Goal: Transaction & Acquisition: Purchase product/service

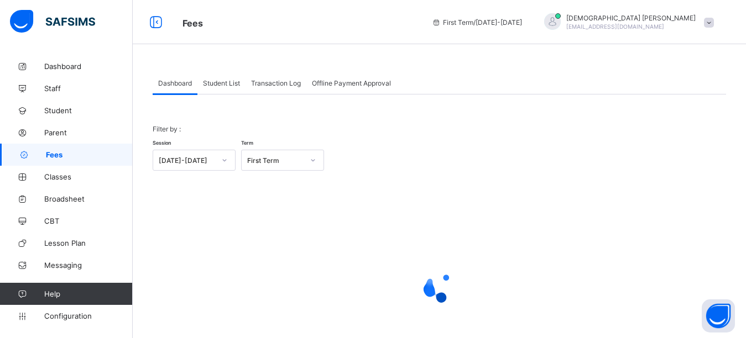
click at [216, 81] on span "Student List" at bounding box center [221, 83] width 37 height 8
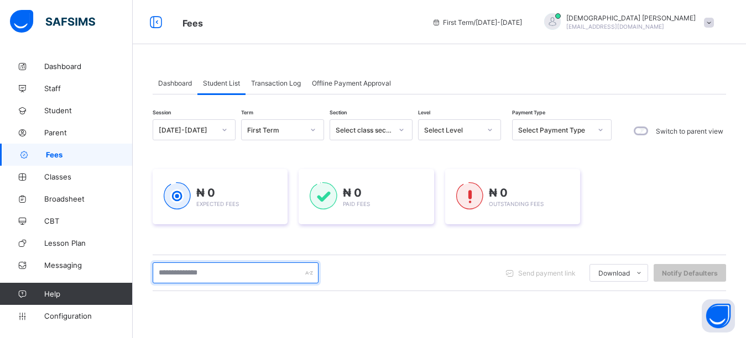
click at [202, 275] on input "text" at bounding box center [236, 273] width 166 height 21
type input "******"
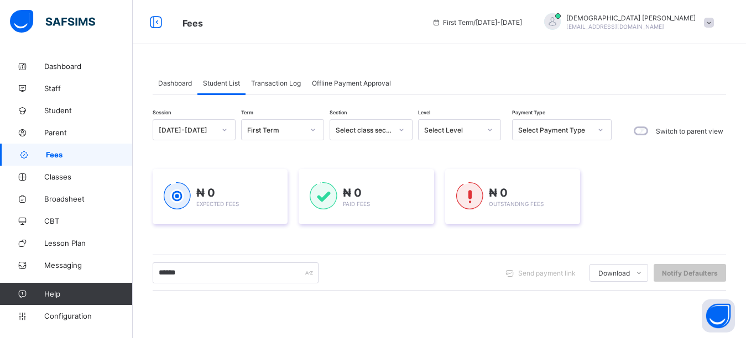
click at [344, 59] on div "Dashboard Student List Transaction Log Offline Payment Approval Student List Mo…" at bounding box center [439, 291] width 613 height 473
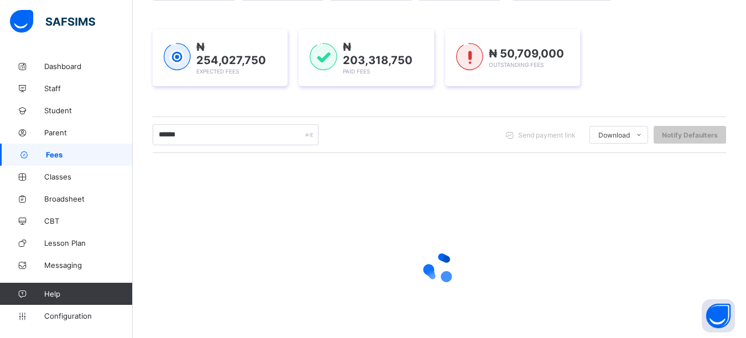
scroll to position [134, 0]
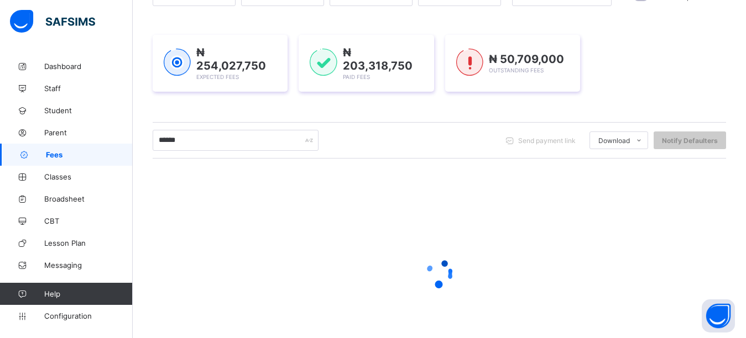
click at [612, 94] on div "₦ 254,027,750 Expected Fees ₦ 203,318,750 Paid Fees ₦ 50,709,000 Outstanding Fe…" at bounding box center [439, 63] width 573 height 90
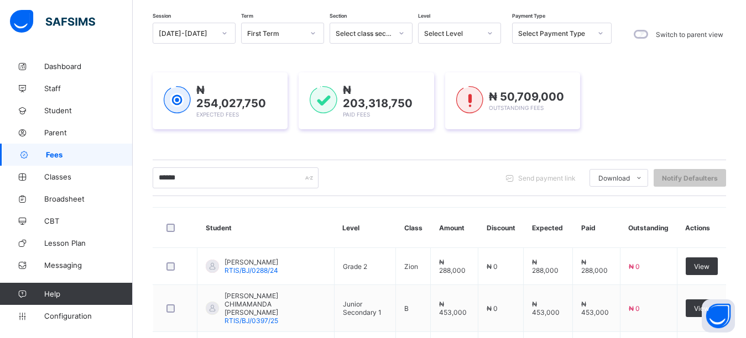
scroll to position [55, 0]
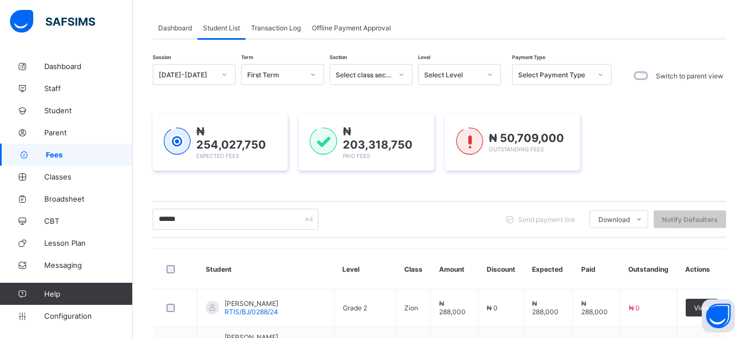
click at [635, 112] on div "₦ 254,027,750 Expected Fees ₦ 203,318,750 Paid Fees ₦ 50,709,000 Outstanding Fe…" at bounding box center [439, 142] width 573 height 90
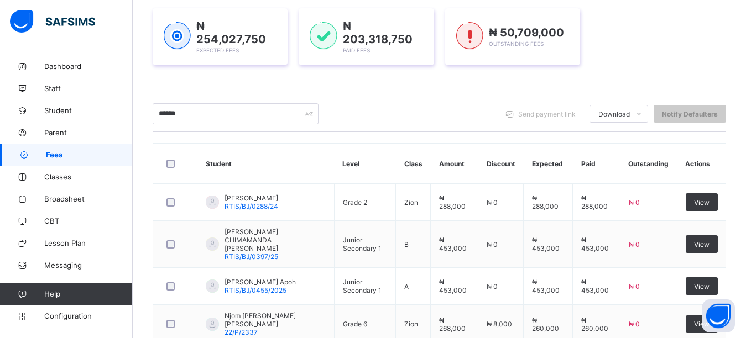
scroll to position [166, 0]
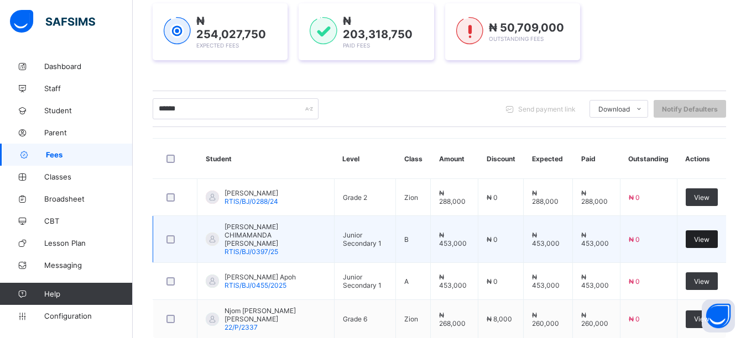
click at [709, 235] on span "View" at bounding box center [701, 239] width 15 height 8
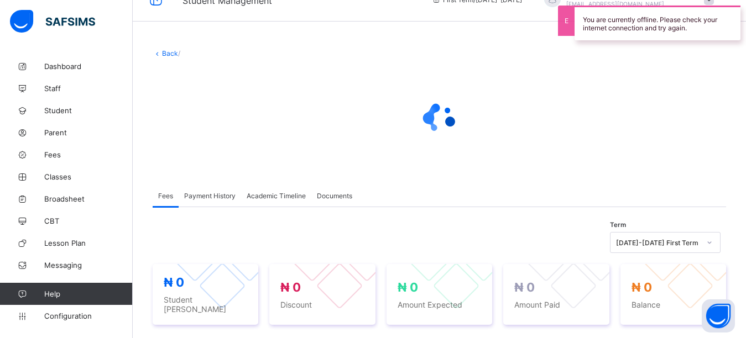
scroll to position [47, 0]
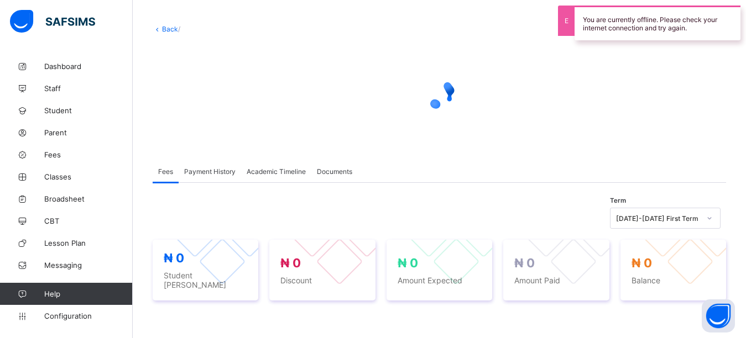
click at [473, 164] on div "Fees Payment History Academic Timeline Documents" at bounding box center [439, 171] width 573 height 23
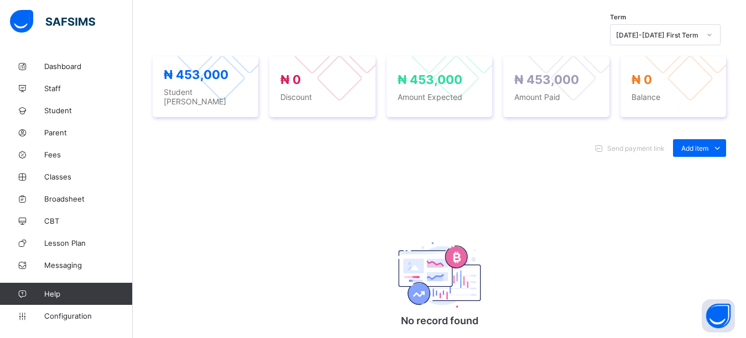
scroll to position [434, 0]
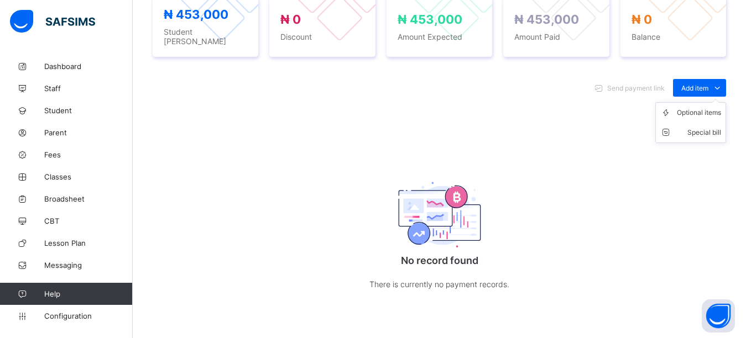
click at [711, 102] on ul "Optional items Special bill" at bounding box center [690, 122] width 71 height 41
click at [700, 112] on div "Optional items" at bounding box center [698, 112] width 44 height 11
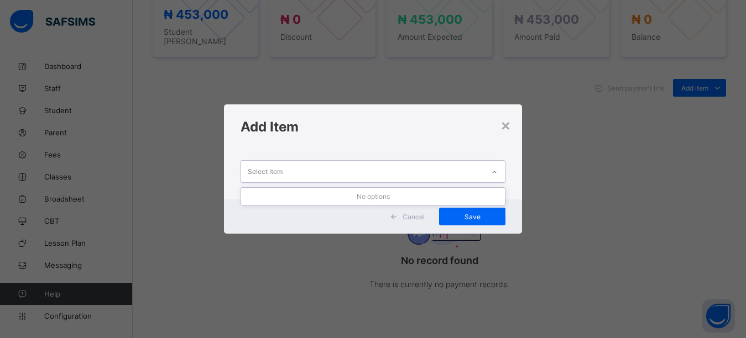
click at [364, 170] on div "Select item" at bounding box center [362, 172] width 243 height 22
drag, startPoint x: 356, startPoint y: 146, endPoint x: 351, endPoint y: 156, distance: 11.1
click at [356, 146] on div "Add Item" at bounding box center [373, 126] width 298 height 45
click at [347, 167] on div "Select item" at bounding box center [362, 172] width 243 height 22
click at [335, 140] on div "Add Item" at bounding box center [373, 126] width 298 height 45
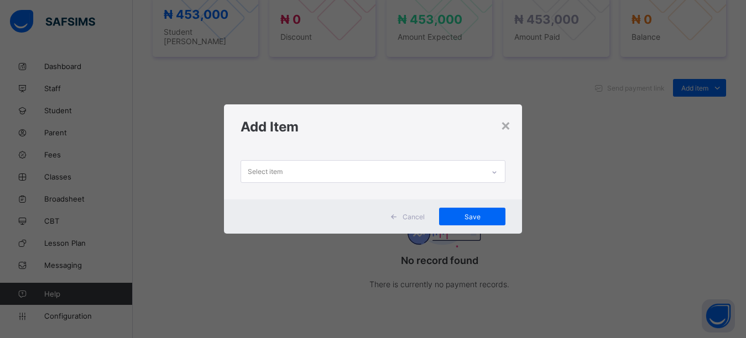
click at [327, 173] on div "Select item" at bounding box center [362, 172] width 243 height 22
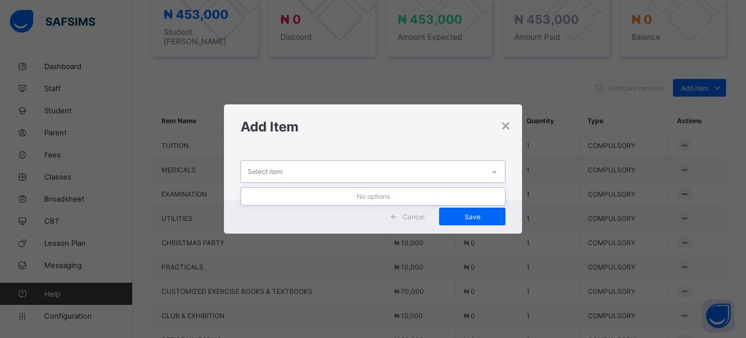
click at [321, 140] on div "Add Item" at bounding box center [373, 126] width 298 height 45
click at [297, 177] on div "Select item" at bounding box center [362, 172] width 243 height 22
drag, startPoint x: 298, startPoint y: 137, endPoint x: 291, endPoint y: 159, distance: 22.9
click at [297, 143] on div "Add Item" at bounding box center [373, 126] width 298 height 45
click at [287, 166] on div "Select item" at bounding box center [362, 172] width 243 height 22
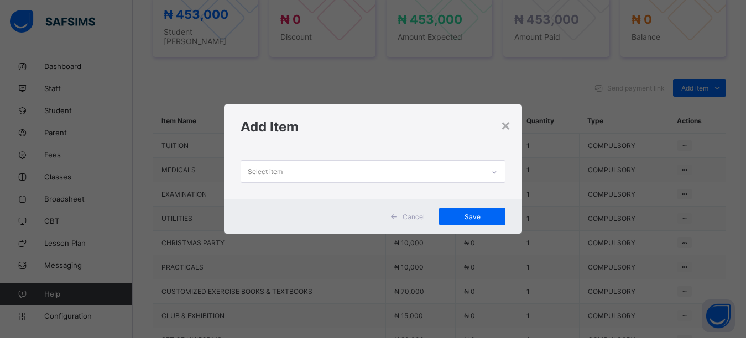
drag, startPoint x: 298, startPoint y: 141, endPoint x: 280, endPoint y: 179, distance: 42.0
click at [293, 154] on div "× Add Item Select item Cancel Save" at bounding box center [373, 168] width 298 height 129
click at [280, 179] on div "Select item" at bounding box center [265, 171] width 35 height 21
drag, startPoint x: 307, startPoint y: 128, endPoint x: 290, endPoint y: 168, distance: 43.1
click at [301, 143] on div "Add Item" at bounding box center [373, 126] width 298 height 45
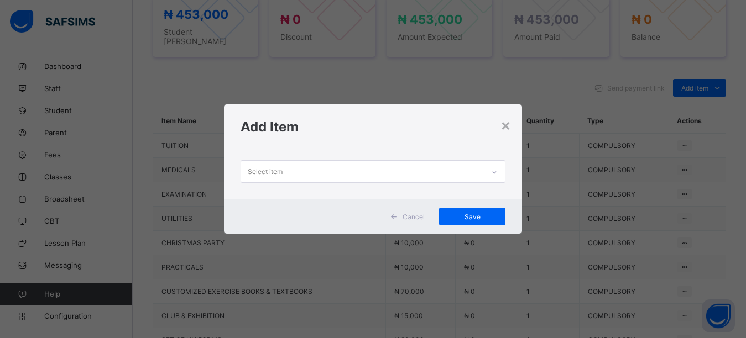
click at [291, 166] on div "Select item" at bounding box center [362, 172] width 243 height 22
drag, startPoint x: 312, startPoint y: 130, endPoint x: 294, endPoint y: 174, distance: 47.8
click at [305, 153] on div "× Add Item Select item Cancel Save" at bounding box center [373, 168] width 298 height 129
click at [294, 174] on div "Select item" at bounding box center [362, 172] width 243 height 22
click at [321, 123] on div "Add Item" at bounding box center [373, 126] width 298 height 45
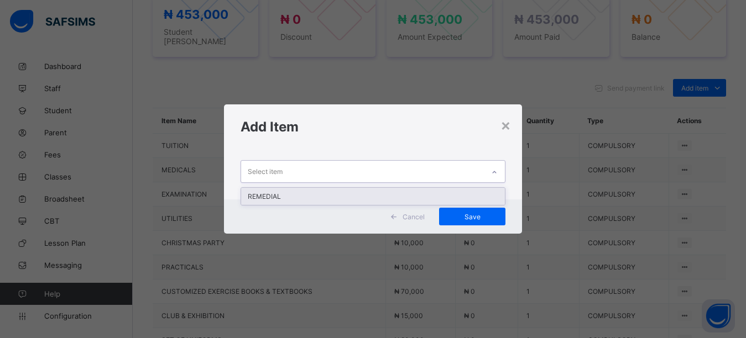
drag, startPoint x: 275, startPoint y: 175, endPoint x: 291, endPoint y: 141, distance: 38.1
click at [275, 175] on div "Select item" at bounding box center [265, 171] width 35 height 21
click at [280, 196] on div "REMEDIAL" at bounding box center [373, 196] width 264 height 17
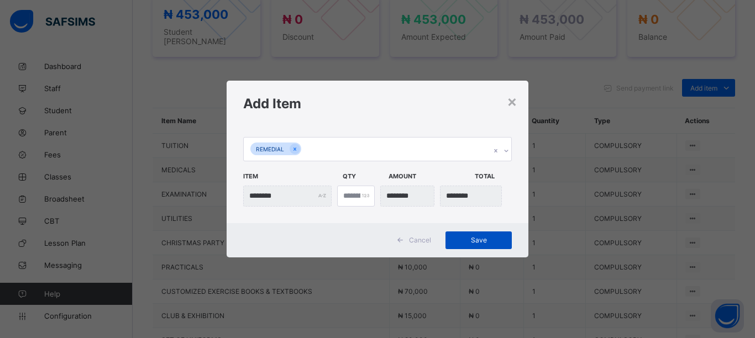
click at [487, 237] on span "Save" at bounding box center [479, 240] width 50 height 8
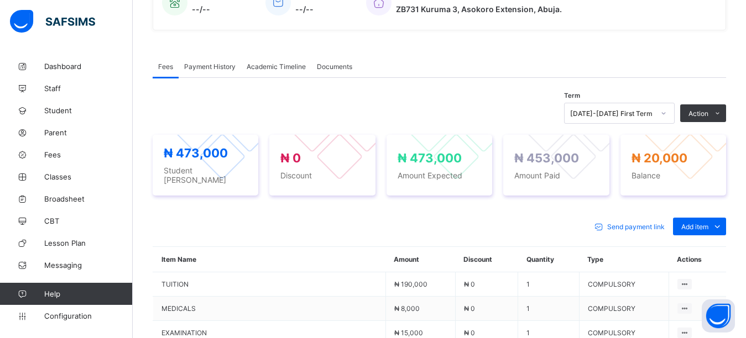
scroll to position [213, 0]
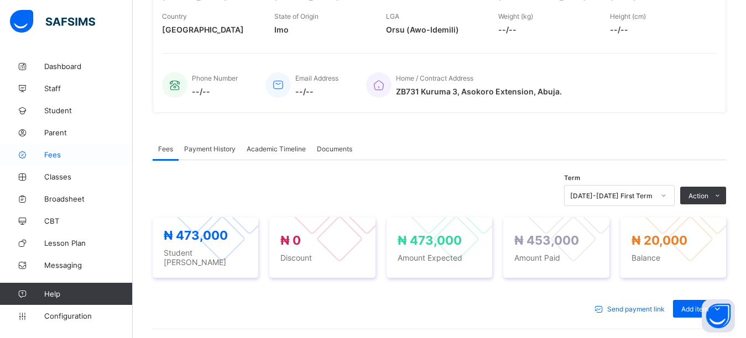
click at [59, 159] on span "Fees" at bounding box center [88, 154] width 88 height 9
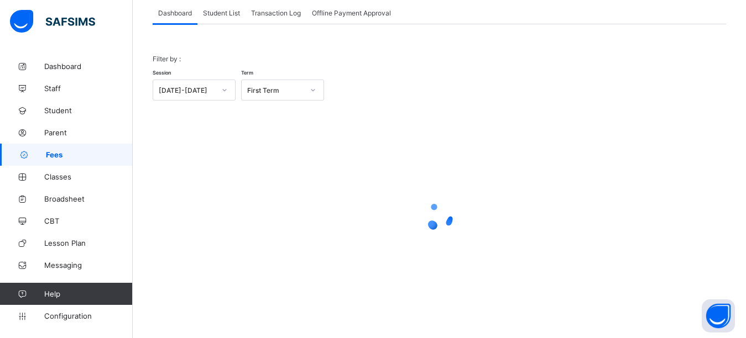
scroll to position [70, 0]
click at [221, 15] on span "Student List" at bounding box center [221, 13] width 37 height 8
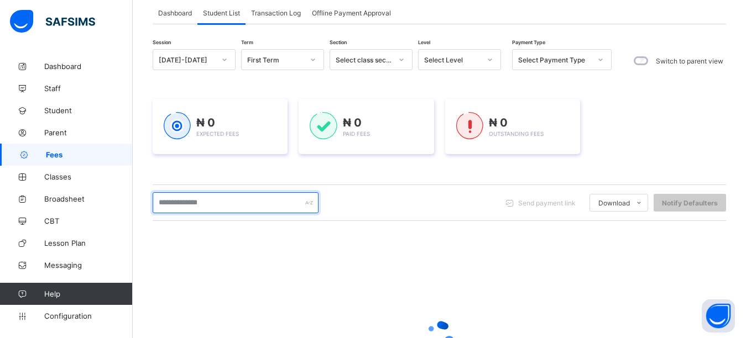
click at [233, 204] on input "text" at bounding box center [236, 202] width 166 height 21
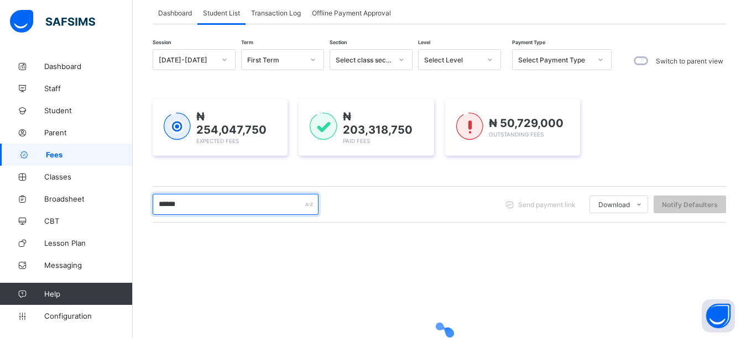
type input "******"
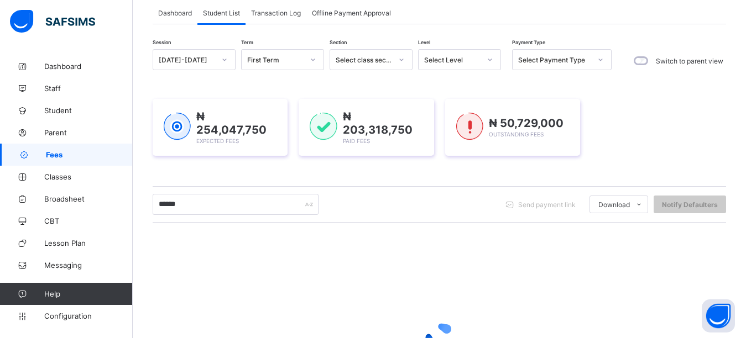
click at [643, 145] on div "₦ 254,047,750 Expected Fees ₦ 203,318,750 Paid Fees ₦ 50,729,000 Outstanding Fe…" at bounding box center [439, 127] width 573 height 57
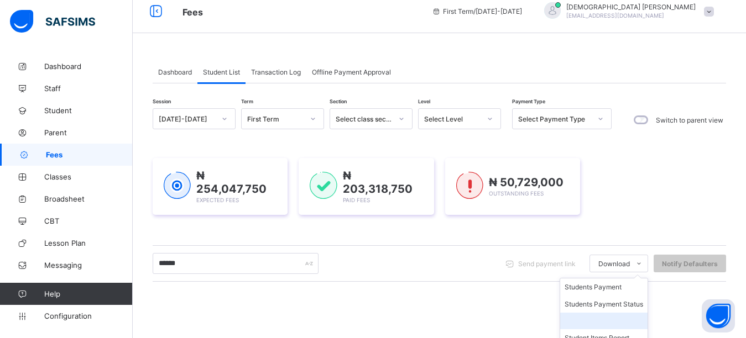
scroll to position [0, 0]
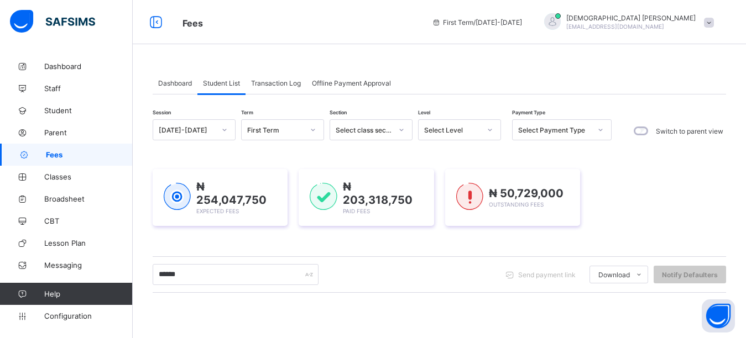
click at [634, 178] on div "₦ 254,047,750 Expected Fees ₦ 203,318,750 Paid Fees ₦ 50,729,000 Outstanding Fe…" at bounding box center [439, 197] width 573 height 57
click at [427, 57] on div "Dashboard Student List Transaction Log Offline Payment Approval Student List Mo…" at bounding box center [439, 289] width 613 height 469
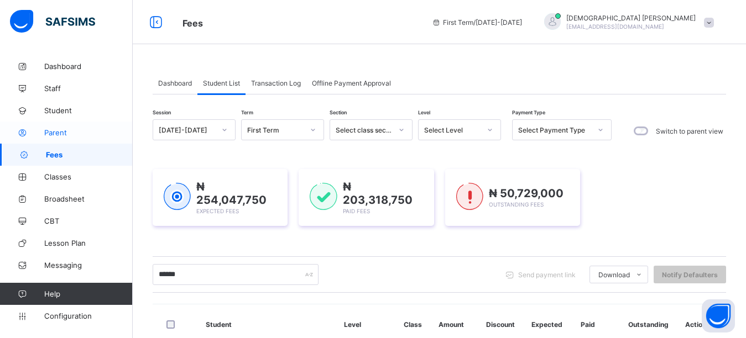
click at [57, 137] on span "Parent" at bounding box center [88, 132] width 88 height 9
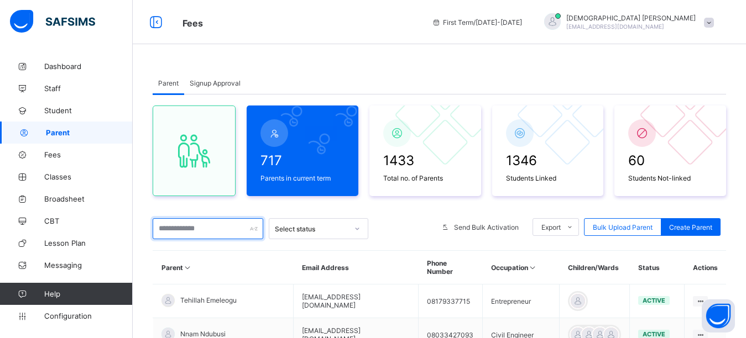
click at [175, 230] on input "text" at bounding box center [208, 228] width 111 height 21
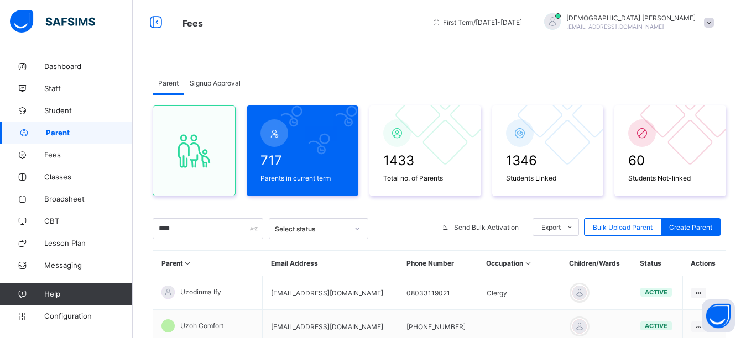
click at [364, 40] on div "Fees First Term / 2025-2026 Isaiah Paul paulisaiah@rtis-edu.ng" at bounding box center [373, 22] width 746 height 44
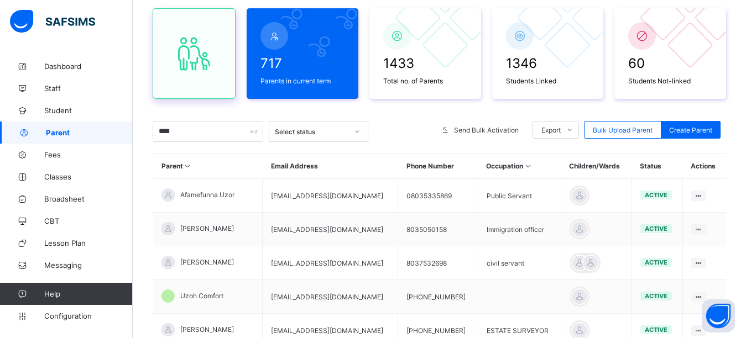
scroll to position [111, 0]
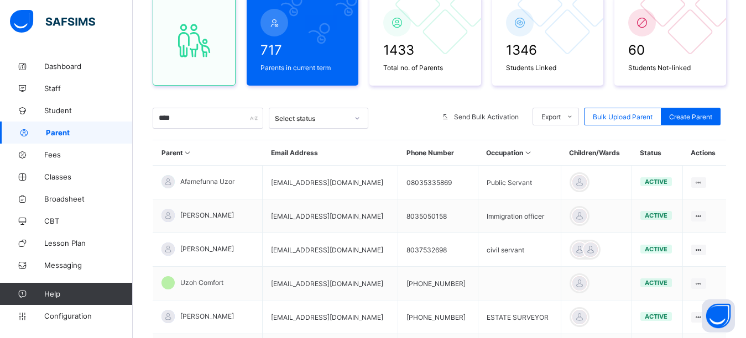
click at [237, 97] on div "717 Parents in current term 1433 Total no. of Parents 1346 Students Linked 60 S…" at bounding box center [439, 240] width 573 height 512
click at [334, 100] on div "717 Parents in current term 1433 Total no. of Parents 1346 Students Linked 60 S…" at bounding box center [439, 240] width 573 height 512
click at [390, 98] on div "717 Parents in current term 1433 Total no. of Parents 1346 Students Linked 60 S…" at bounding box center [439, 240] width 573 height 512
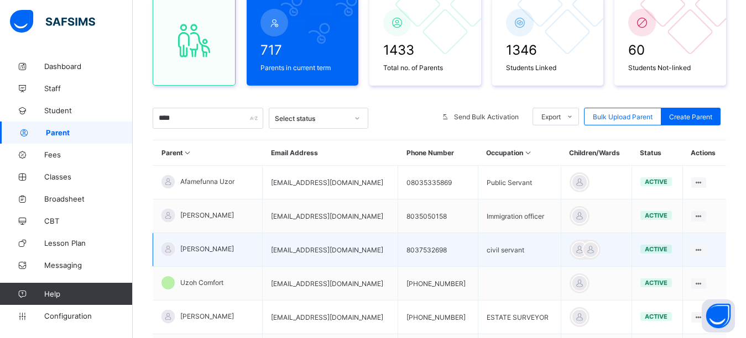
scroll to position [166, 0]
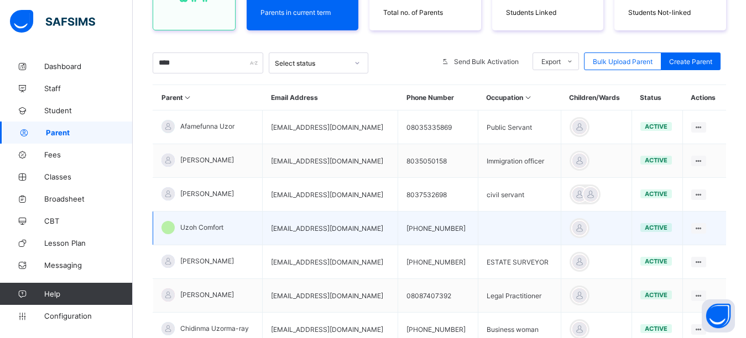
drag, startPoint x: 372, startPoint y: 232, endPoint x: 263, endPoint y: 233, distance: 109.4
click at [263, 233] on tr "Uzoh Comfort uzohngozicomfort@gmail.com +2348035490249 active Edit Parent View …" at bounding box center [439, 229] width 573 height 34
copy tr "[EMAIL_ADDRESS][DOMAIN_NAME]"
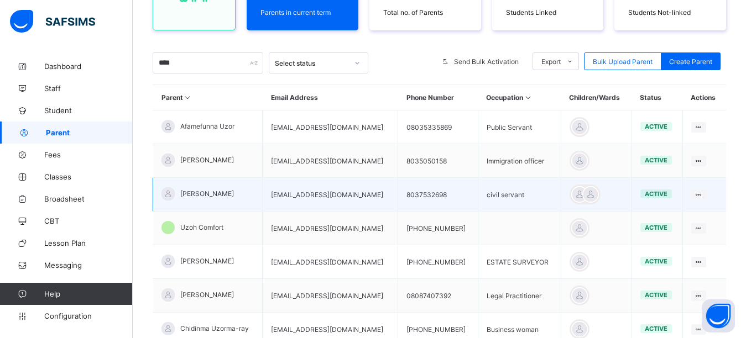
copy tr "[EMAIL_ADDRESS][DOMAIN_NAME]"
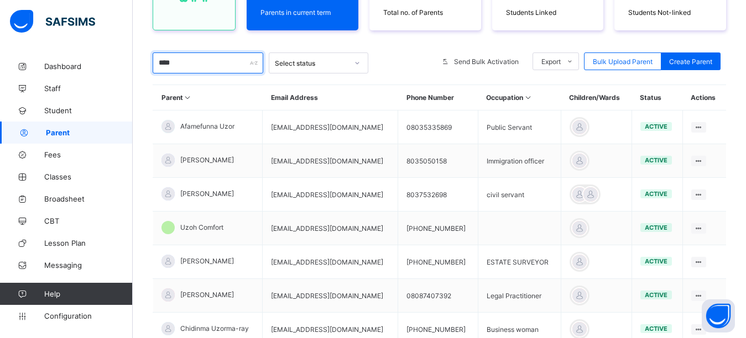
click at [202, 60] on input "****" at bounding box center [208, 63] width 111 height 21
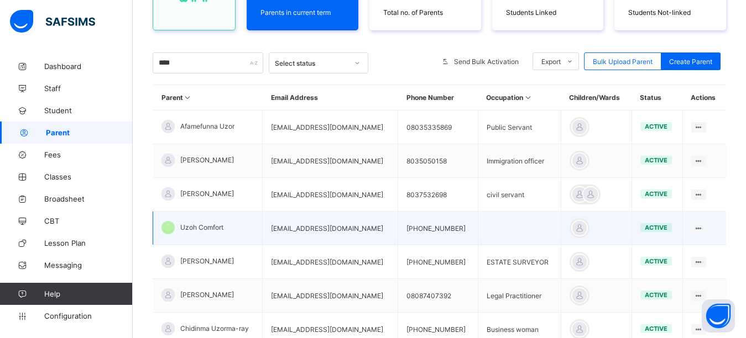
drag, startPoint x: 372, startPoint y: 234, endPoint x: 258, endPoint y: 239, distance: 114.5
click at [258, 239] on tr "Uzoh Comfort uzohngozicomfort@gmail.com +2348035490249 active Edit Parent View …" at bounding box center [439, 229] width 573 height 34
copy tr "[EMAIL_ADDRESS][DOMAIN_NAME]"
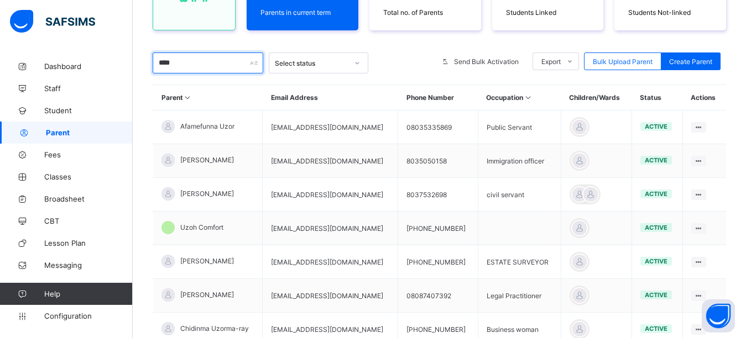
click at [196, 62] on input "****" at bounding box center [208, 63] width 111 height 21
type input "*"
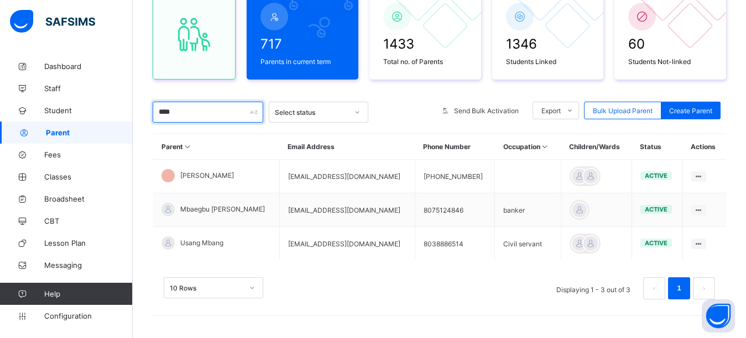
scroll to position [117, 0]
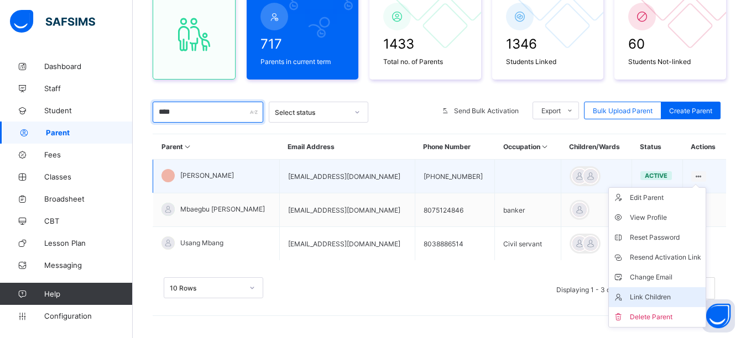
type input "****"
click at [651, 297] on div "Link Children" at bounding box center [664, 297] width 71 height 11
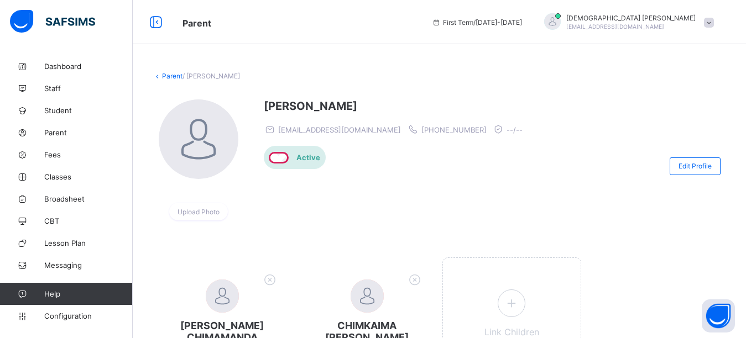
click at [476, 219] on div "Precious Mbagwu fidelis.precious@gmail.com +2348030820736 --/-- Active" at bounding box center [396, 165] width 264 height 133
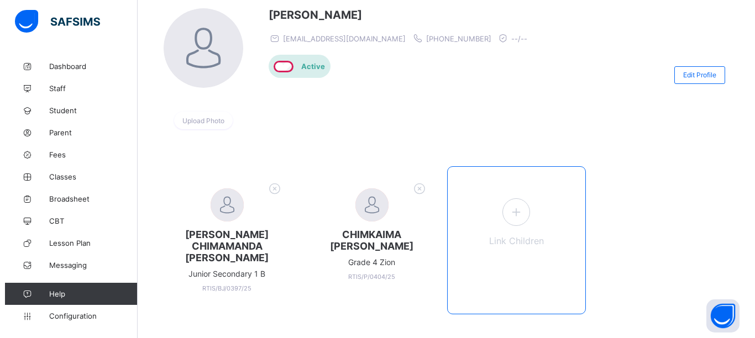
scroll to position [100, 0]
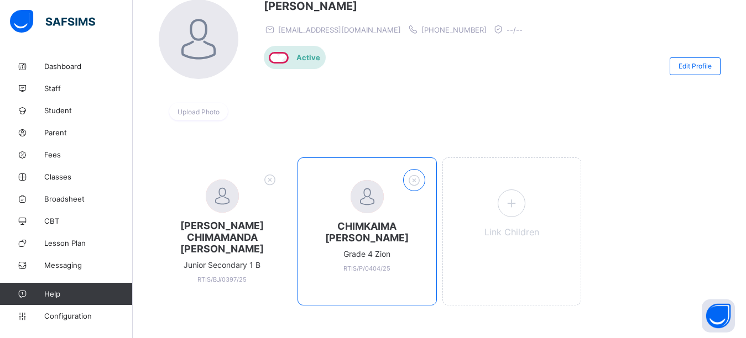
click at [421, 185] on icon at bounding box center [413, 180] width 17 height 14
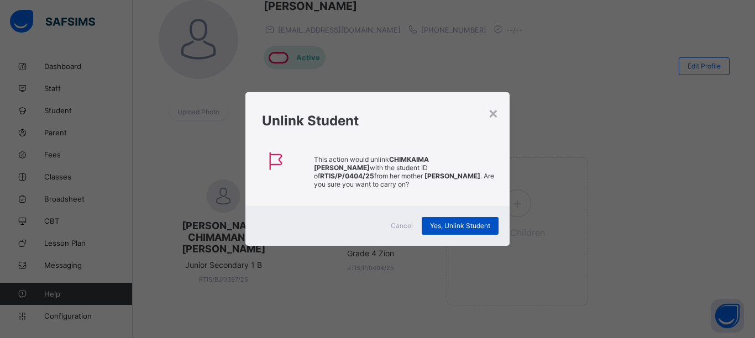
click at [437, 223] on span "Yes, Unlink Student" at bounding box center [460, 226] width 60 height 8
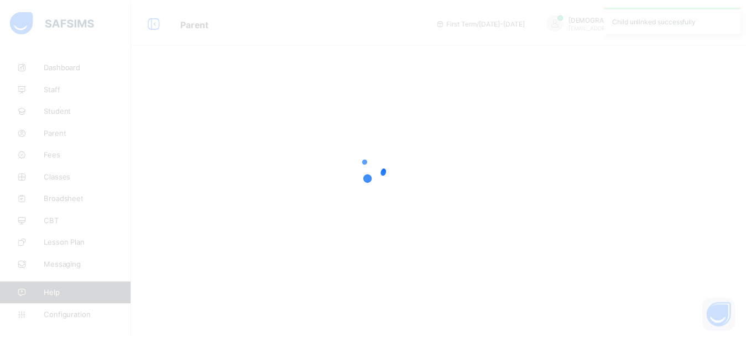
scroll to position [0, 0]
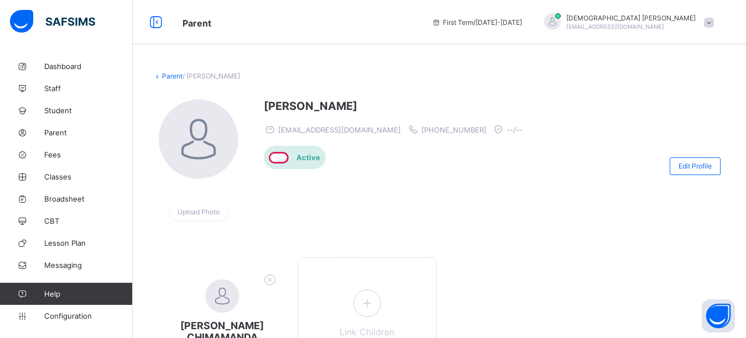
click at [463, 186] on div "Precious Mbagwu fidelis.precious@gmail.com +2348030820736 --/-- Active" at bounding box center [396, 165] width 264 height 133
click at [560, 21] on div at bounding box center [552, 21] width 17 height 17
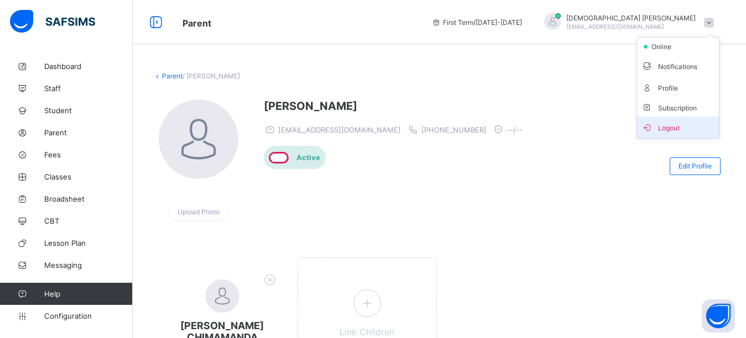
click at [665, 126] on span "Logout" at bounding box center [677, 127] width 73 height 13
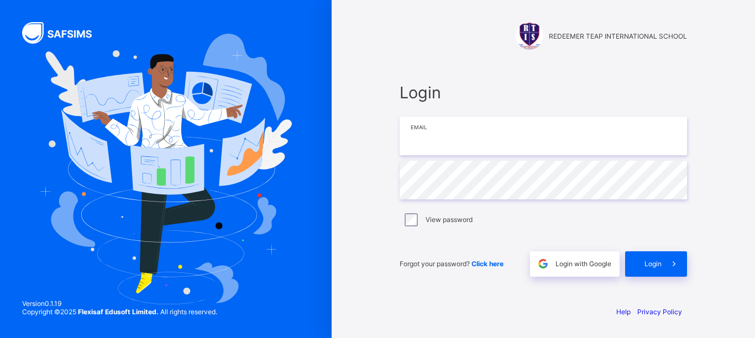
type input "**********"
click at [520, 131] on input "**********" at bounding box center [543, 136] width 287 height 39
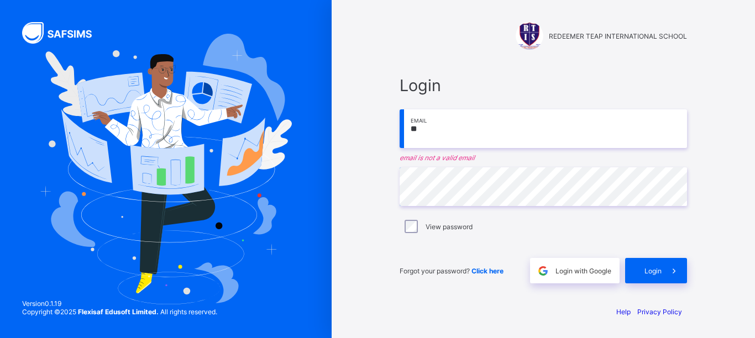
type input "*"
type input "**********"
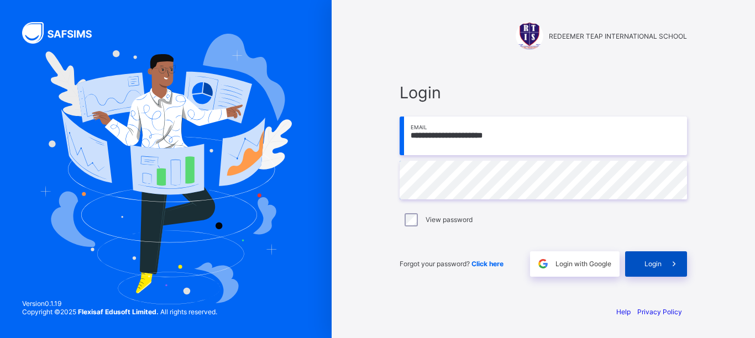
click at [650, 262] on span "Login" at bounding box center [652, 264] width 17 height 8
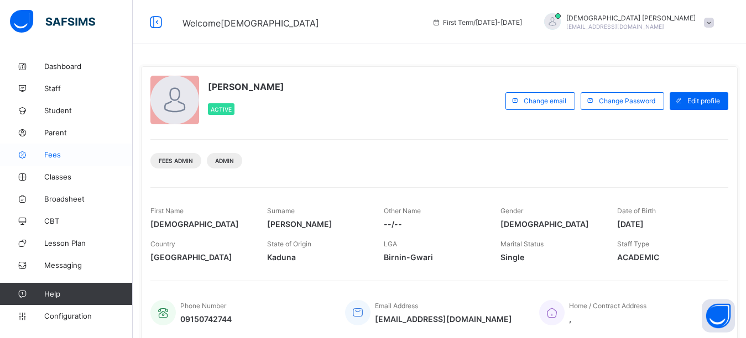
click at [50, 154] on span "Fees" at bounding box center [88, 154] width 88 height 9
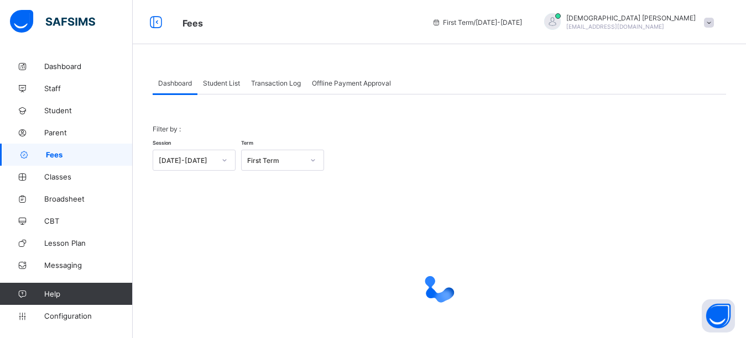
click at [212, 80] on span "Student List" at bounding box center [221, 83] width 37 height 8
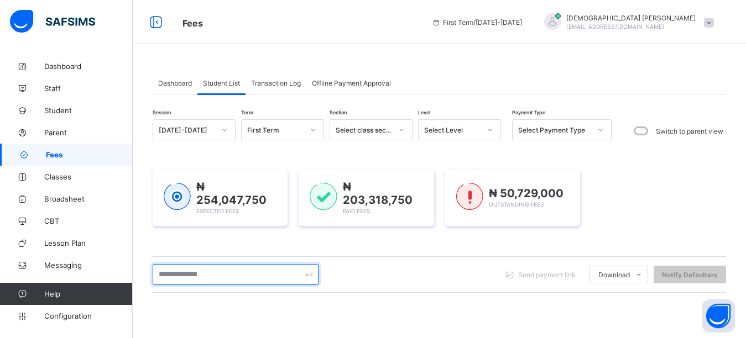
click at [180, 275] on input "text" at bounding box center [236, 274] width 166 height 21
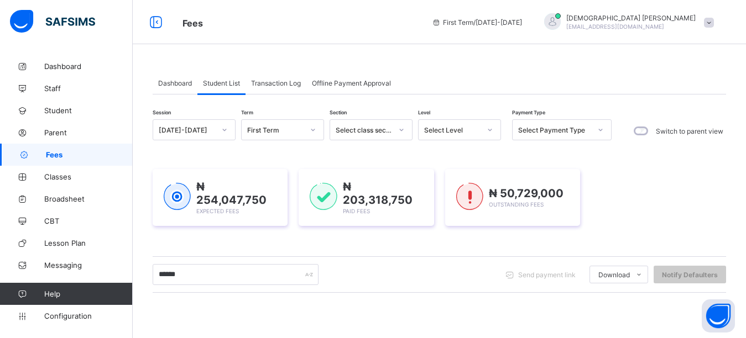
click at [286, 60] on div "Dashboard Student List Transaction Log Offline Payment Approval Student List Mo…" at bounding box center [439, 292] width 613 height 474
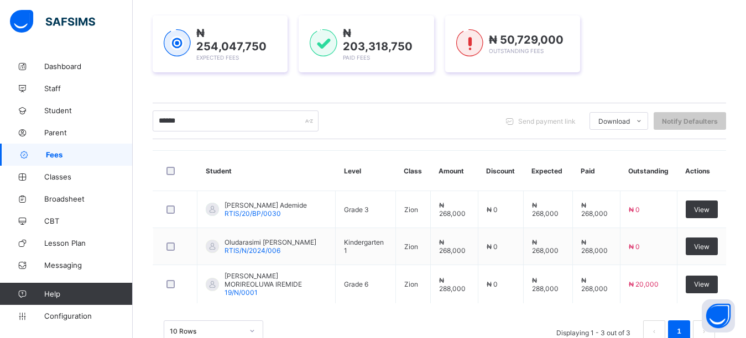
scroll to position [129, 0]
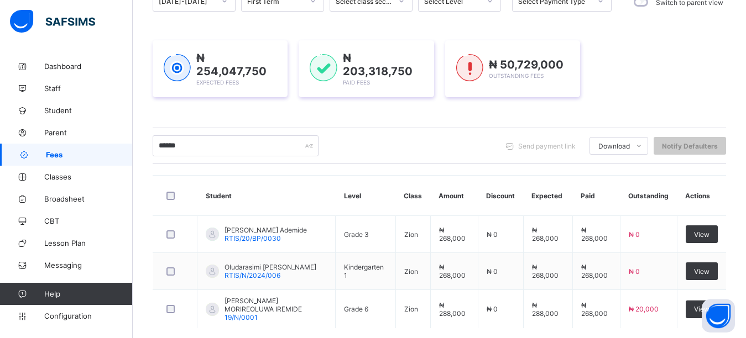
click at [703, 88] on div "₦ 254,047,750 Expected Fees ₦ 203,318,750 Paid Fees ₦ 50,729,000 Outstanding Fe…" at bounding box center [439, 68] width 573 height 57
click at [232, 149] on input "******" at bounding box center [236, 145] width 166 height 21
type input "*"
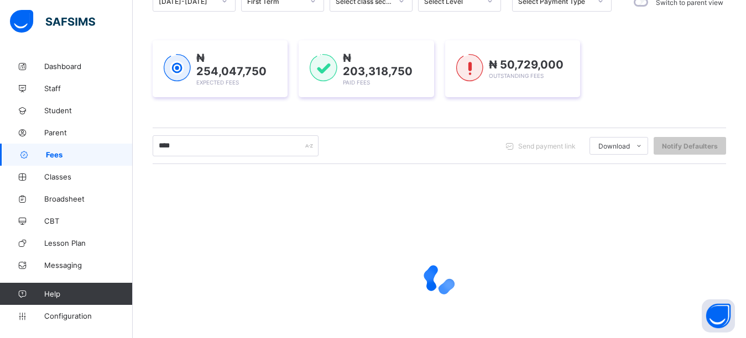
click at [235, 100] on div "₦ 254,047,750 Expected Fees ₦ 203,318,750 Paid Fees ₦ 50,729,000 Outstanding Fe…" at bounding box center [439, 69] width 573 height 90
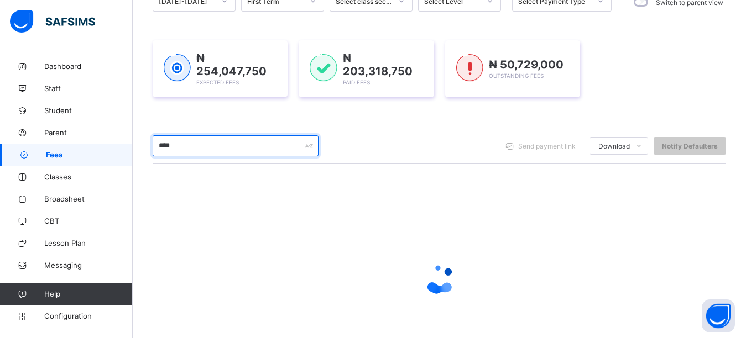
click at [207, 142] on input "****" at bounding box center [236, 145] width 166 height 21
type input "******"
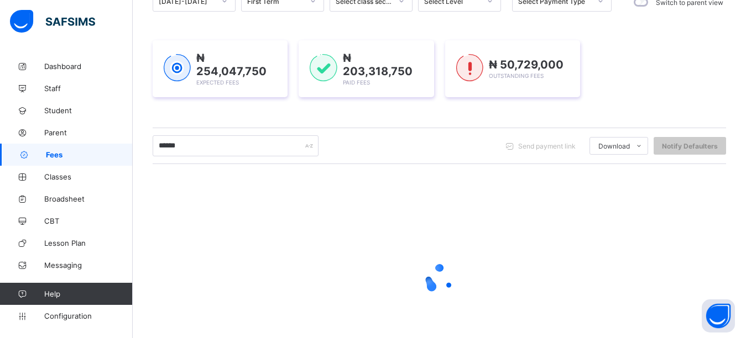
click at [233, 110] on div "₦ 254,047,750 Expected Fees ₦ 203,318,750 Paid Fees ₦ 50,729,000 Outstanding Fe…" at bounding box center [439, 69] width 573 height 90
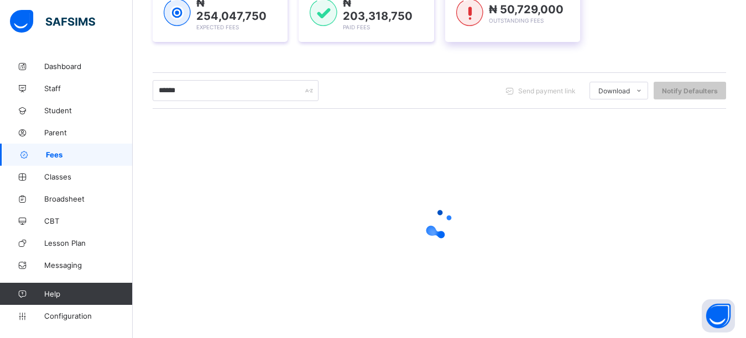
scroll to position [190, 0]
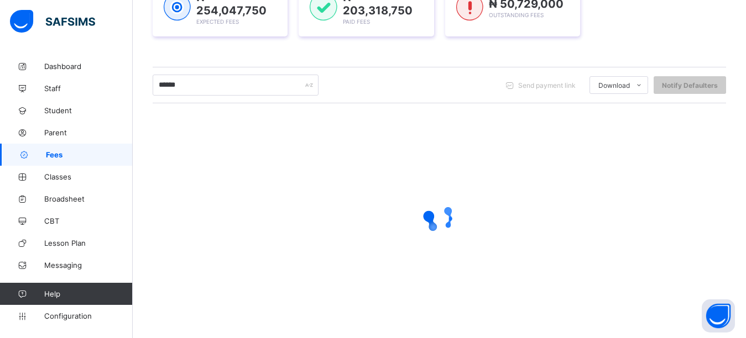
click at [664, 33] on div "₦ 254,047,750 Expected Fees ₦ 203,318,750 Paid Fees ₦ 50,729,000 Outstanding Fe…" at bounding box center [439, 8] width 573 height 57
click at [620, 26] on div "₦ 254,047,750 Expected Fees ₦ 203,318,750 Paid Fees ₦ 50,729,000 Outstanding Fe…" at bounding box center [439, 8] width 573 height 57
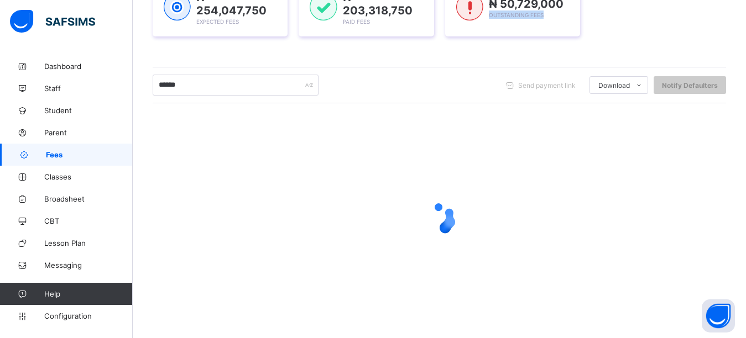
click at [620, 26] on div "₦ 254,047,750 Expected Fees ₦ 203,318,750 Paid Fees ₦ 50,729,000 Outstanding Fe…" at bounding box center [439, 8] width 573 height 57
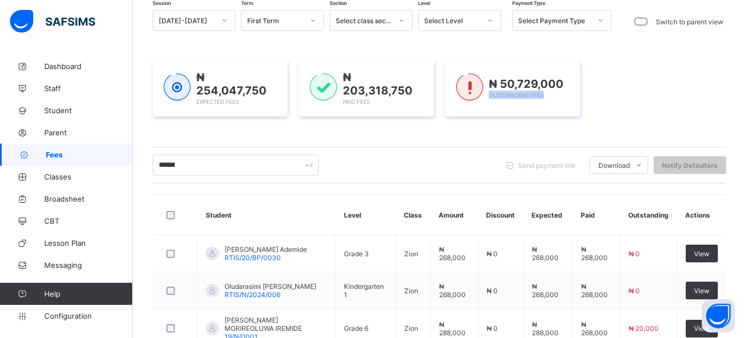
scroll to position [129, 0]
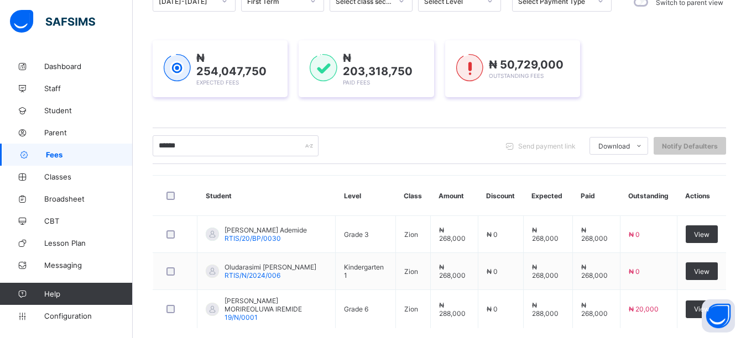
click at [485, 106] on div "₦ 254,047,750 Expected Fees ₦ 203,318,750 Paid Fees ₦ 50,729,000 Outstanding Fe…" at bounding box center [439, 69] width 573 height 90
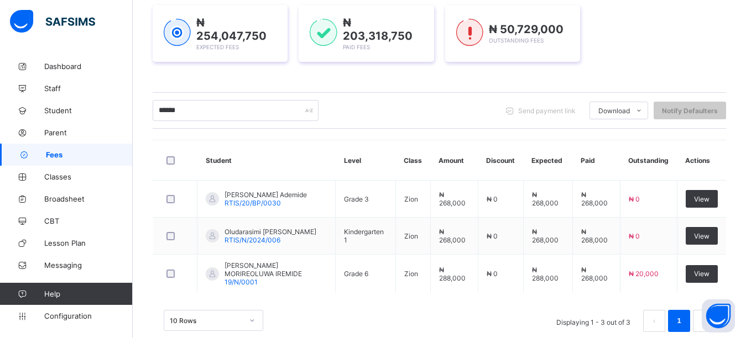
scroll to position [184, 0]
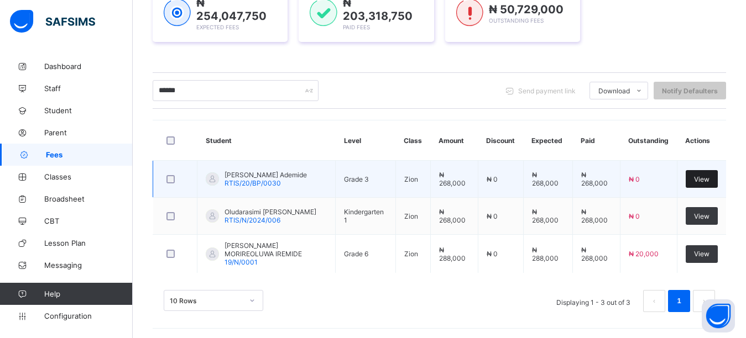
click at [709, 180] on span "View" at bounding box center [701, 179] width 15 height 8
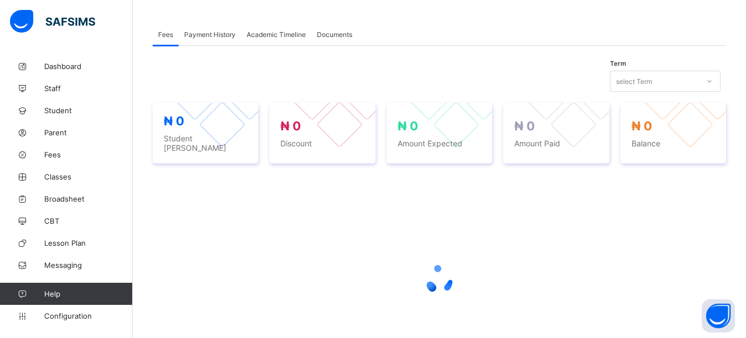
click at [287, 76] on div "Term select Term" at bounding box center [439, 81] width 573 height 21
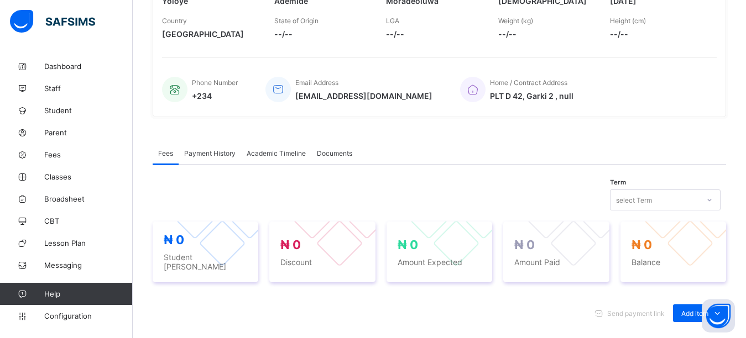
scroll to position [351, 0]
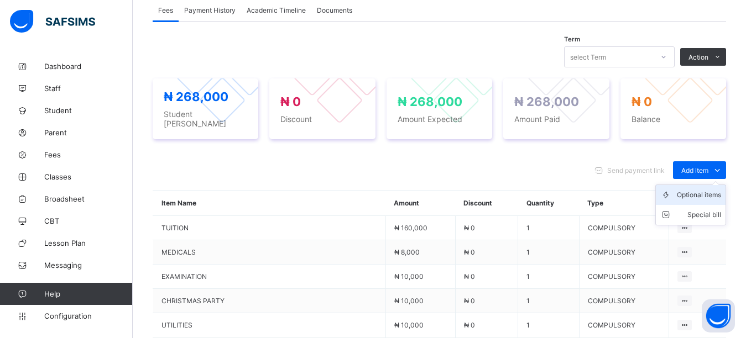
click at [714, 190] on div "Optional items" at bounding box center [698, 195] width 44 height 11
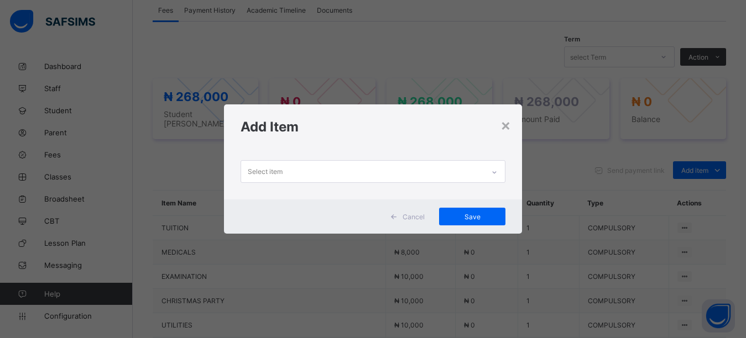
click at [393, 174] on div "Select item" at bounding box center [362, 172] width 243 height 22
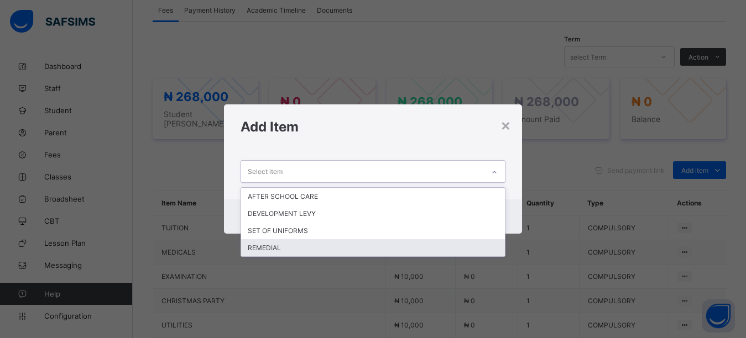
click at [291, 244] on div "REMEDIAL" at bounding box center [373, 247] width 264 height 17
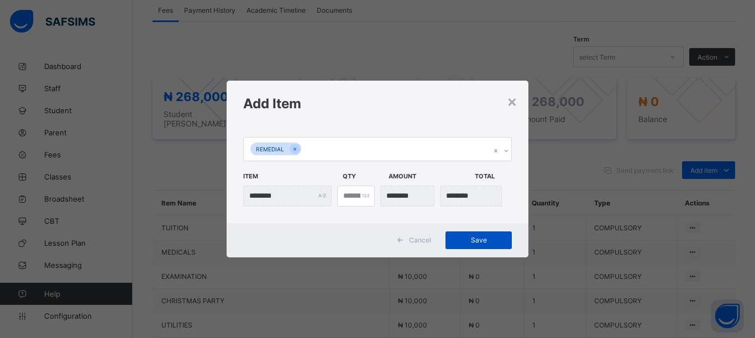
click at [476, 238] on span "Save" at bounding box center [479, 240] width 50 height 8
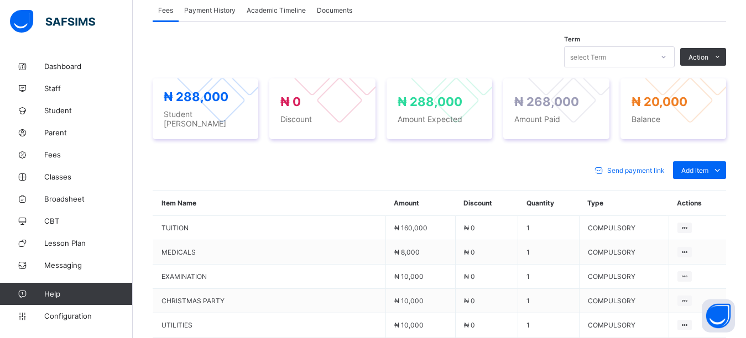
click at [434, 46] on div "Term select Term Action Receive Payment Manage Discount Send Email Reminder ₦ 2…" at bounding box center [439, 267] width 573 height 453
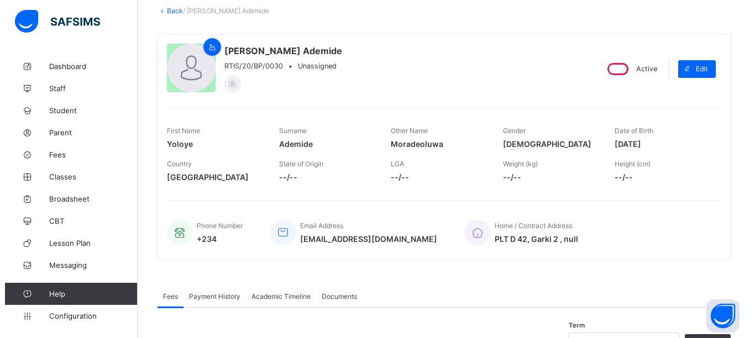
scroll to position [0, 0]
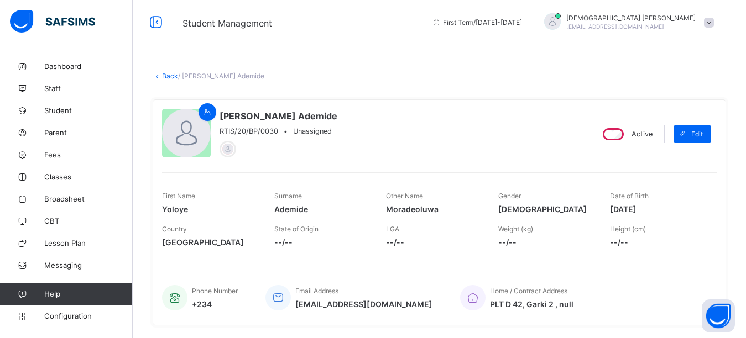
click at [668, 32] on div "First Term / 2025-2026 Isaiah Paul paulisaiah@rtis-edu.ng" at bounding box center [585, 22] width 319 height 44
click at [650, 18] on span "Isaiah Paul" at bounding box center [630, 18] width 129 height 8
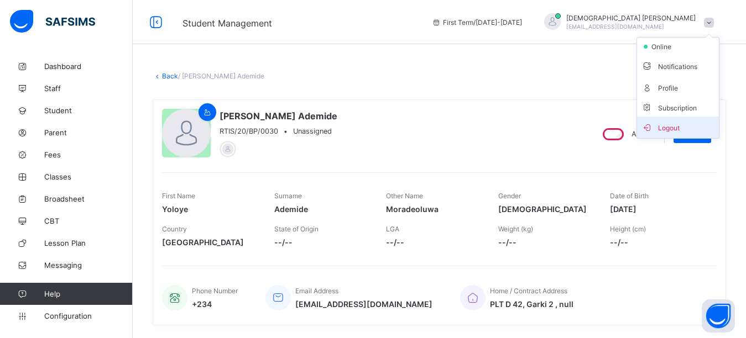
click at [676, 129] on span "Logout" at bounding box center [677, 127] width 73 height 13
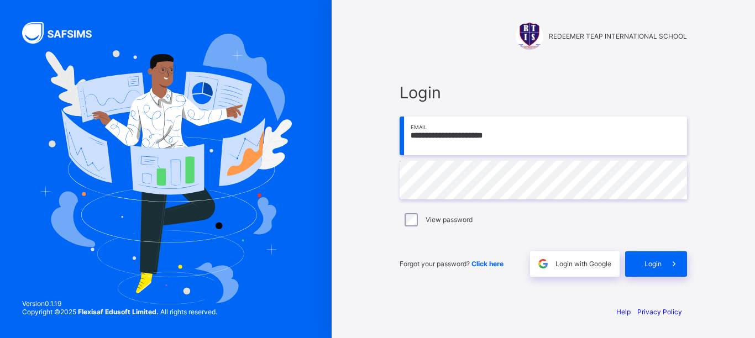
click at [544, 144] on input "**********" at bounding box center [543, 136] width 287 height 39
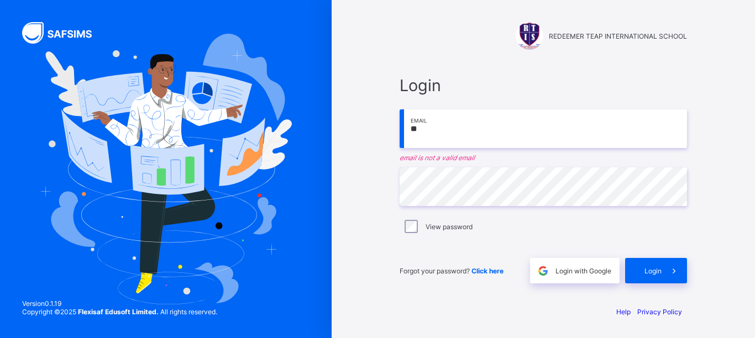
type input "*"
paste input "**********"
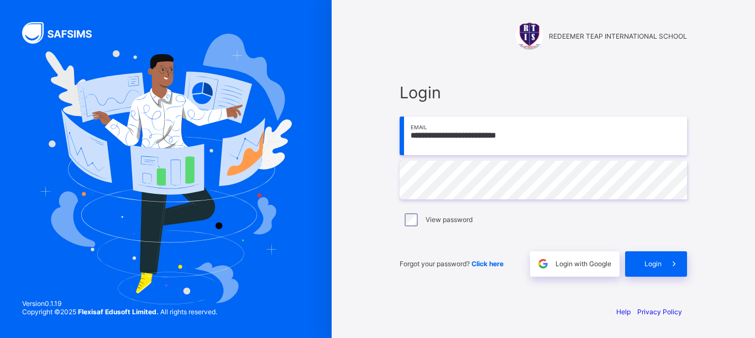
type input "**********"
click at [648, 263] on span "Login" at bounding box center [652, 264] width 17 height 8
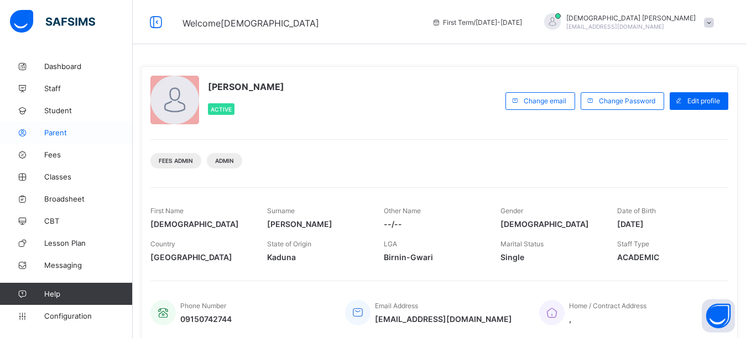
click at [59, 133] on span "Parent" at bounding box center [88, 132] width 88 height 9
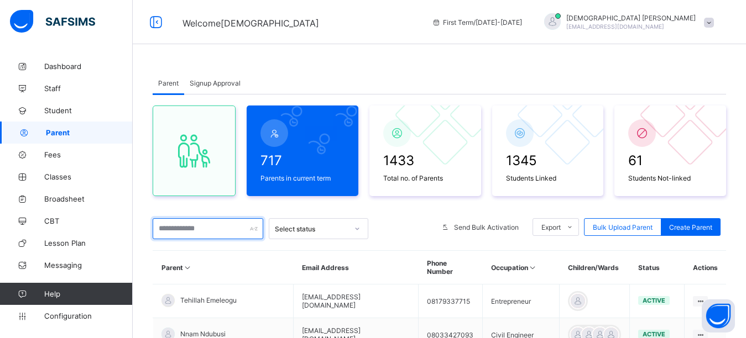
click at [191, 229] on input "text" at bounding box center [208, 228] width 111 height 21
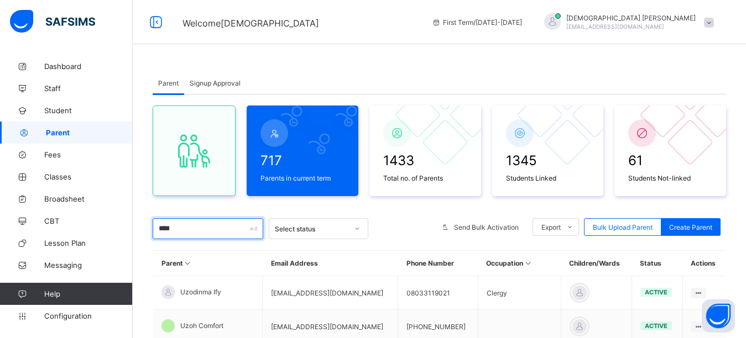
type input "****"
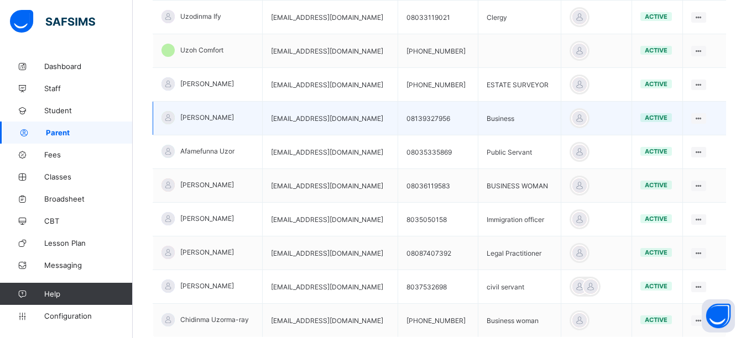
scroll to position [276, 0]
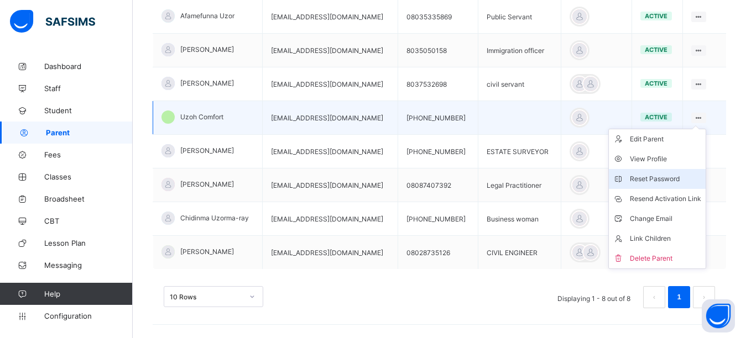
click at [658, 177] on div "Reset Password" at bounding box center [664, 179] width 71 height 11
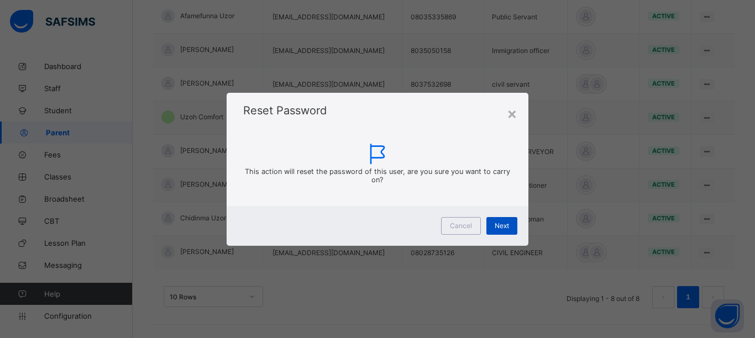
click at [494, 228] on div "Next" at bounding box center [501, 226] width 31 height 18
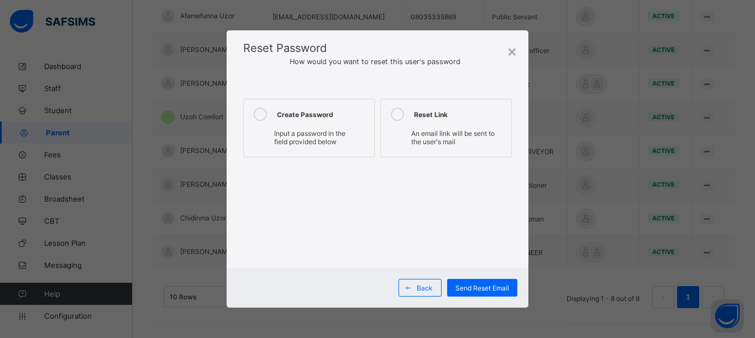
click at [263, 116] on icon at bounding box center [260, 114] width 13 height 13
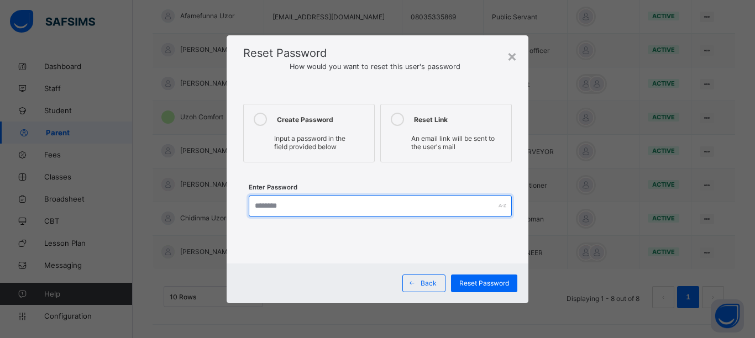
click at [291, 204] on input "text" at bounding box center [380, 206] width 263 height 21
type input "*********"
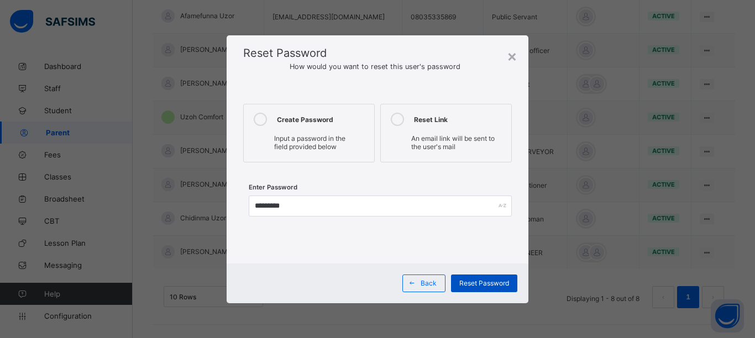
click at [459, 284] on div "Reset Password" at bounding box center [484, 284] width 66 height 18
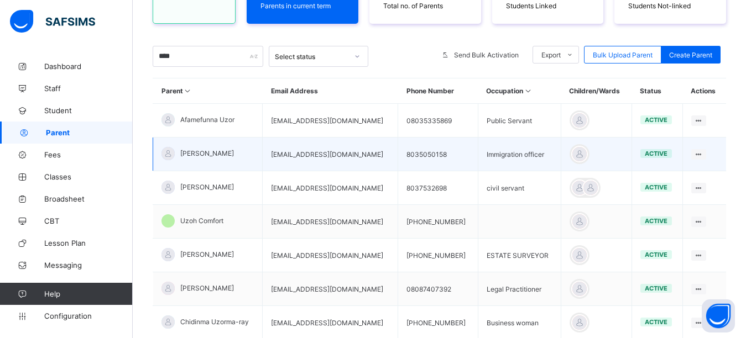
scroll to position [166, 0]
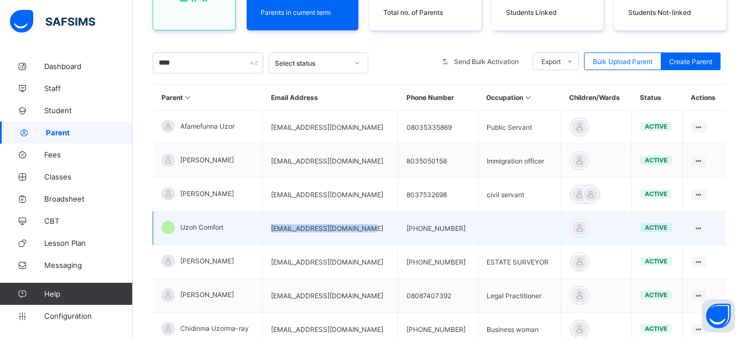
drag, startPoint x: 369, startPoint y: 231, endPoint x: 266, endPoint y: 239, distance: 103.1
click at [266, 239] on td "[EMAIL_ADDRESS][DOMAIN_NAME]" at bounding box center [330, 229] width 135 height 34
copy td "[EMAIL_ADDRESS][DOMAIN_NAME]"
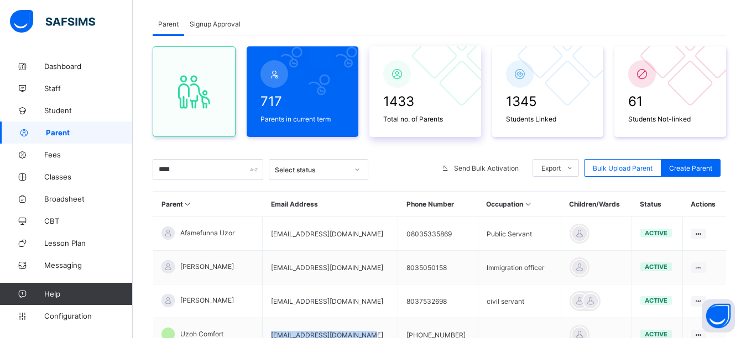
scroll to position [0, 0]
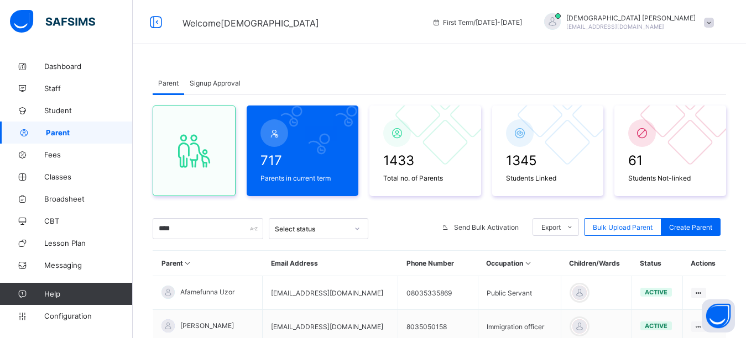
click at [656, 26] on span "[EMAIL_ADDRESS][DOMAIN_NAME]" at bounding box center [615, 26] width 98 height 7
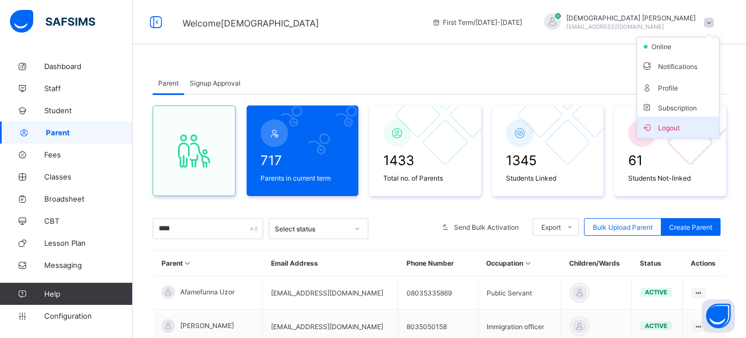
click at [671, 133] on span "Logout" at bounding box center [677, 127] width 73 height 13
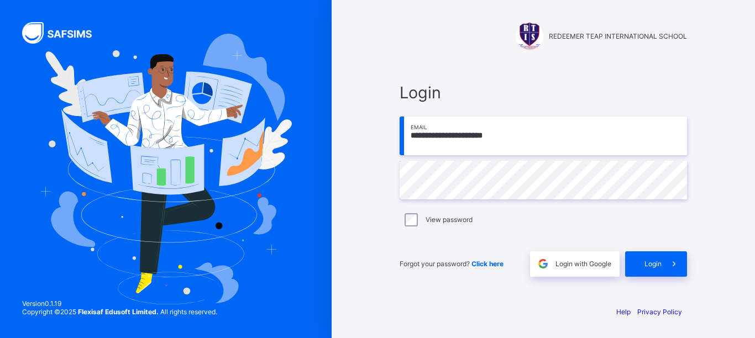
click at [559, 132] on input "**********" at bounding box center [543, 136] width 287 height 39
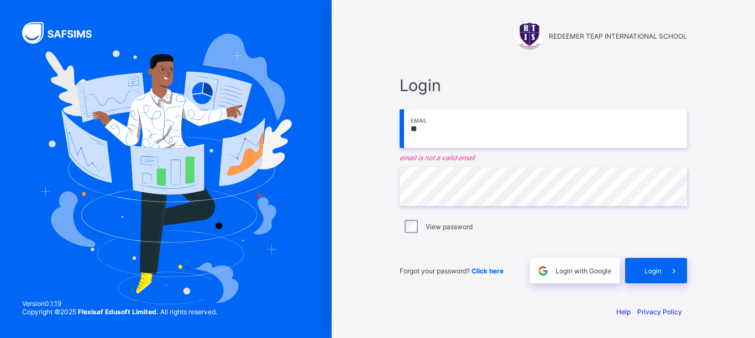
type input "*"
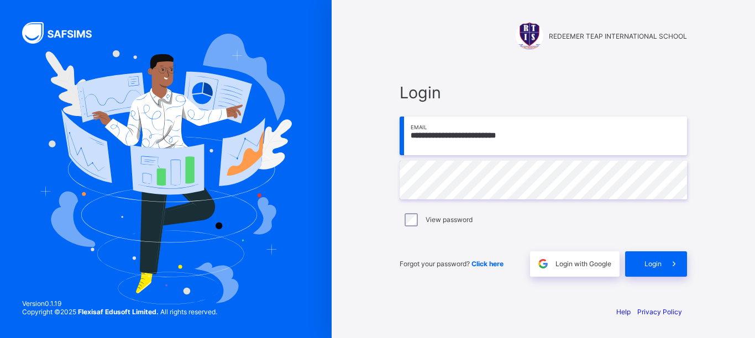
type input "**********"
click at [643, 258] on div "Login" at bounding box center [656, 263] width 62 height 25
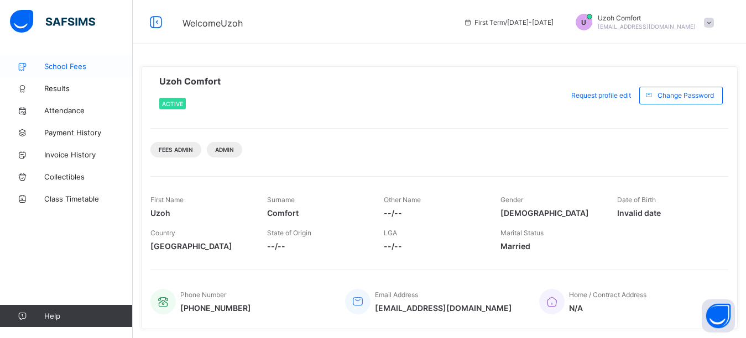
click at [51, 67] on span "School Fees" at bounding box center [88, 66] width 88 height 9
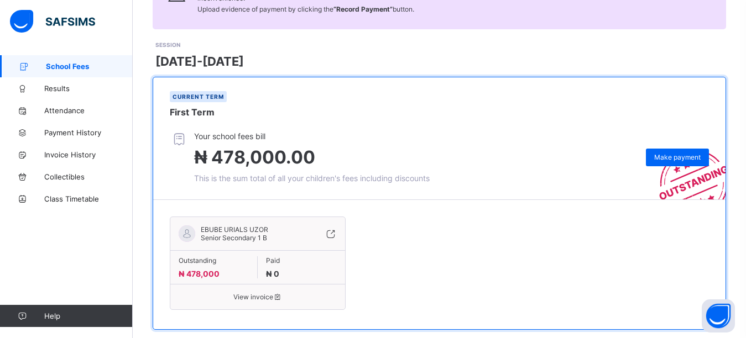
scroll to position [133, 0]
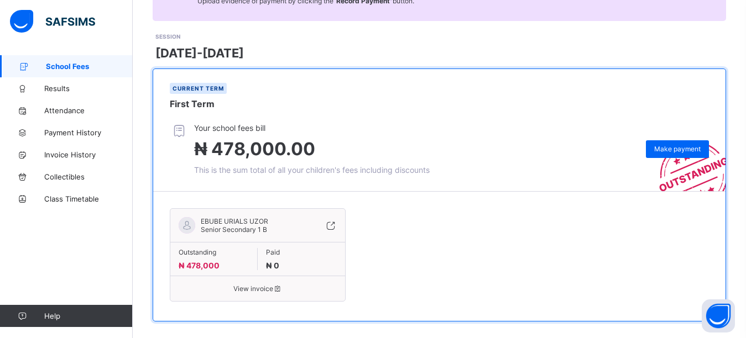
click at [438, 92] on div "Current term First Term" at bounding box center [439, 96] width 572 height 54
click at [672, 145] on span "Make payment" at bounding box center [677, 149] width 46 height 8
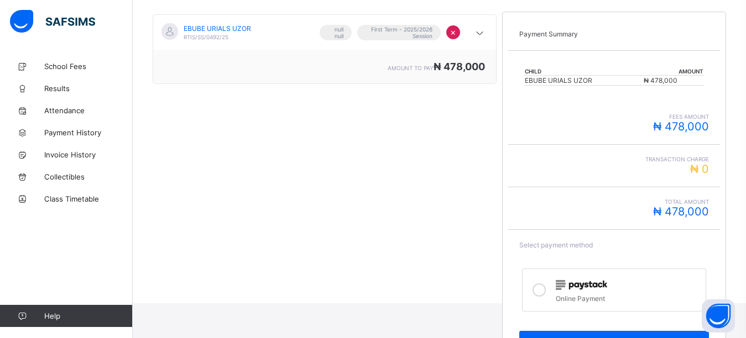
scroll to position [229, 0]
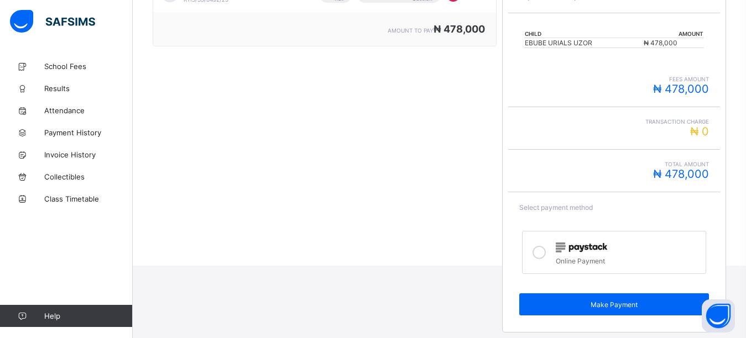
click at [541, 255] on icon at bounding box center [538, 252] width 13 height 13
click at [554, 307] on span "Make Payment" at bounding box center [613, 305] width 172 height 8
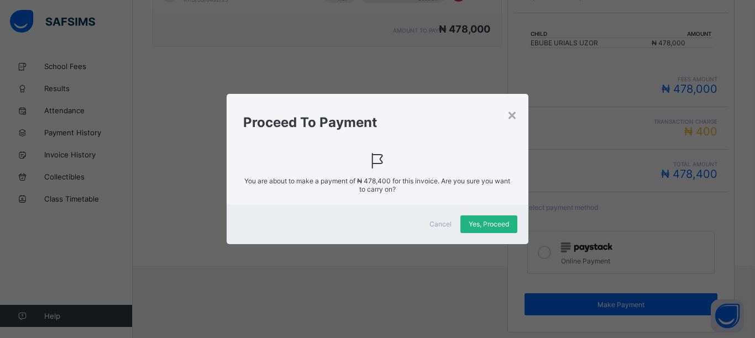
click at [494, 223] on span "Yes, Proceed" at bounding box center [489, 224] width 40 height 8
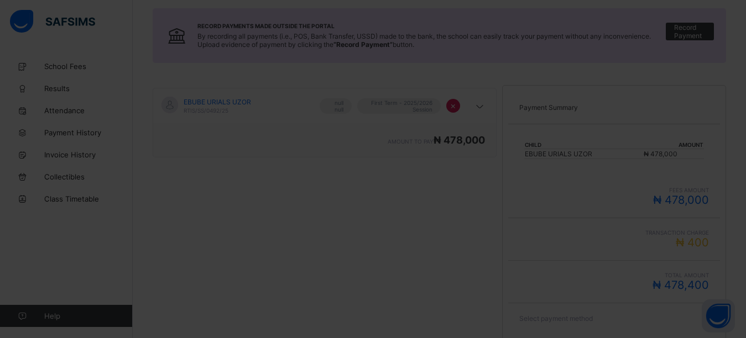
scroll to position [119, 0]
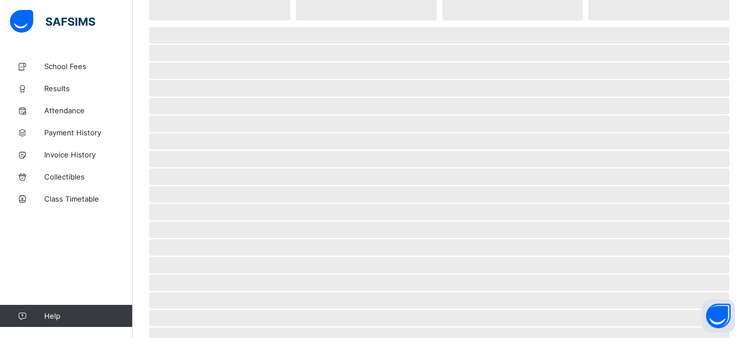
scroll to position [85, 0]
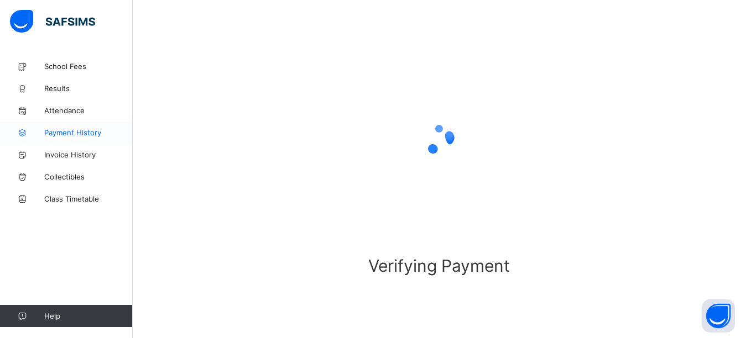
click at [72, 134] on span "Payment History" at bounding box center [88, 132] width 88 height 9
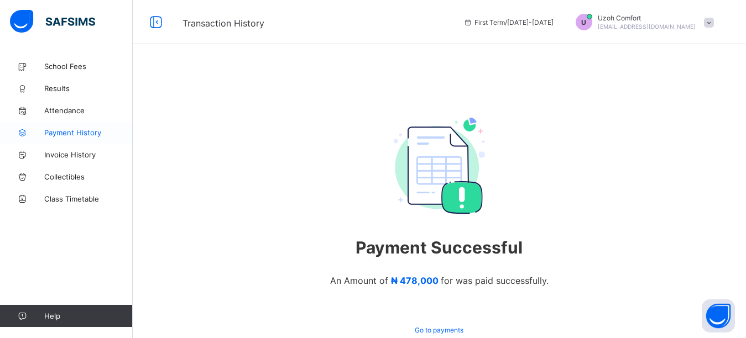
click at [75, 137] on span "Payment History" at bounding box center [88, 132] width 88 height 9
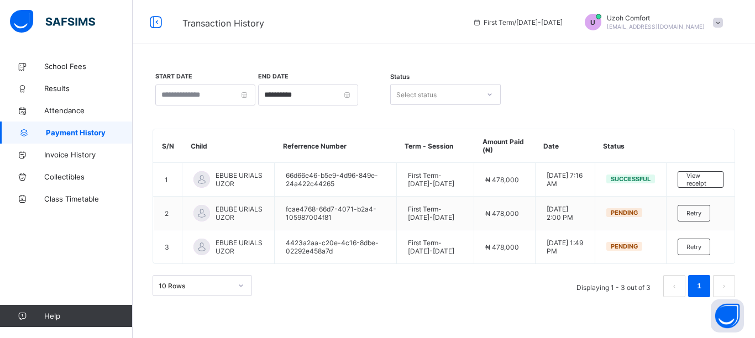
click at [690, 117] on div "**********" at bounding box center [444, 95] width 582 height 46
click at [601, 17] on div "U" at bounding box center [593, 22] width 17 height 17
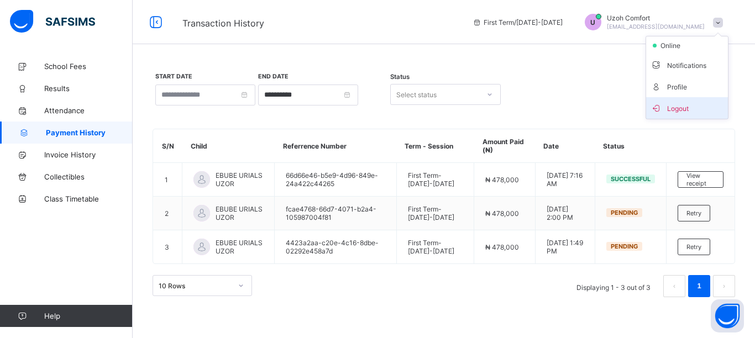
click at [675, 107] on span "Logout" at bounding box center [686, 108] width 73 height 13
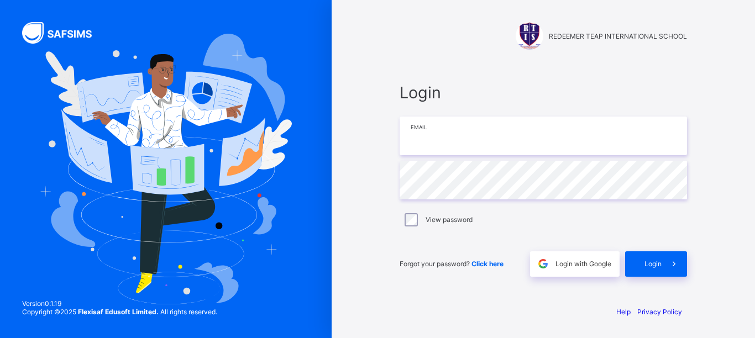
type input "**********"
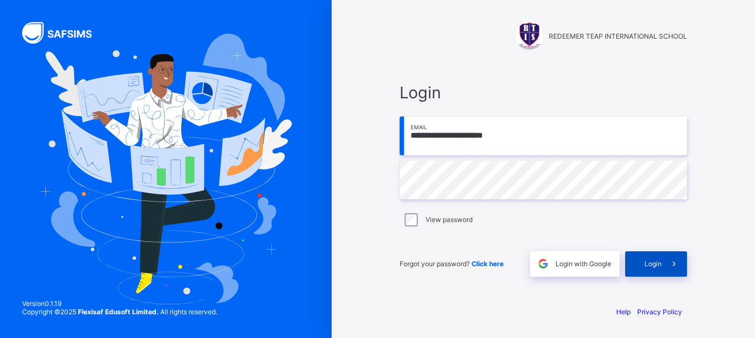
click at [650, 263] on span "Login" at bounding box center [652, 264] width 17 height 8
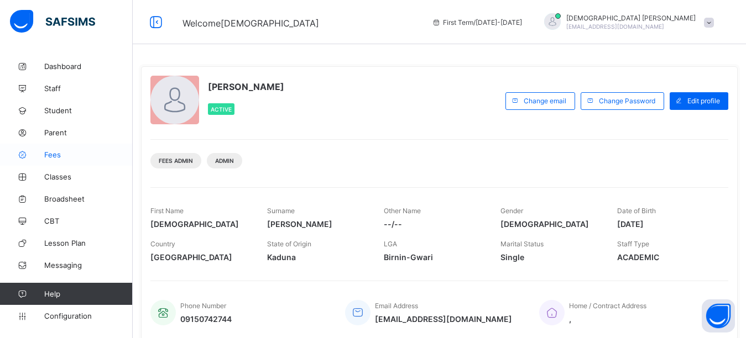
click at [57, 153] on span "Fees" at bounding box center [88, 154] width 88 height 9
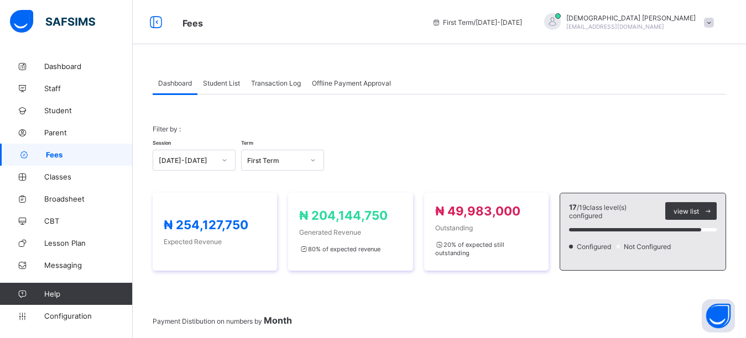
click at [212, 83] on span "Student List" at bounding box center [221, 83] width 37 height 8
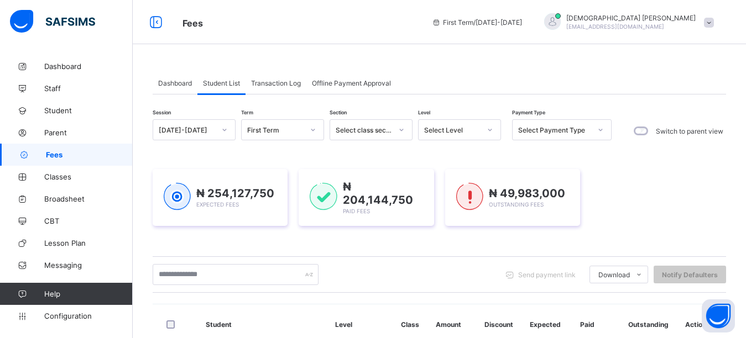
drag, startPoint x: 215, startPoint y: 104, endPoint x: 366, endPoint y: 48, distance: 161.1
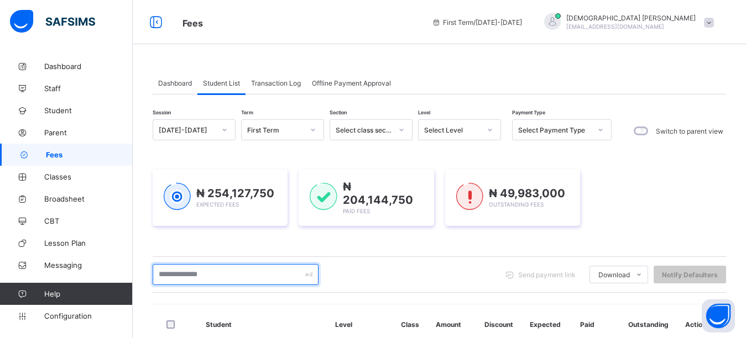
click at [191, 270] on input "text" at bounding box center [236, 274] width 166 height 21
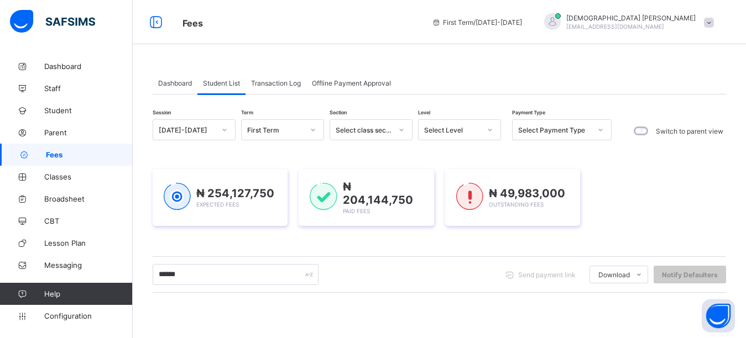
click at [375, 49] on div "Dashboard Student List Transaction Log Offline Payment Approval Student List Mo…" at bounding box center [439, 264] width 613 height 529
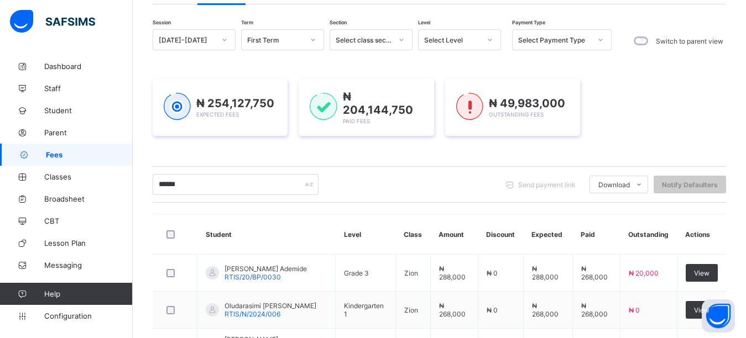
scroll to position [184, 0]
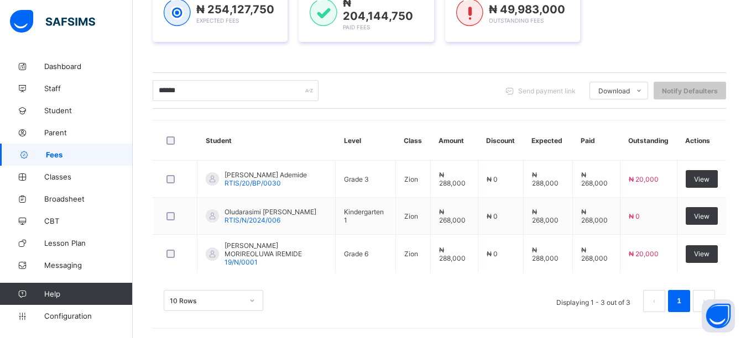
click at [359, 53] on div "₦ 254,127,750 Expected Fees ₦ 204,144,750 Paid Fees ₦ 49,983,000 Outstanding Fe…" at bounding box center [439, 13] width 573 height 90
click at [216, 92] on input "******" at bounding box center [236, 90] width 166 height 21
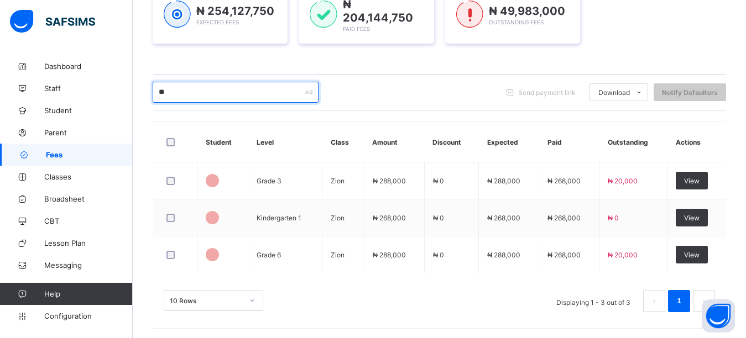
type input "*"
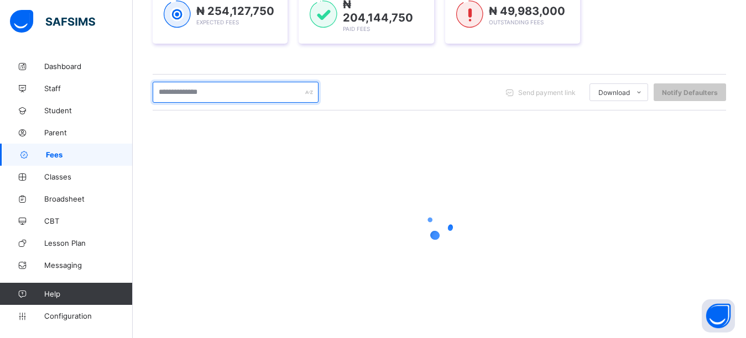
scroll to position [184, 0]
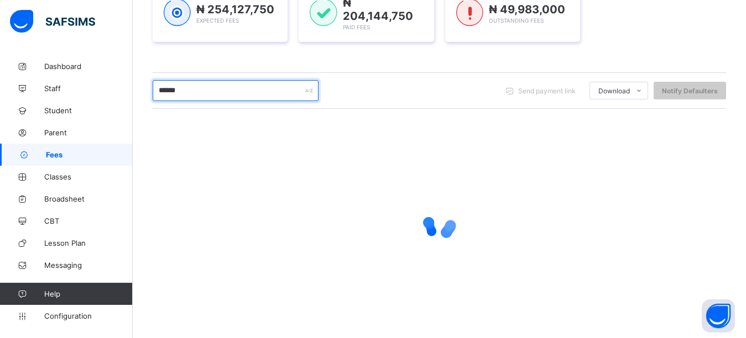
type input "******"
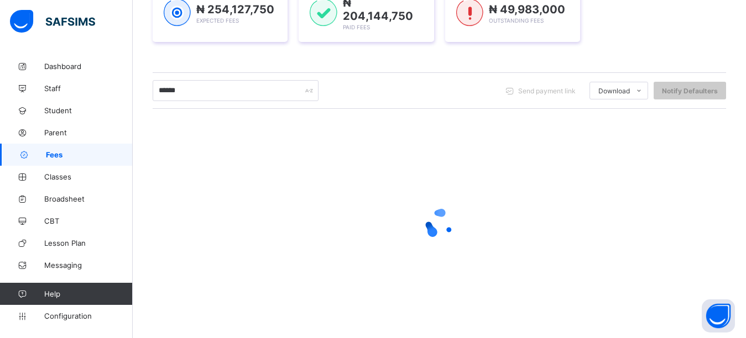
click at [259, 55] on div "₦ 254,127,750 Expected Fees ₦ 204,144,750 Paid Fees ₦ 49,983,000 Outstanding Fe…" at bounding box center [439, 13] width 573 height 90
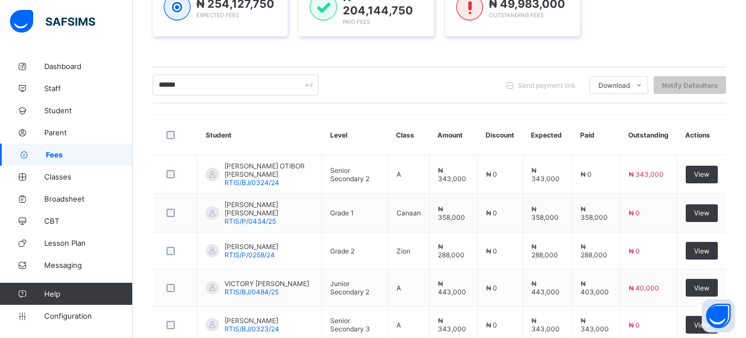
click at [348, 47] on div "₦ 254,127,750 Expected Fees ₦ 204,144,750 Paid Fees ₦ 49,983,000 Outstanding Fe…" at bounding box center [439, 8] width 573 height 90
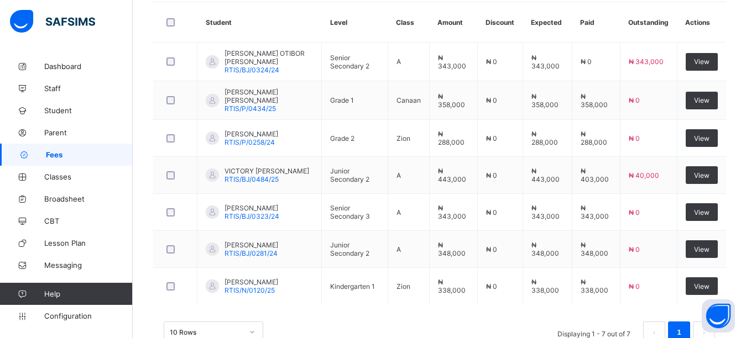
scroll to position [332, 0]
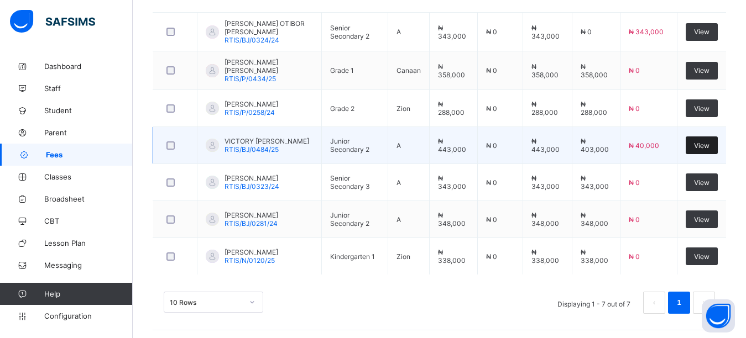
click at [709, 142] on span "View" at bounding box center [701, 145] width 15 height 8
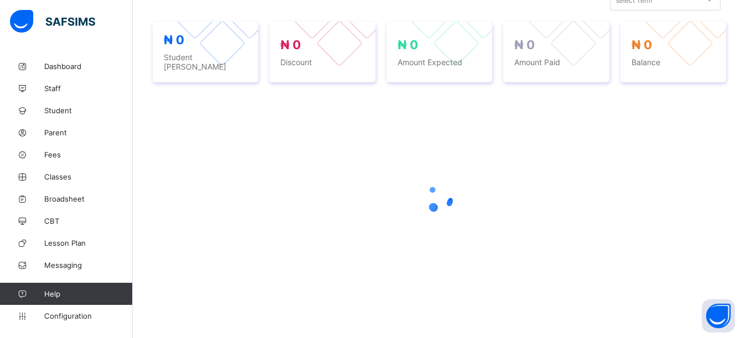
scroll to position [264, 0]
click at [482, 139] on div at bounding box center [439, 200] width 573 height 210
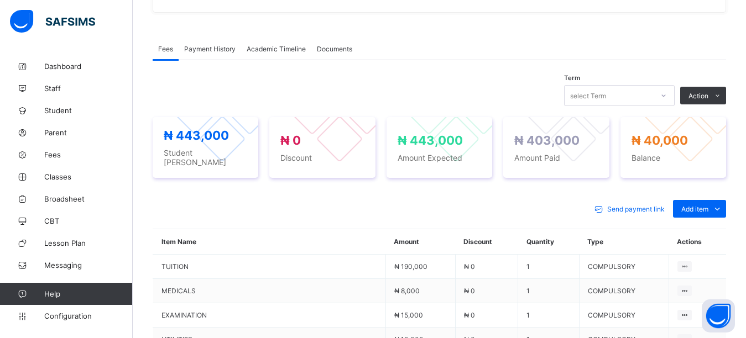
scroll to position [387, 0]
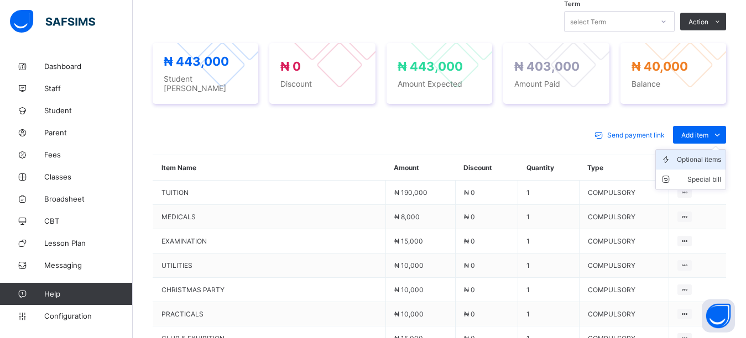
click at [694, 158] on div "Optional items" at bounding box center [698, 159] width 44 height 11
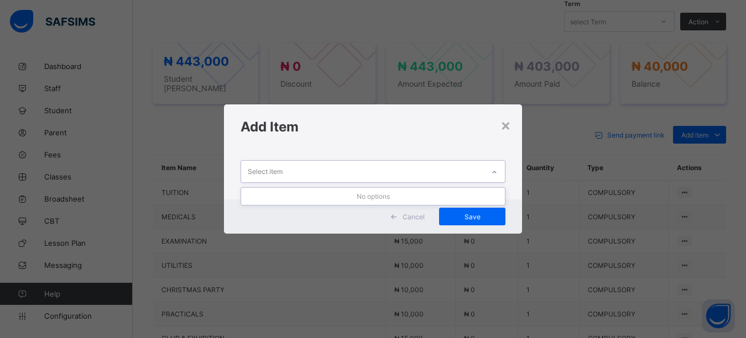
click at [380, 170] on div "Select item" at bounding box center [362, 172] width 243 height 22
drag, startPoint x: 382, startPoint y: 140, endPoint x: 368, endPoint y: 167, distance: 30.9
click at [381, 144] on div "Add Item" at bounding box center [373, 126] width 298 height 45
click at [368, 167] on div "Select item" at bounding box center [362, 172] width 243 height 22
drag, startPoint x: 364, startPoint y: 127, endPoint x: 354, endPoint y: 151, distance: 26.6
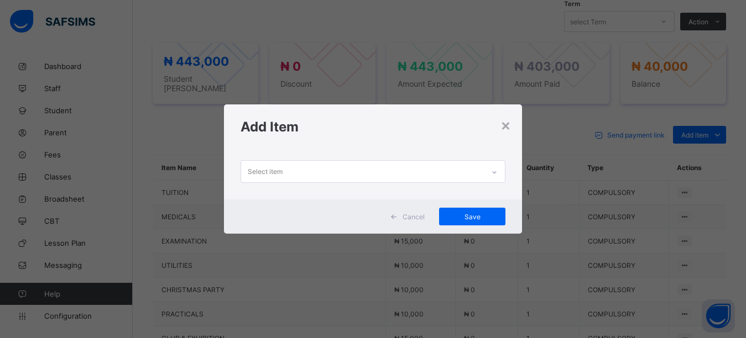
click at [364, 132] on h1 "Add Item" at bounding box center [372, 127] width 265 height 16
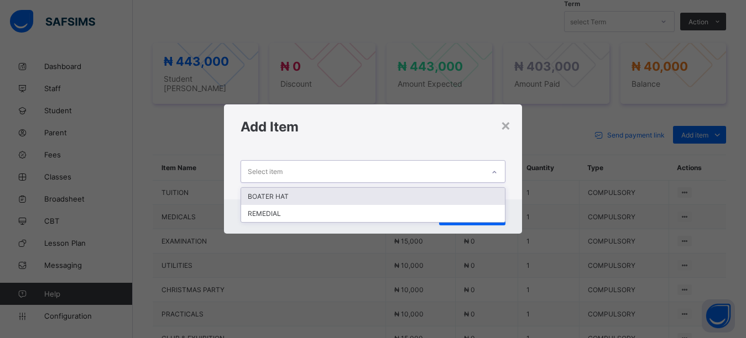
click at [330, 172] on div "Select item" at bounding box center [362, 172] width 243 height 22
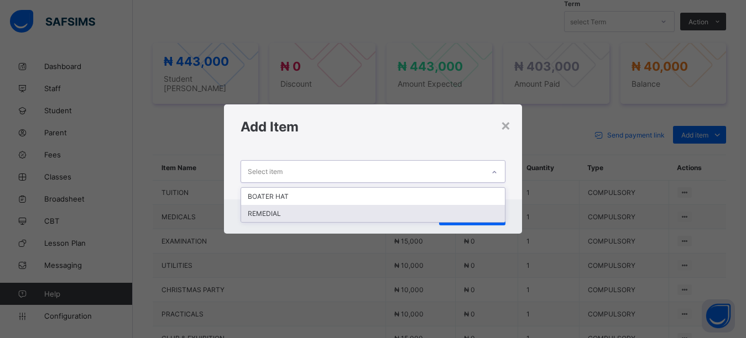
click at [300, 209] on div "REMEDIAL" at bounding box center [373, 213] width 264 height 17
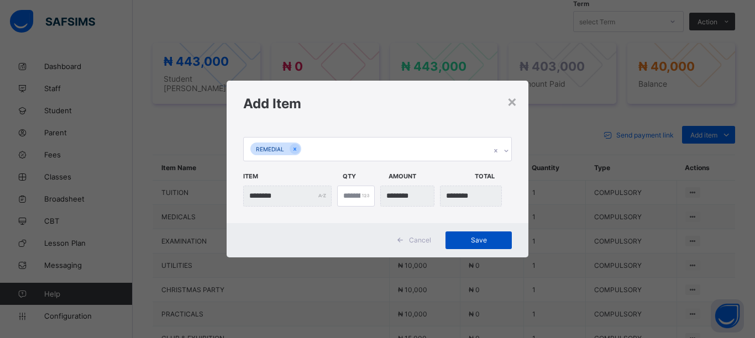
click at [463, 242] on span "Save" at bounding box center [479, 240] width 50 height 8
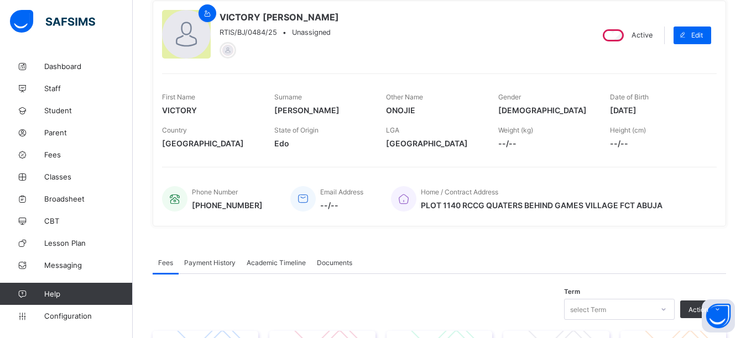
scroll to position [89, 0]
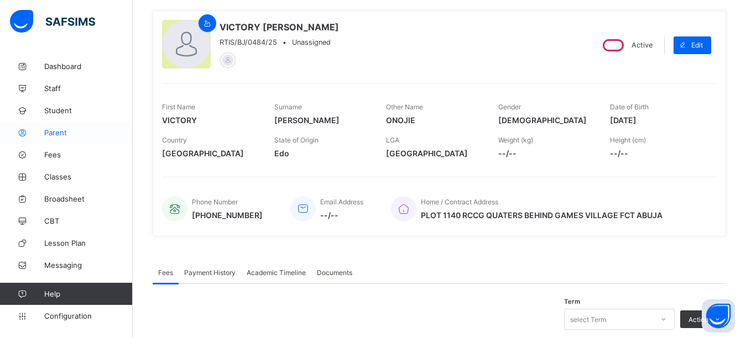
click at [63, 138] on link "Parent" at bounding box center [66, 133] width 133 height 22
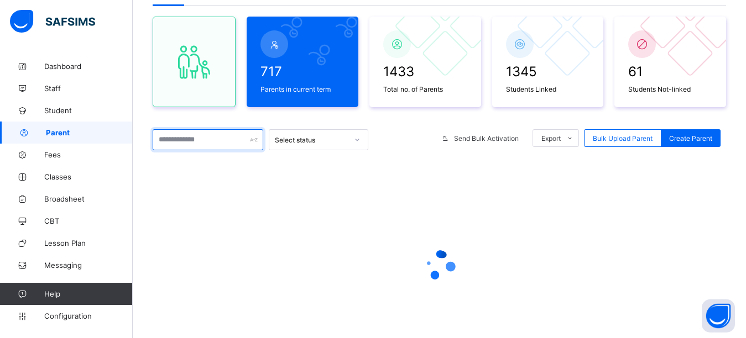
click at [182, 146] on input "text" at bounding box center [208, 139] width 111 height 21
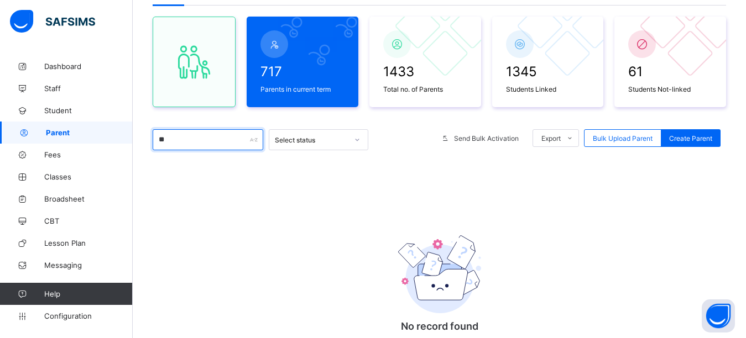
type input "*"
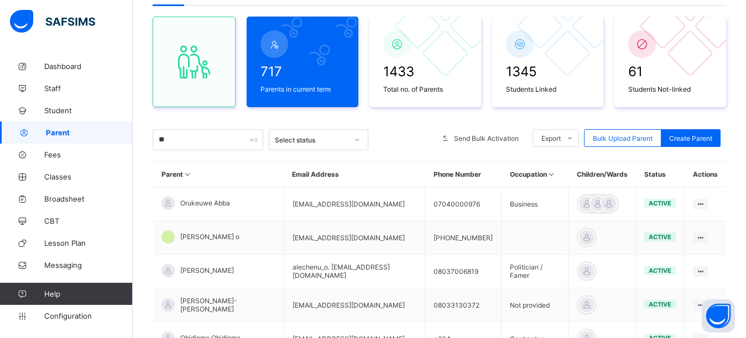
click at [198, 116] on div "717 Parents in current term 1433 Total no. of Parents 1345 Students Linked 61 S…" at bounding box center [439, 294] width 573 height 576
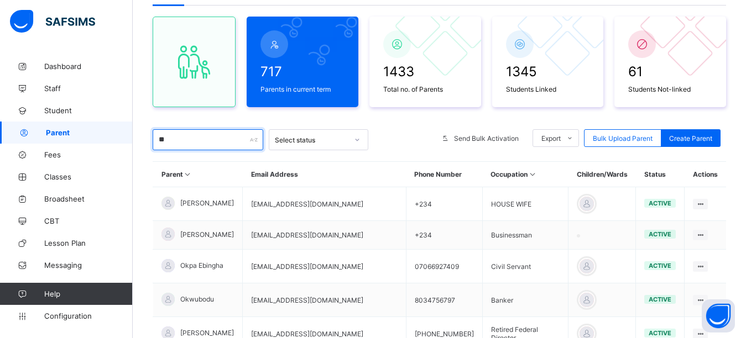
click at [183, 140] on input "**" at bounding box center [208, 139] width 111 height 21
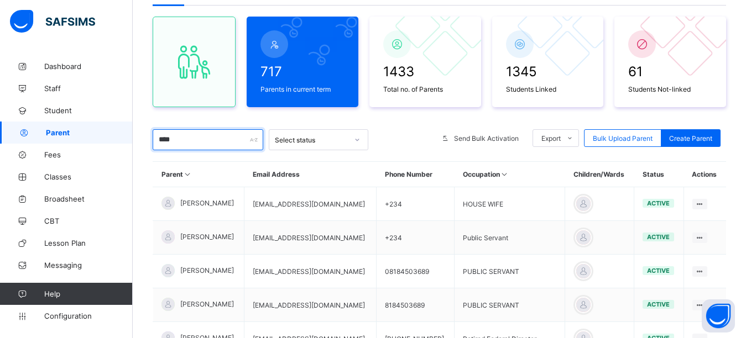
type input "******"
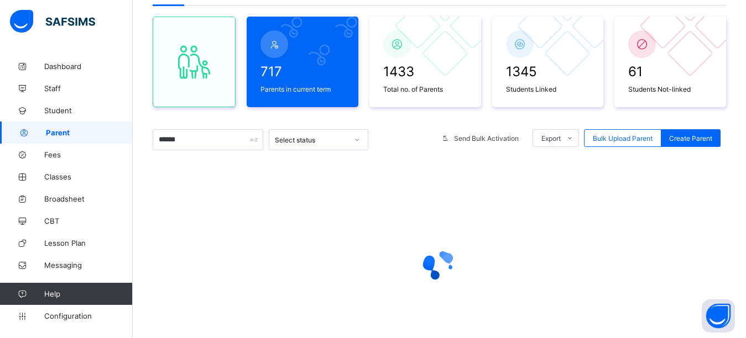
click at [231, 120] on div "717 Parents in current term 1433 Total no. of Parents 1345 Students Linked 61 S…" at bounding box center [439, 194] width 573 height 376
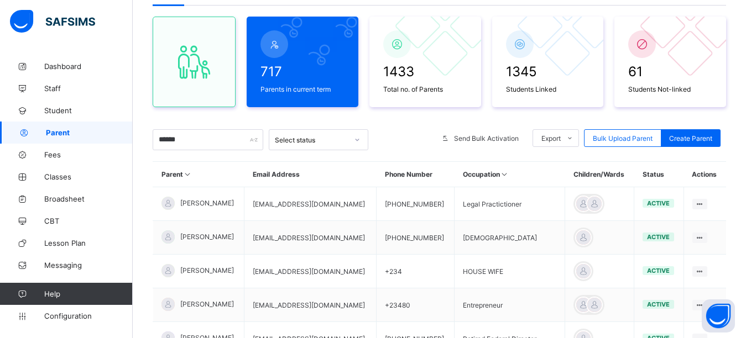
click at [323, 117] on div "717 Parents in current term 1433 Total no. of Parents 1345 Students Linked 61 S…" at bounding box center [439, 296] width 573 height 580
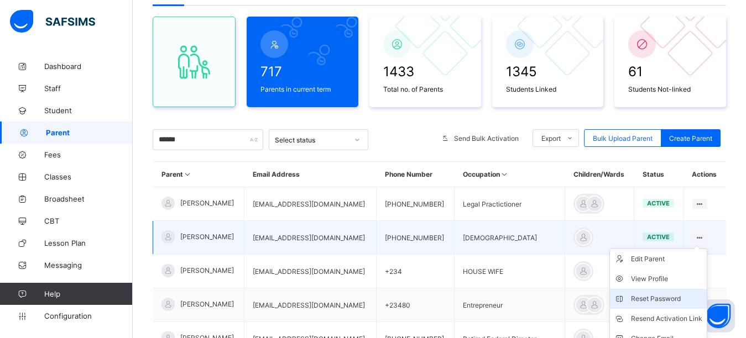
click at [667, 302] on div "Reset Password" at bounding box center [666, 298] width 71 height 11
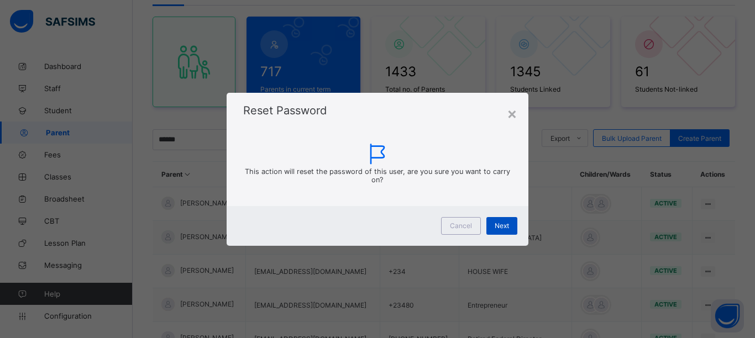
click at [501, 229] on span "Next" at bounding box center [502, 226] width 14 height 8
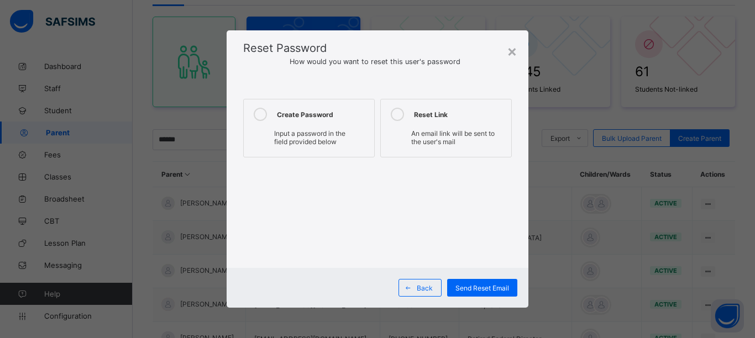
click at [260, 117] on icon at bounding box center [260, 114] width 13 height 13
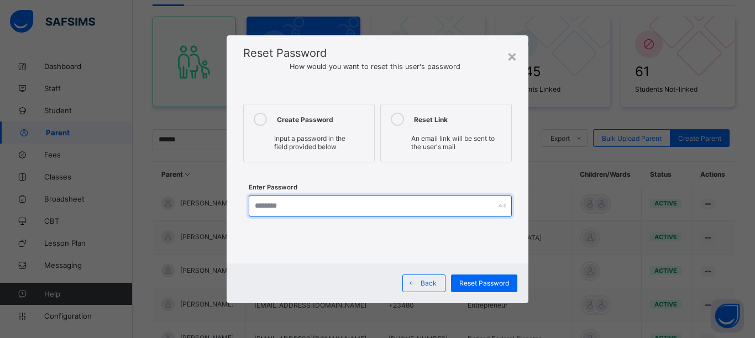
click at [281, 207] on input "text" at bounding box center [380, 206] width 263 height 21
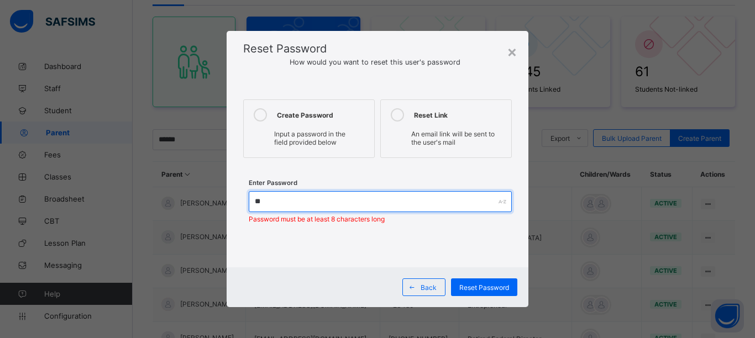
type input "*"
click at [285, 209] on input "******" at bounding box center [380, 201] width 263 height 21
click at [280, 198] on input "**********" at bounding box center [380, 201] width 263 height 21
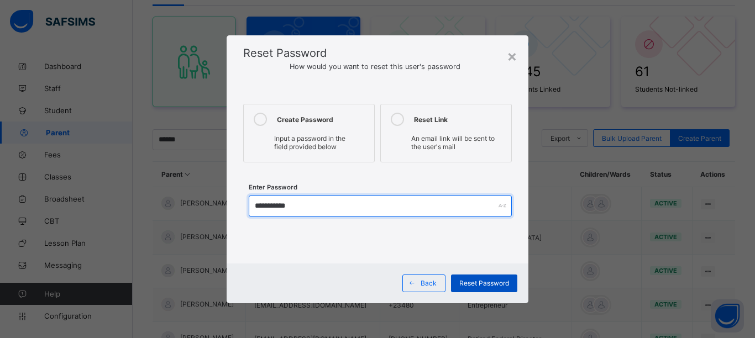
type input "**********"
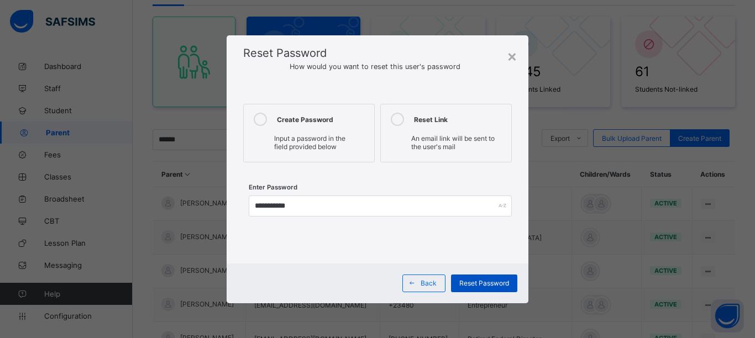
click at [464, 284] on span "Reset Password" at bounding box center [484, 283] width 50 height 8
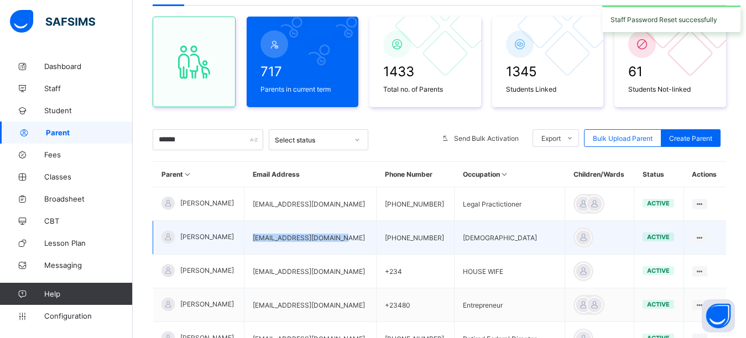
drag, startPoint x: 350, startPoint y: 241, endPoint x: 259, endPoint y: 247, distance: 91.9
click at [259, 247] on td "charlydiakojie@yahoo.com" at bounding box center [310, 238] width 132 height 34
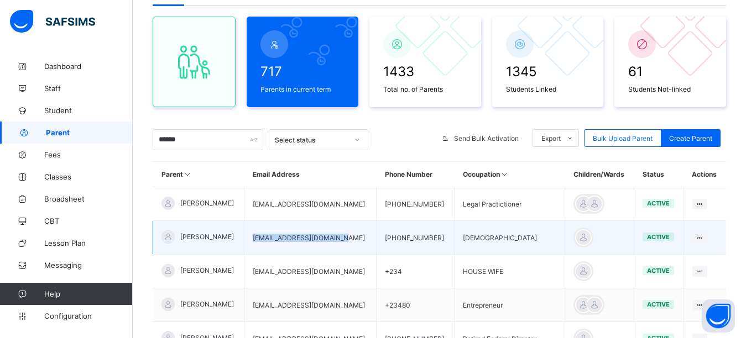
copy td "charlydiakojie@yahoo.com"
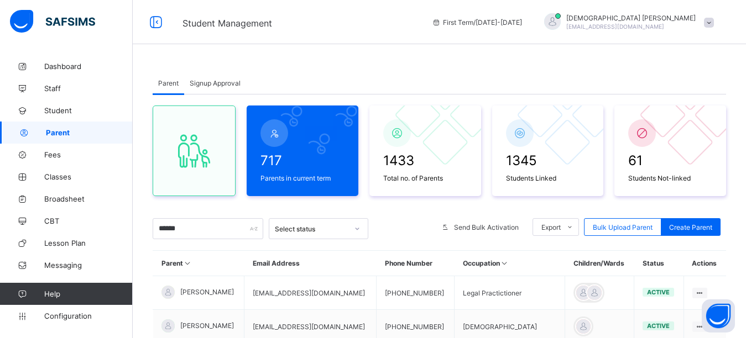
click at [560, 23] on div at bounding box center [552, 21] width 17 height 17
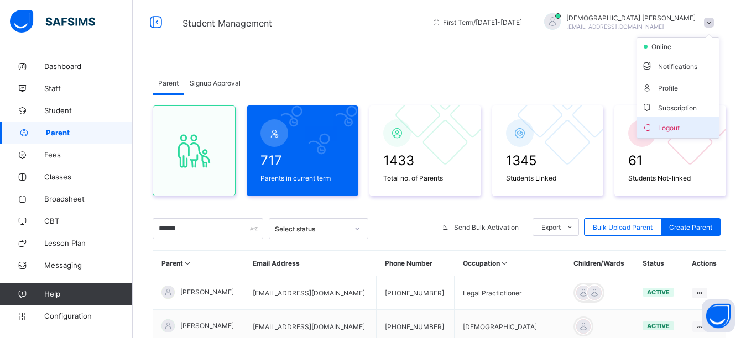
click at [672, 129] on span "Logout" at bounding box center [677, 127] width 73 height 13
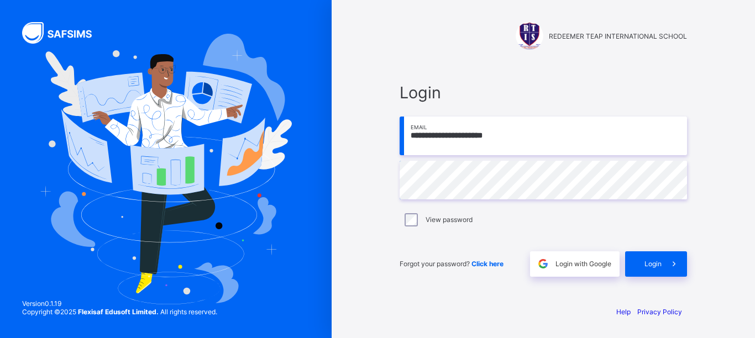
click at [512, 137] on input "**********" at bounding box center [543, 136] width 287 height 39
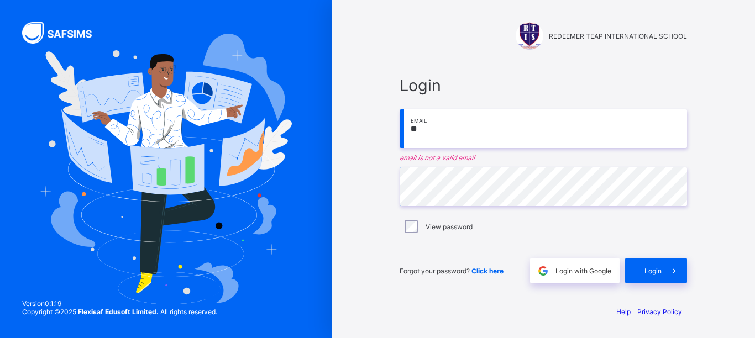
type input "*"
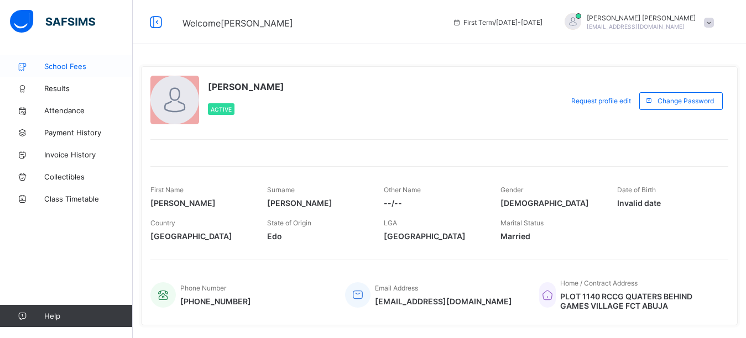
click at [74, 66] on span "School Fees" at bounding box center [88, 66] width 88 height 9
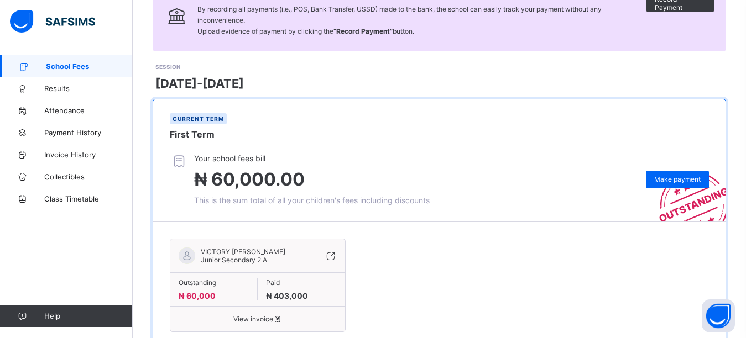
scroll to position [111, 0]
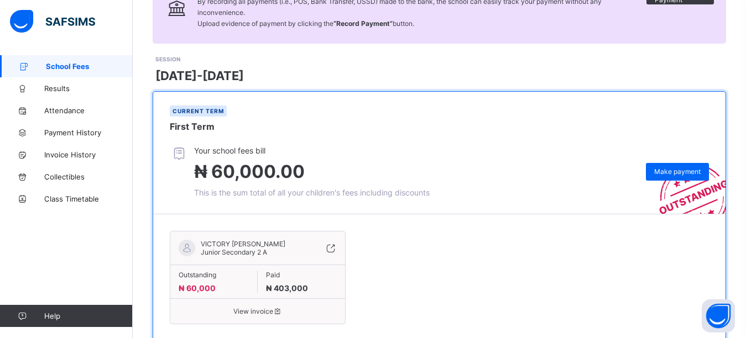
click at [259, 307] on span "View invoice" at bounding box center [258, 311] width 158 height 8
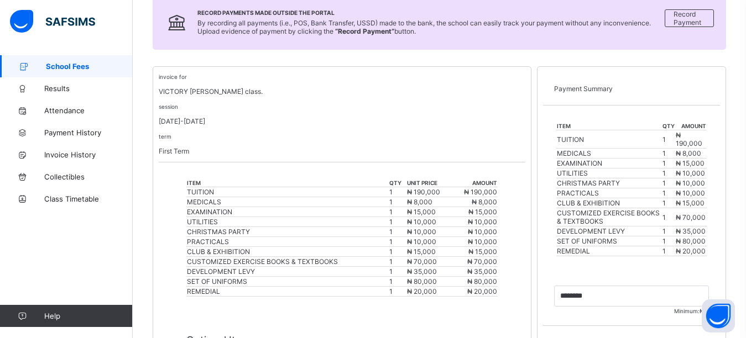
scroll to position [387, 0]
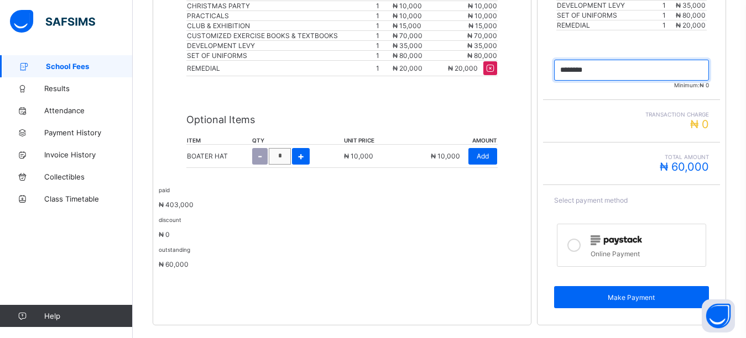
click at [605, 73] on input "currency" at bounding box center [631, 70] width 155 height 21
click at [583, 70] on input "currency" at bounding box center [631, 70] width 155 height 21
type input "********"
click at [580, 248] on icon at bounding box center [573, 245] width 13 height 13
click at [588, 303] on div "Make Payment" at bounding box center [631, 297] width 155 height 22
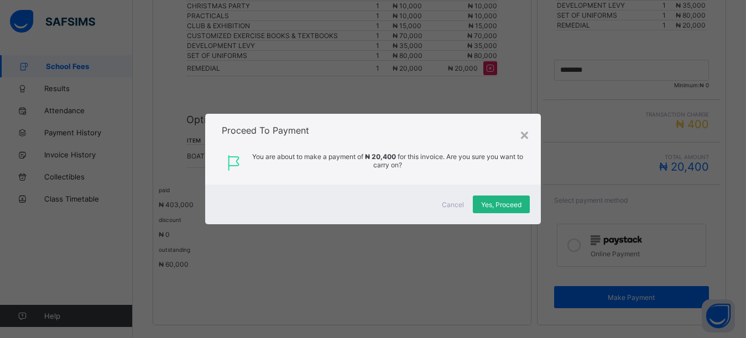
click at [509, 204] on span "Yes, Proceed" at bounding box center [501, 205] width 40 height 8
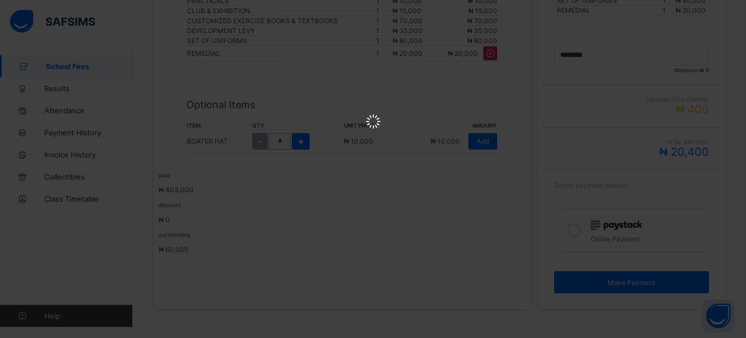
scroll to position [352, 0]
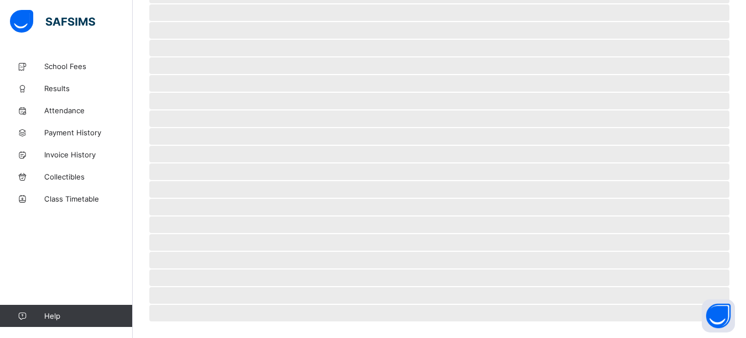
scroll to position [85, 0]
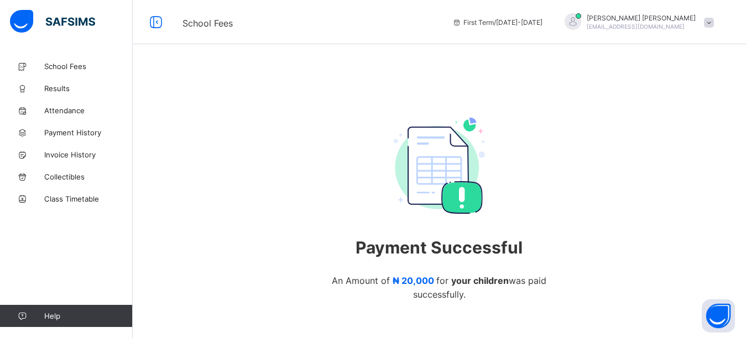
click at [581, 25] on div at bounding box center [572, 21] width 17 height 17
click at [676, 113] on span "Logout" at bounding box center [677, 109] width 73 height 13
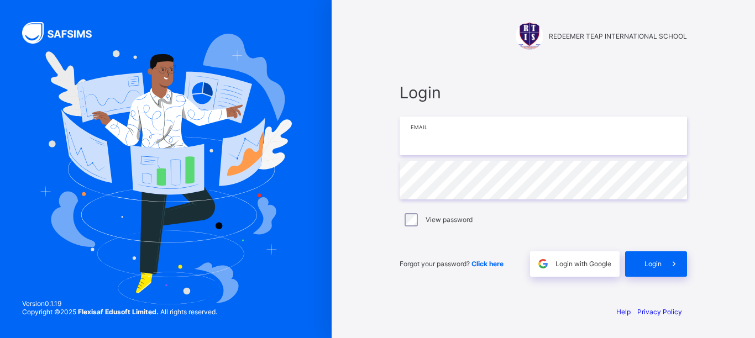
type input "**********"
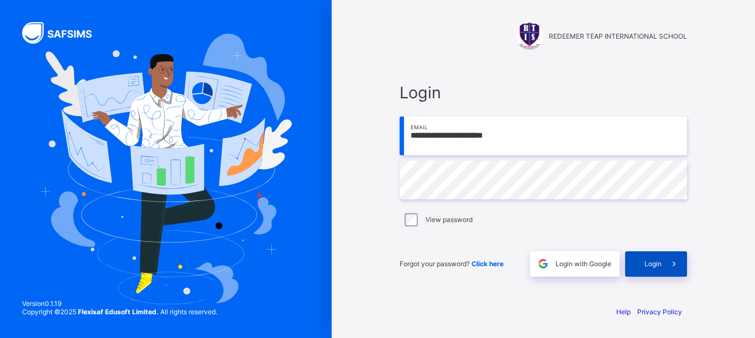
click at [641, 267] on div "Login" at bounding box center [656, 263] width 62 height 25
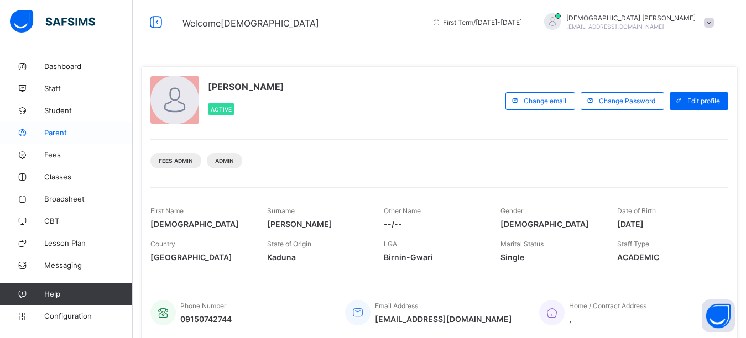
click at [66, 137] on span "Parent" at bounding box center [88, 132] width 88 height 9
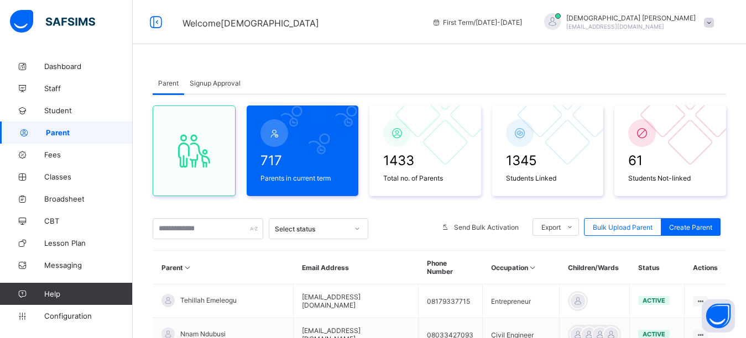
click at [217, 230] on input "text" at bounding box center [208, 228] width 111 height 21
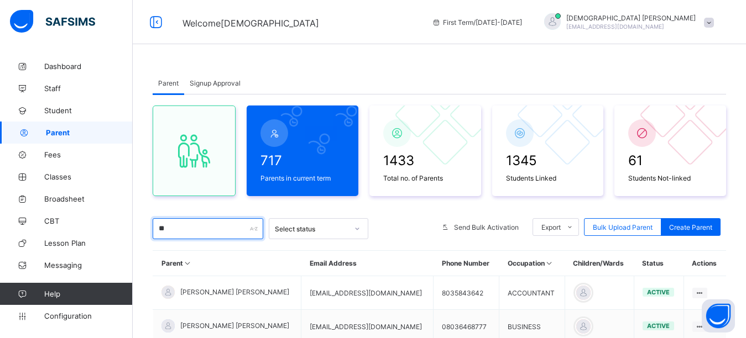
type input "*"
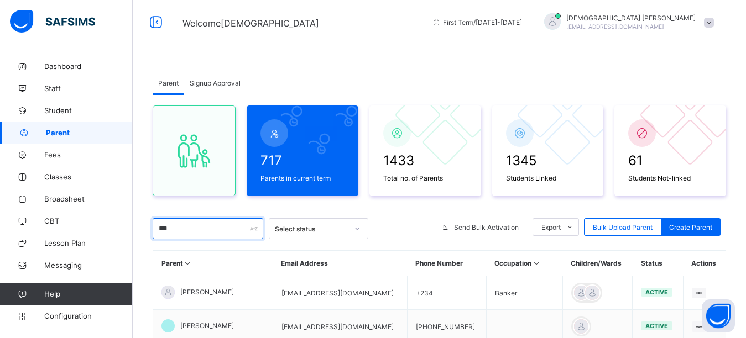
type input "***"
drag, startPoint x: 391, startPoint y: 59, endPoint x: 450, endPoint y: 114, distance: 80.9
click at [390, 78] on div "Parent Signup Approval Parent Signup Approval 717 Parents in current term 1433 …" at bounding box center [439, 305] width 613 height 501
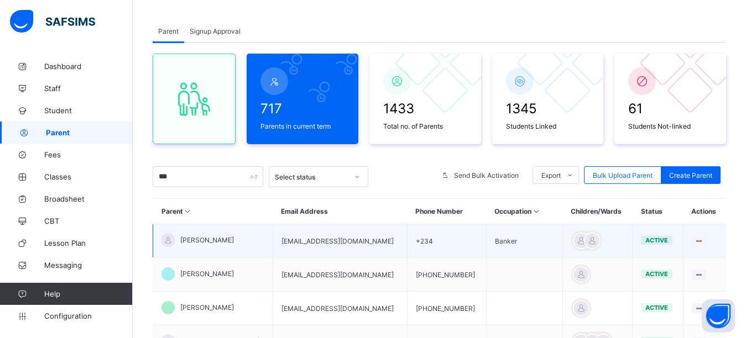
scroll to position [111, 0]
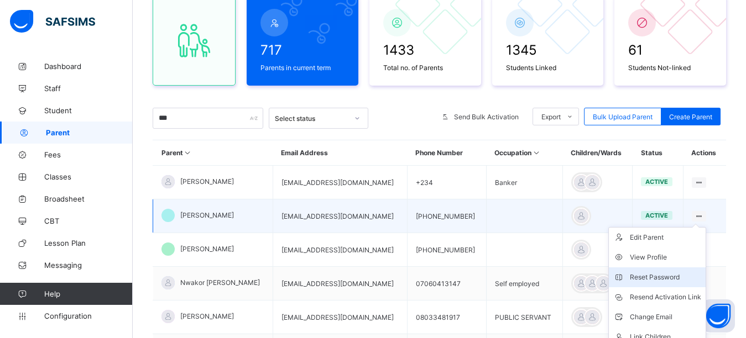
click at [676, 279] on div "Reset Password" at bounding box center [664, 277] width 71 height 11
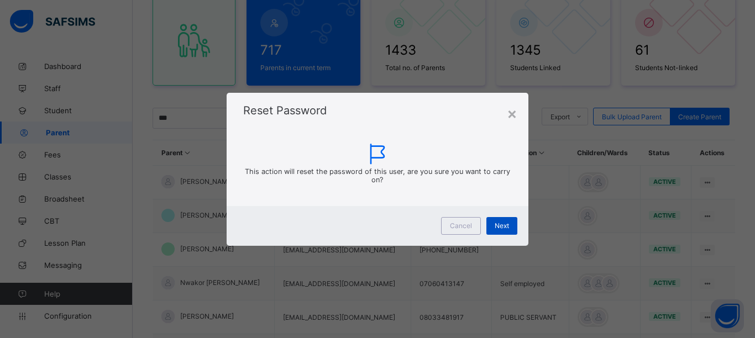
click at [496, 224] on span "Next" at bounding box center [502, 226] width 14 height 8
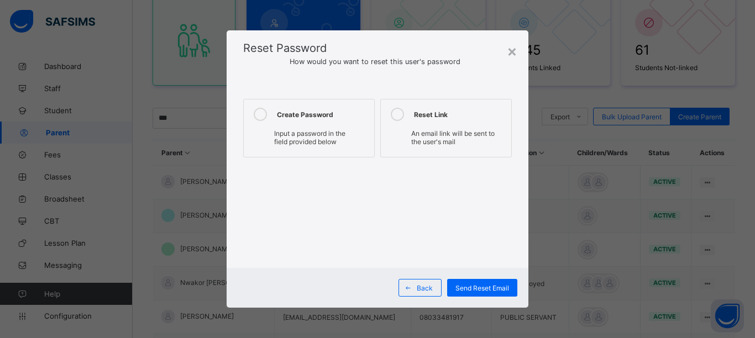
click at [259, 117] on icon at bounding box center [260, 114] width 13 height 13
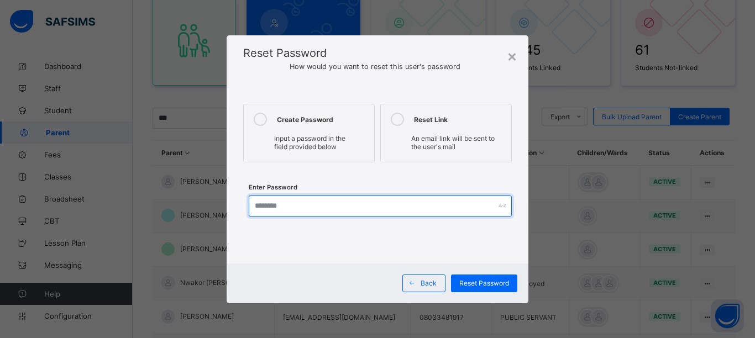
click at [289, 207] on input "text" at bounding box center [380, 206] width 263 height 21
type input "**********"
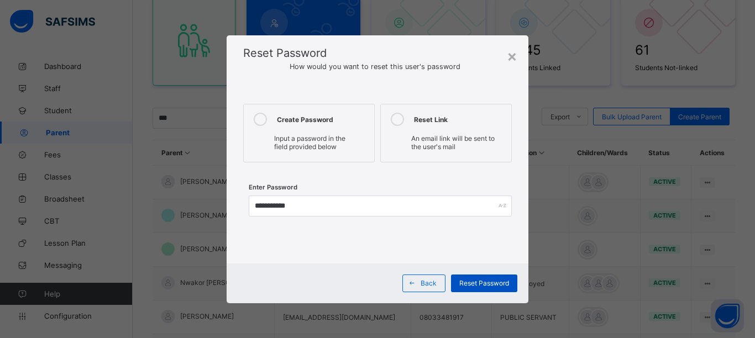
click at [489, 286] on span "Reset Password" at bounding box center [484, 283] width 50 height 8
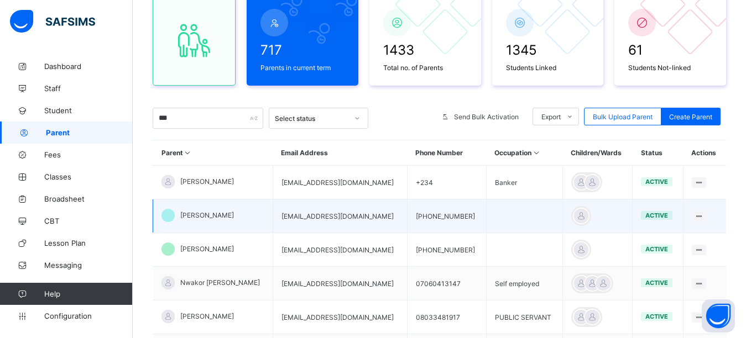
drag, startPoint x: 356, startPoint y: 219, endPoint x: 275, endPoint y: 222, distance: 81.8
click at [275, 222] on tr "[PERSON_NAME] [EMAIL_ADDRESS][DOMAIN_NAME] [PHONE_NUMBER] active Edit Parent Vi…" at bounding box center [439, 217] width 573 height 34
copy tr "[EMAIL_ADDRESS][DOMAIN_NAME]"
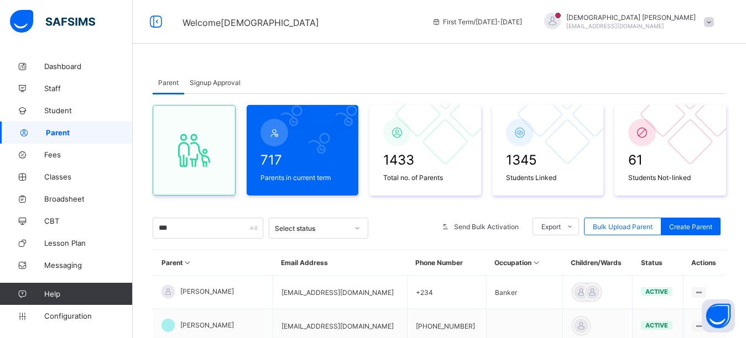
scroll to position [0, 0]
click at [560, 18] on div at bounding box center [552, 21] width 17 height 17
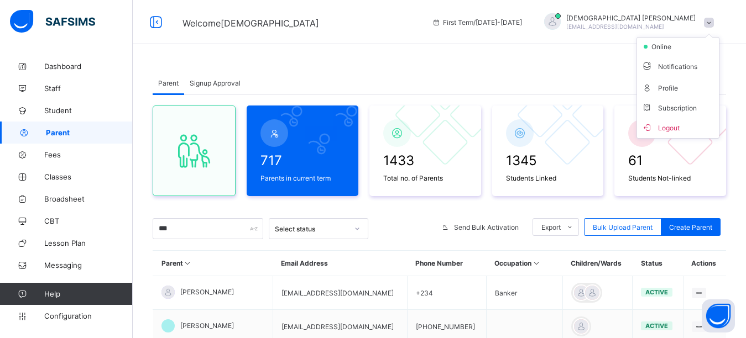
click at [692, 127] on span "Logout" at bounding box center [677, 127] width 73 height 13
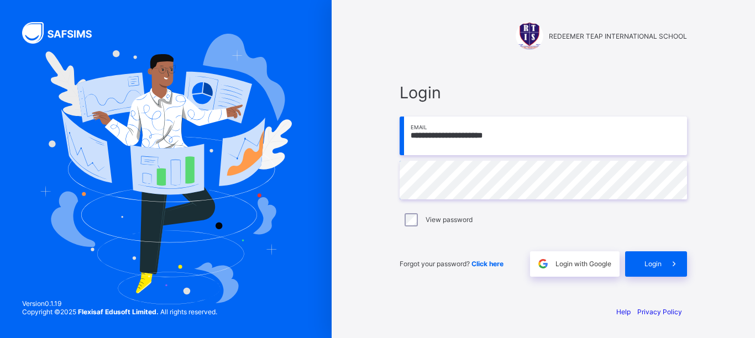
click at [512, 148] on input "**********" at bounding box center [543, 136] width 287 height 39
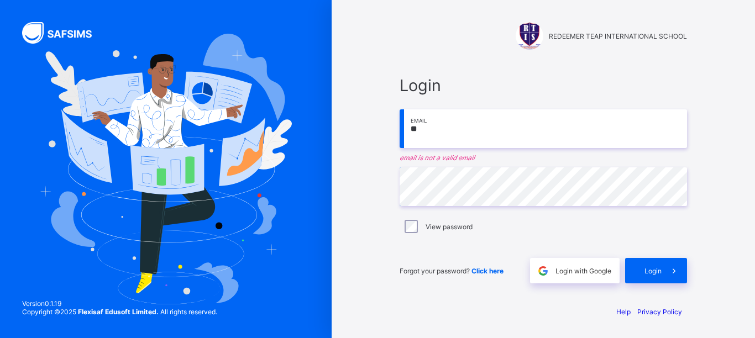
type input "*"
paste input "**********"
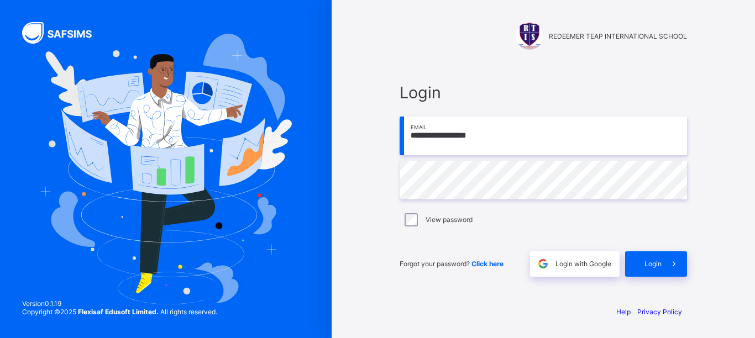
type input "**********"
click at [647, 259] on div "Login" at bounding box center [656, 263] width 62 height 25
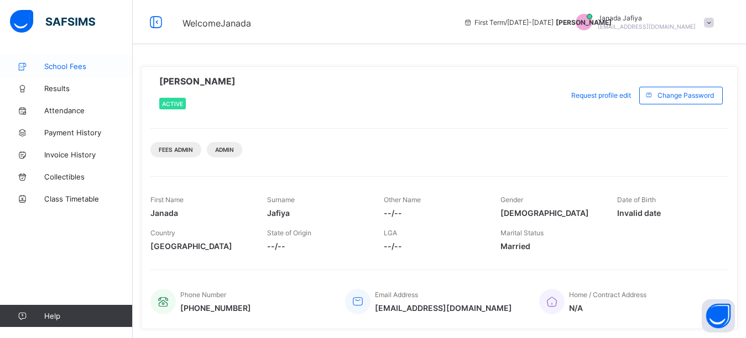
click at [59, 66] on span "School Fees" at bounding box center [88, 66] width 88 height 9
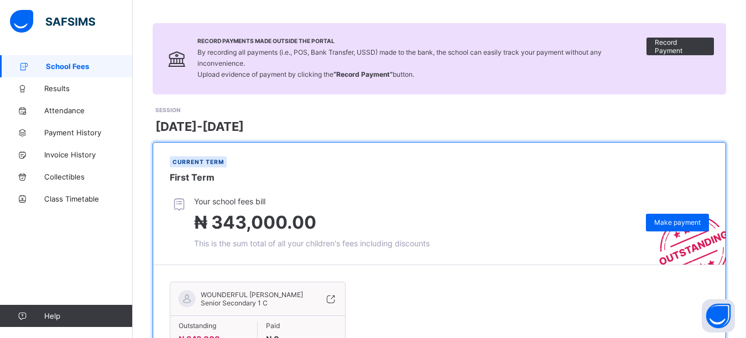
scroll to position [133, 0]
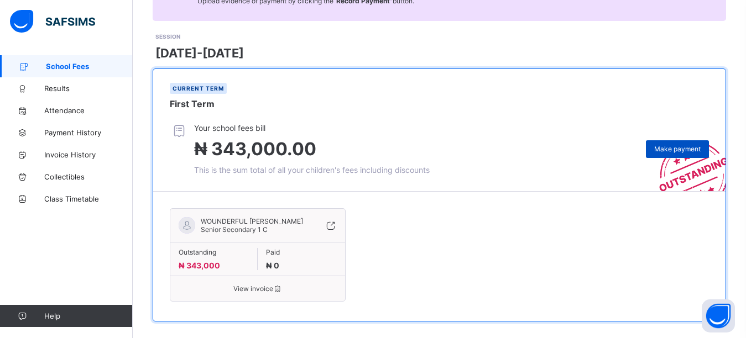
click at [682, 145] on span "Make payment" at bounding box center [677, 149] width 46 height 8
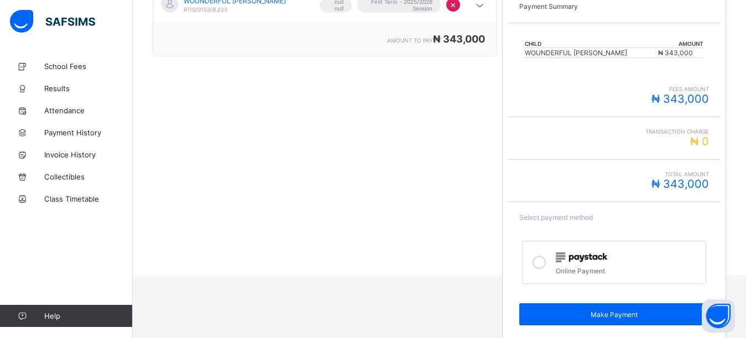
scroll to position [221, 0]
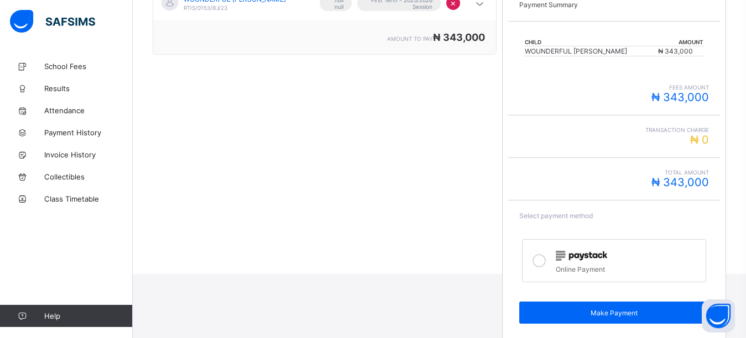
click at [542, 261] on icon at bounding box center [538, 260] width 13 height 13
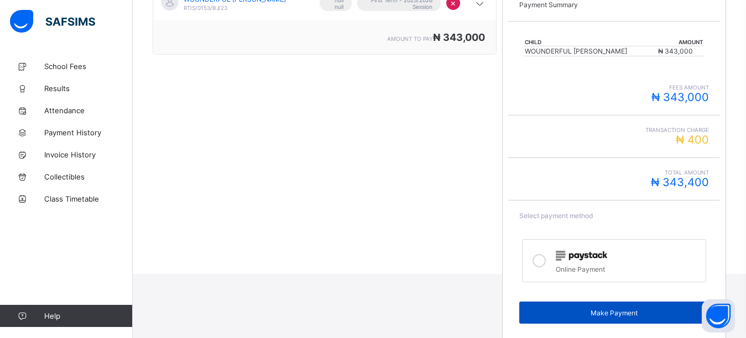
click at [551, 316] on span "Make Payment" at bounding box center [613, 313] width 172 height 8
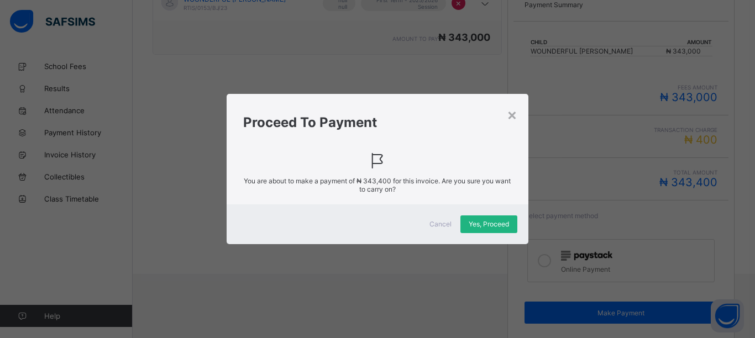
click at [501, 225] on span "Yes, Proceed" at bounding box center [489, 224] width 40 height 8
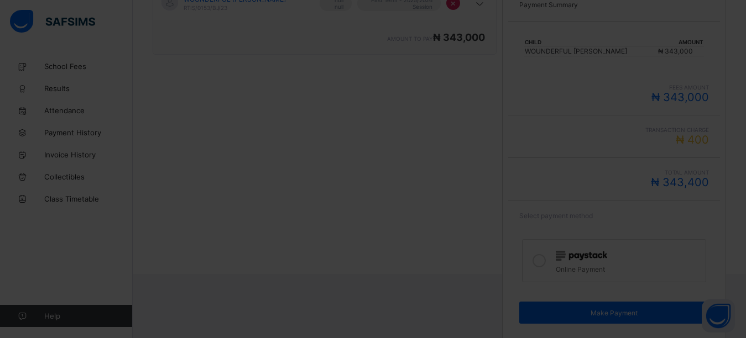
scroll to position [85, 0]
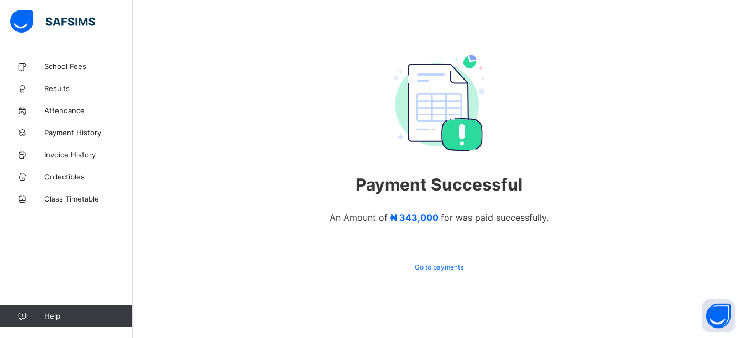
scroll to position [65, 0]
click at [78, 132] on span "Payment History" at bounding box center [88, 132] width 88 height 9
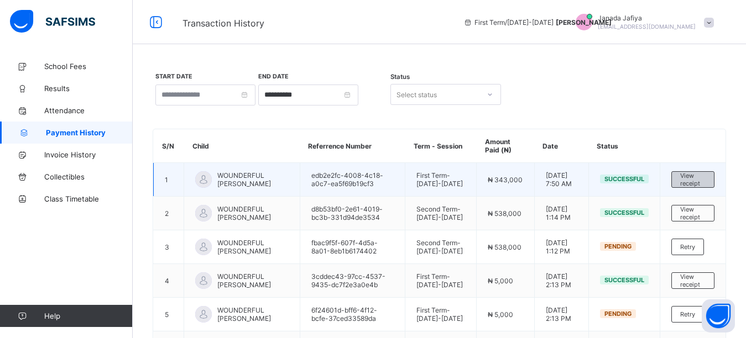
click at [700, 177] on span "View receipt" at bounding box center [692, 179] width 25 height 15
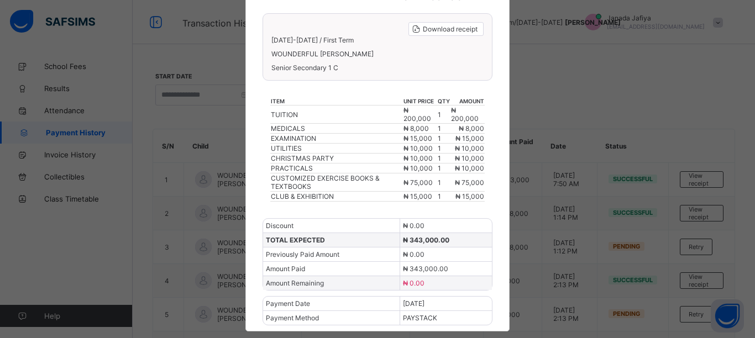
scroll to position [111, 0]
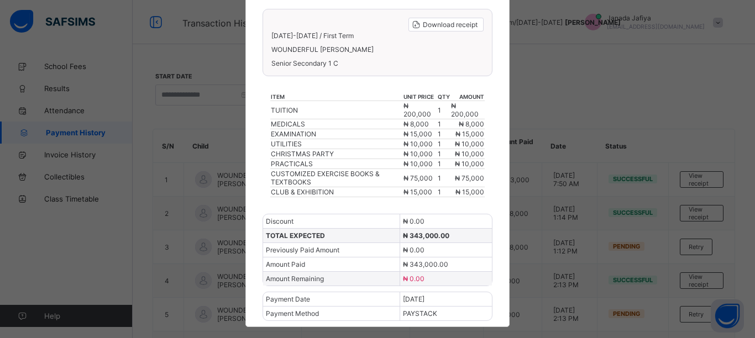
click at [633, 105] on div "× REDEEMER TEAP INTERNATIONAL SCHOOL Download receipt [DATE]-[DATE] / First Ter…" at bounding box center [377, 169] width 755 height 338
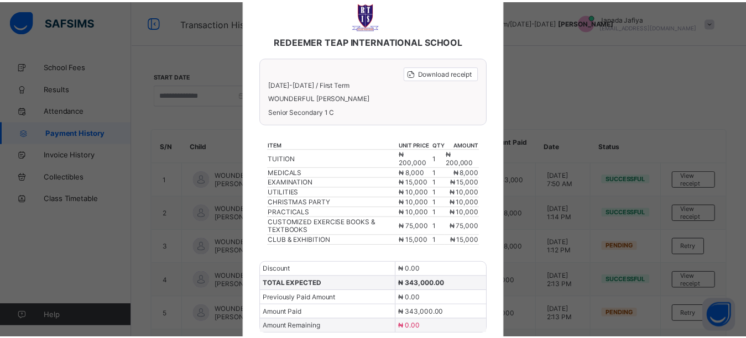
scroll to position [0, 0]
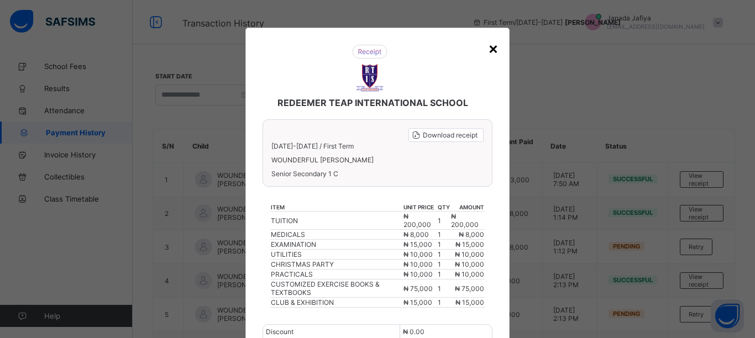
click at [489, 46] on div "×" at bounding box center [493, 48] width 11 height 19
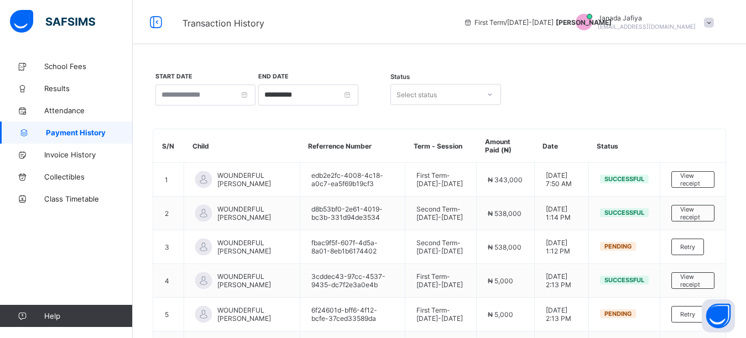
click at [611, 24] on span "[PERSON_NAME]" at bounding box center [583, 22] width 56 height 8
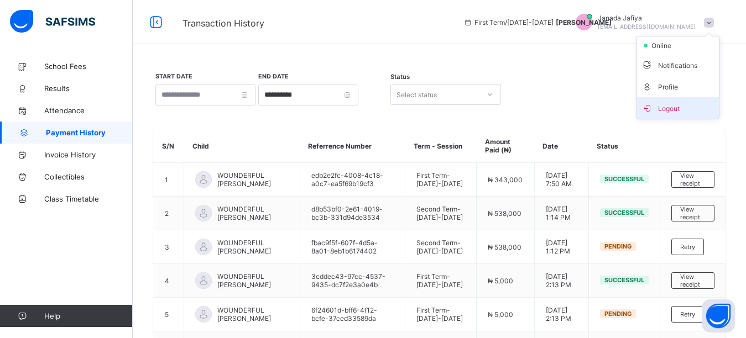
click at [671, 111] on span "Logout" at bounding box center [677, 108] width 73 height 13
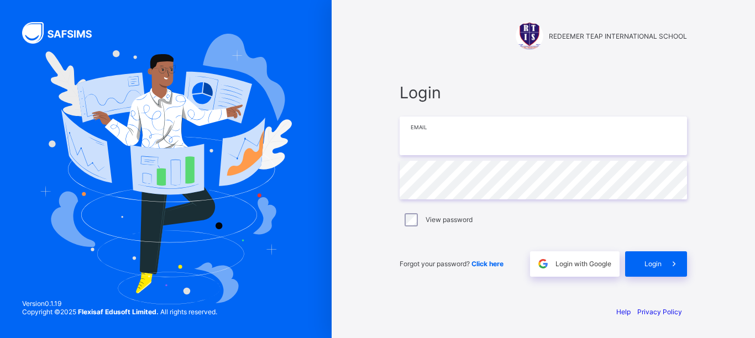
type input "**********"
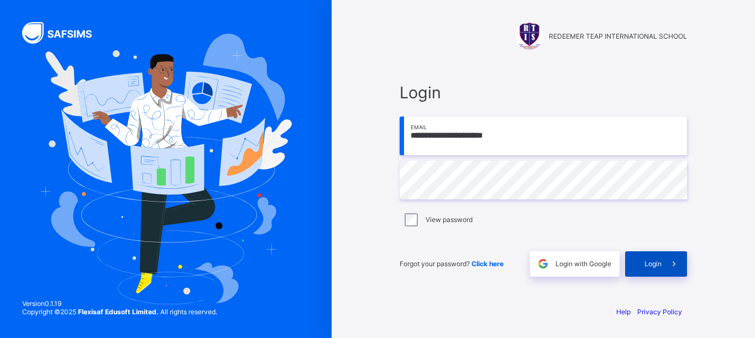
click at [655, 269] on div "Login" at bounding box center [656, 263] width 62 height 25
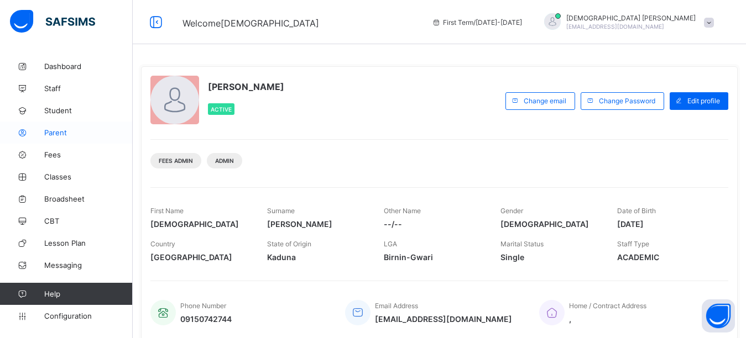
click at [62, 131] on span "Parent" at bounding box center [88, 132] width 88 height 9
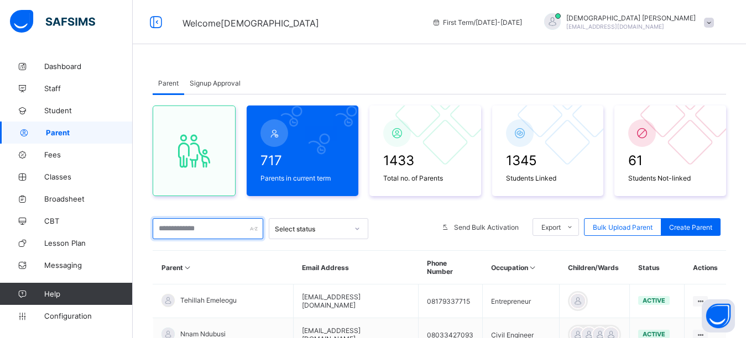
click at [195, 229] on input "text" at bounding box center [208, 228] width 111 height 21
click at [457, 73] on div "Parent Signup Approval" at bounding box center [439, 83] width 573 height 23
click at [415, 17] on span "Welcome [PERSON_NAME]" at bounding box center [298, 22] width 233 height 14
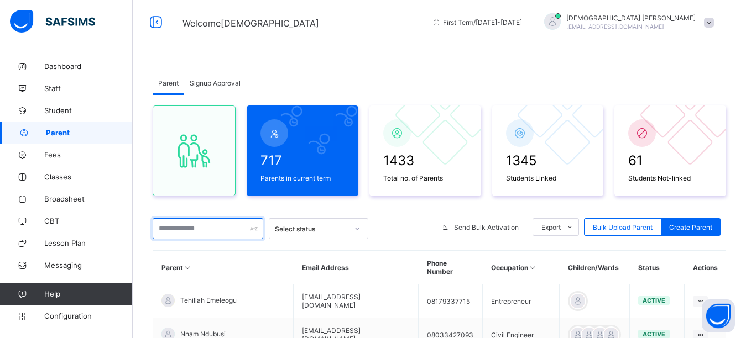
click at [208, 228] on input "text" at bounding box center [208, 228] width 111 height 21
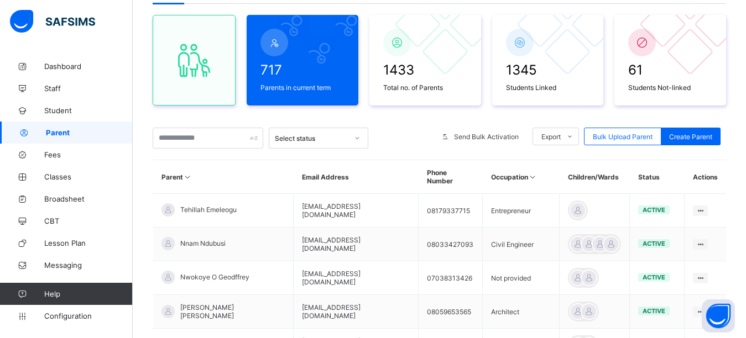
scroll to position [51, 0]
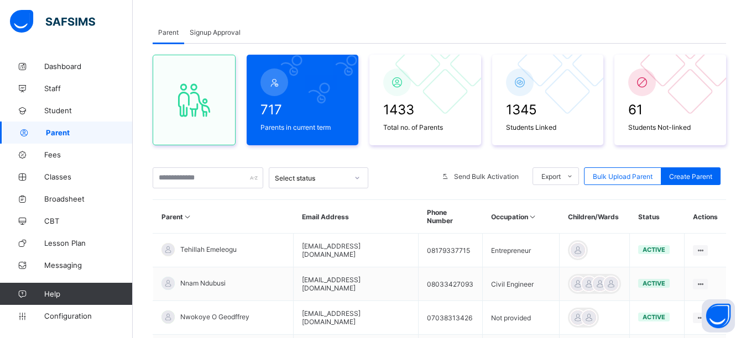
click at [501, 9] on div "Parent Signup Approval Parent Signup Approval 717 Parents in current term 1433 …" at bounding box center [439, 322] width 613 height 637
click at [211, 181] on input "text" at bounding box center [208, 177] width 111 height 21
click at [303, 13] on div "Parent Signup Approval Parent Signup Approval 717 Parents in current term 1433 …" at bounding box center [439, 322] width 613 height 637
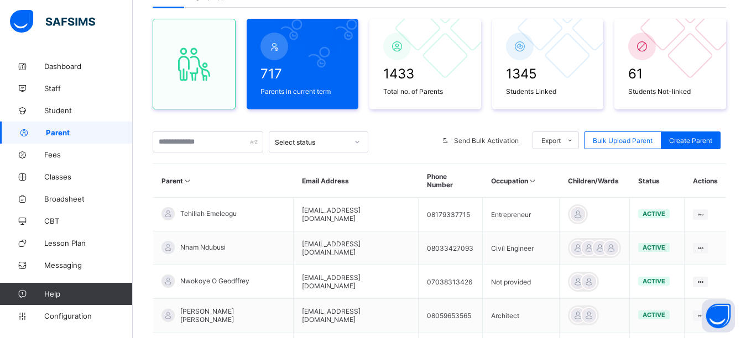
scroll to position [0, 0]
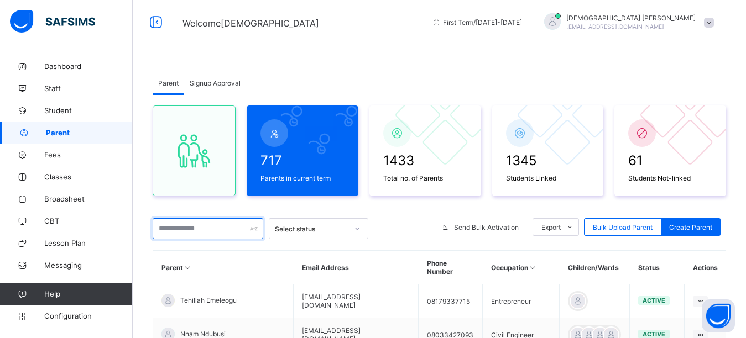
click at [186, 229] on input "text" at bounding box center [208, 228] width 111 height 21
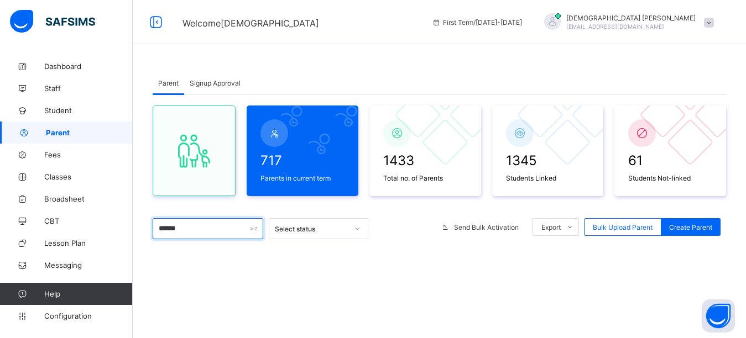
type input "******"
click at [370, 61] on div "Parent Signup Approval Parent Signup Approval 717 Parents in current term 1433 …" at bounding box center [439, 271] width 613 height 432
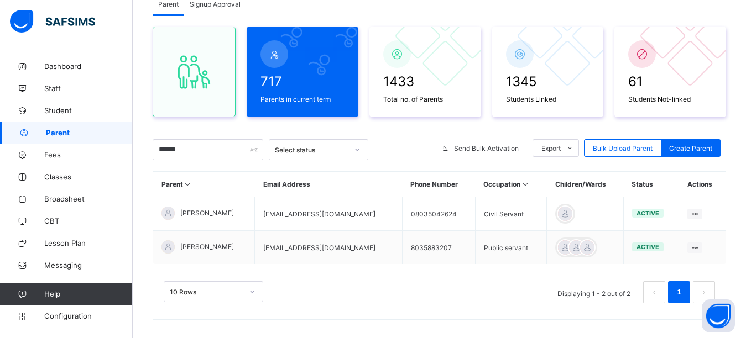
scroll to position [83, 0]
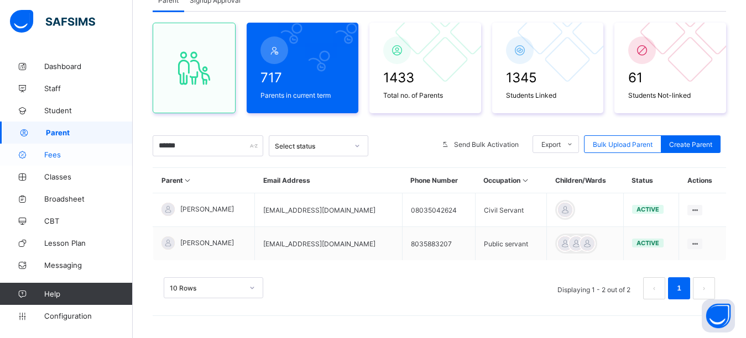
click at [60, 155] on span "Fees" at bounding box center [88, 154] width 88 height 9
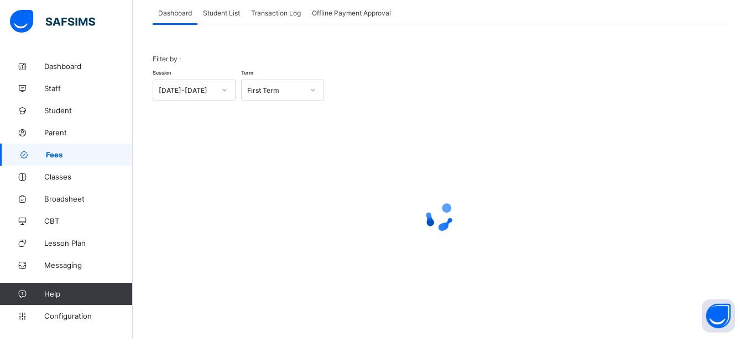
scroll to position [70, 0]
click at [218, 15] on span "Student List" at bounding box center [221, 13] width 37 height 8
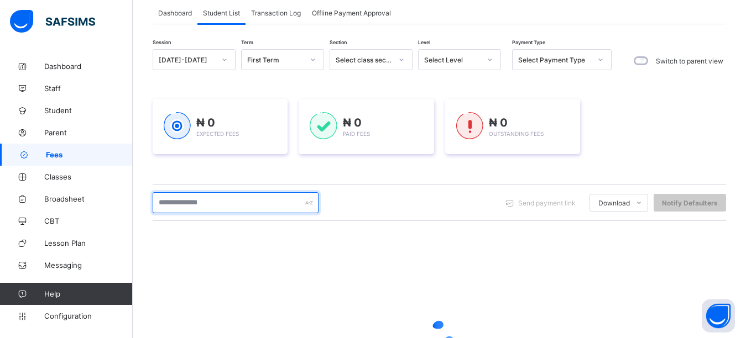
click at [191, 209] on input "text" at bounding box center [236, 202] width 166 height 21
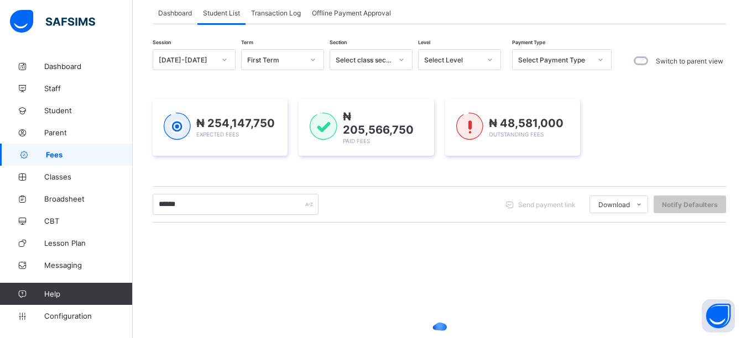
click at [426, 80] on div "Session 2025-2026 Term First Term Section Select class section Level Select Lev…" at bounding box center [439, 245] width 573 height 393
click at [282, 166] on div "₦ 254,147,750 Expected Fees ₦ 205,566,750 Paid Fees ₦ 48,581,000 Outstanding Fe…" at bounding box center [439, 127] width 573 height 90
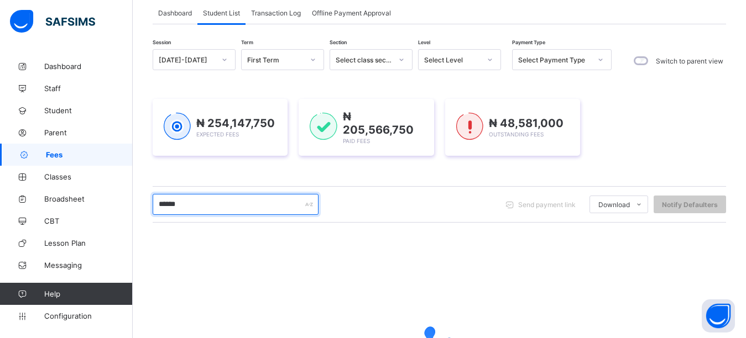
click at [192, 209] on input "******" at bounding box center [236, 204] width 166 height 21
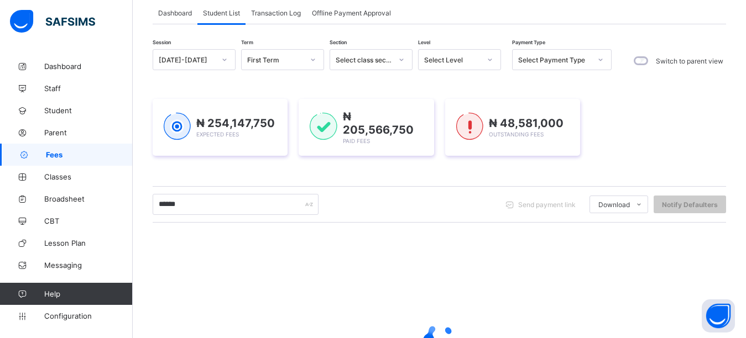
click at [230, 177] on div "Session 2025-2026 Term First Term Section Select class section Level Select Lev…" at bounding box center [439, 245] width 573 height 393
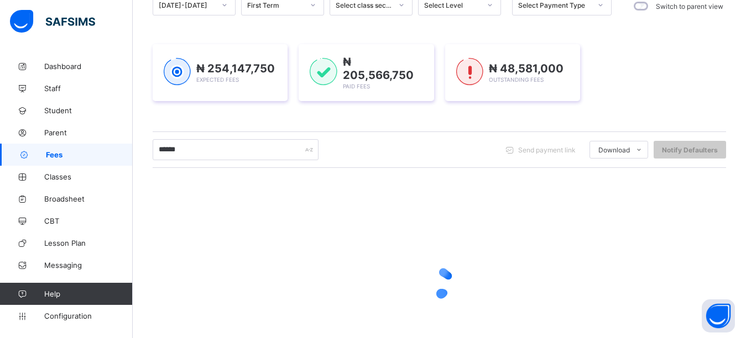
scroll to position [79, 0]
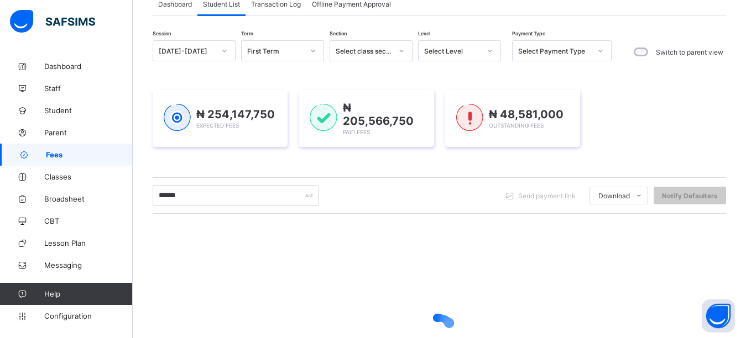
click at [347, 167] on div "Session 2025-2026 Term First Term Section Select class section Level Select Lev…" at bounding box center [439, 236] width 573 height 393
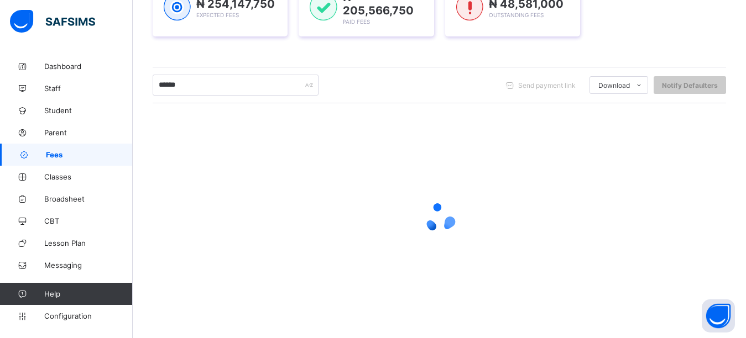
scroll to position [147, 0]
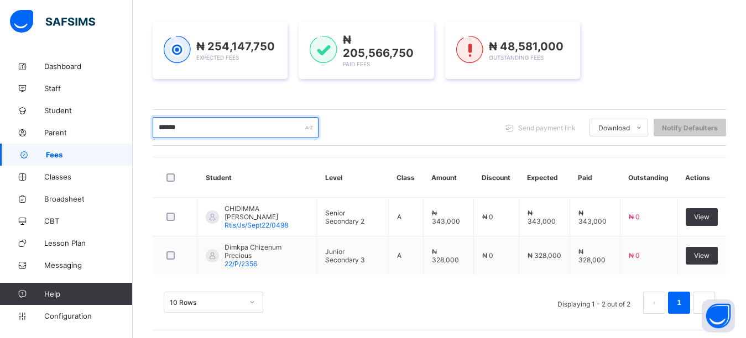
click at [213, 121] on input "******" at bounding box center [236, 127] width 166 height 21
type input "*"
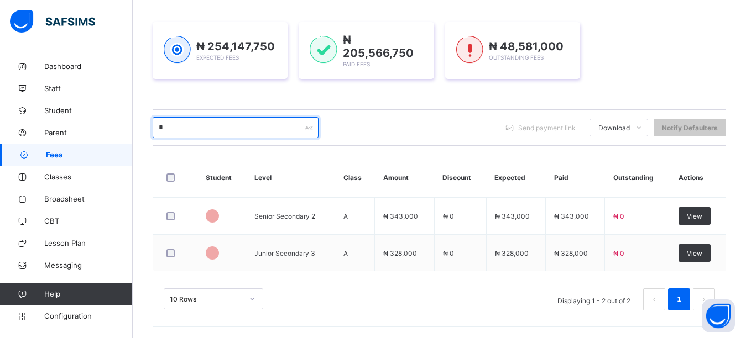
click at [200, 130] on input "*" at bounding box center [236, 127] width 166 height 21
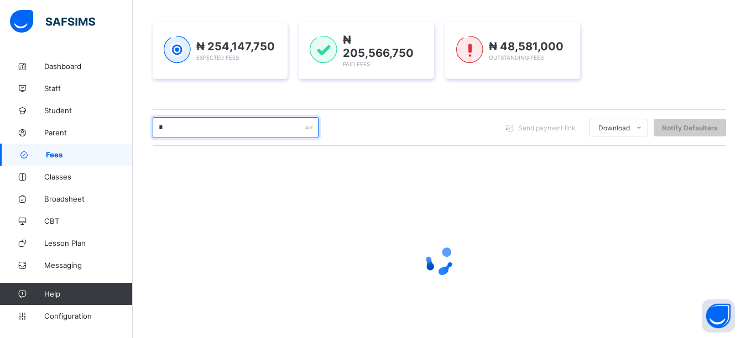
scroll to position [90, 0]
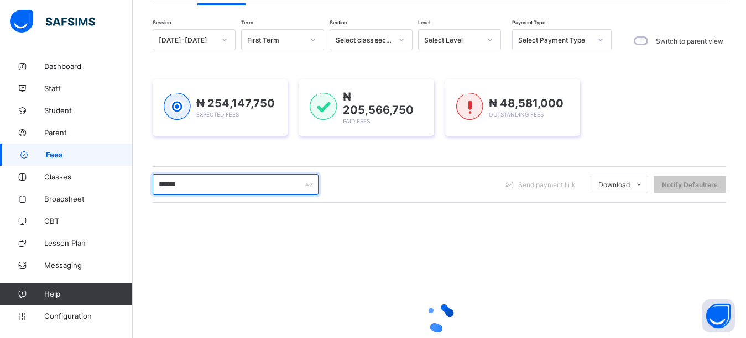
type input "******"
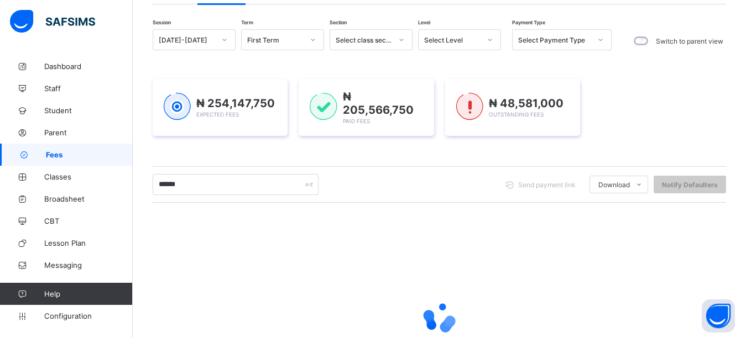
click at [196, 153] on div "Session 2025-2026 Term First Term Section Select class section Level Select Lev…" at bounding box center [439, 225] width 573 height 393
click at [652, 100] on div "₦ 254,147,750 Expected Fees ₦ 205,566,750 Paid Fees ₦ 48,581,000 Outstanding Fe…" at bounding box center [439, 107] width 573 height 57
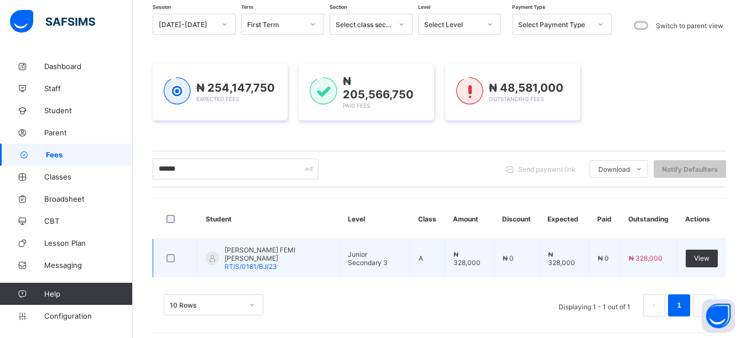
scroll to position [110, 0]
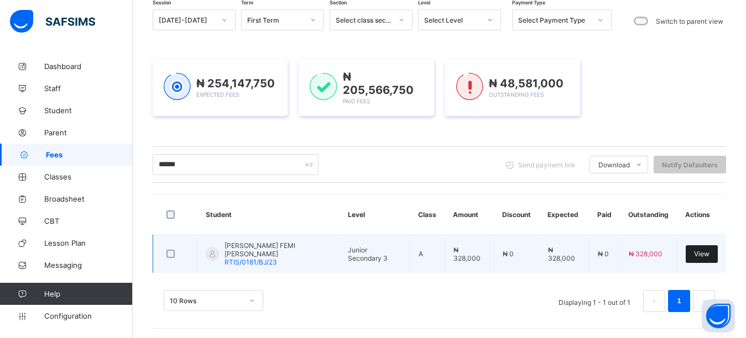
click at [704, 251] on span "View" at bounding box center [701, 254] width 15 height 8
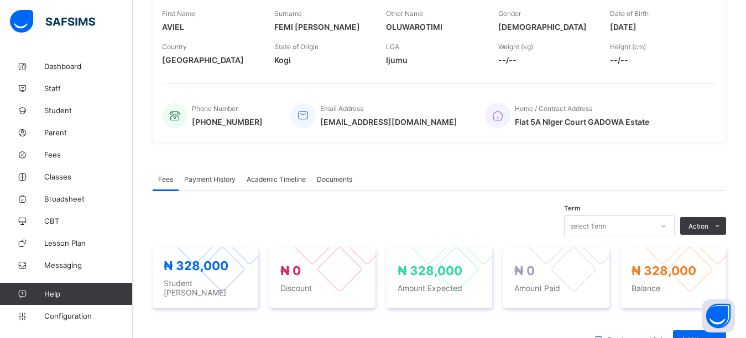
scroll to position [386, 0]
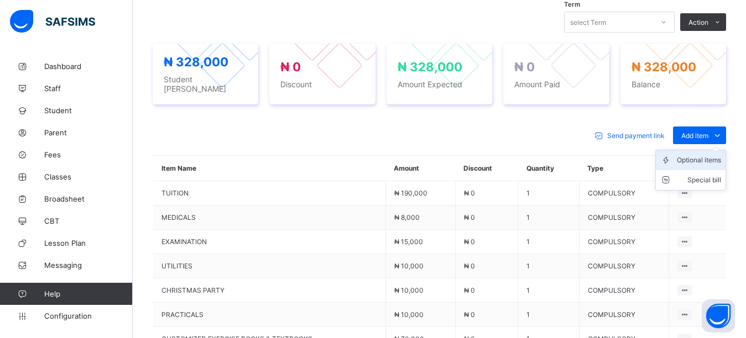
click at [697, 155] on div "Optional items" at bounding box center [698, 160] width 44 height 11
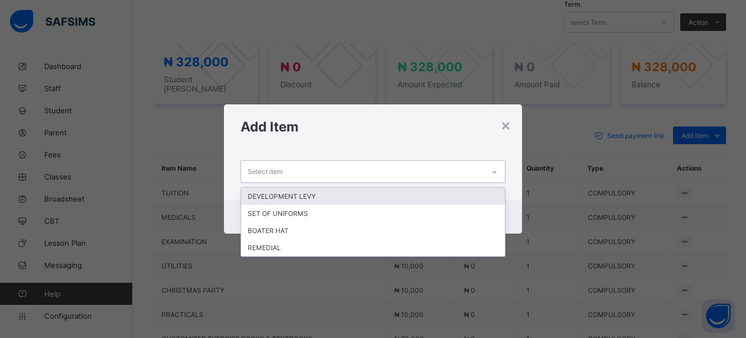
click at [431, 171] on div "Select item" at bounding box center [362, 172] width 243 height 22
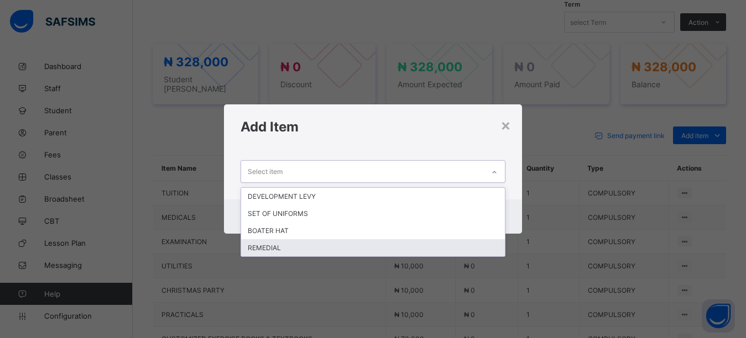
click at [294, 248] on div "REMEDIAL" at bounding box center [373, 247] width 264 height 17
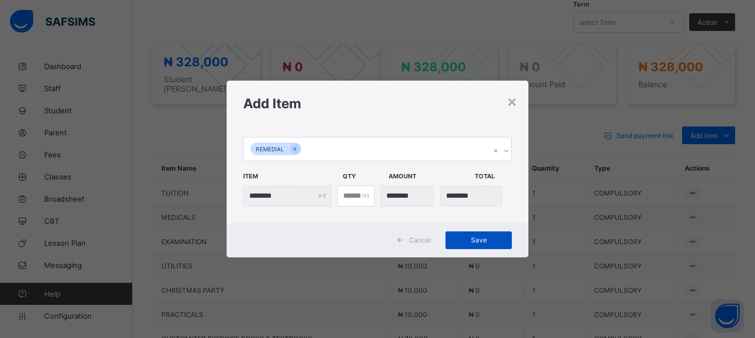
click at [455, 239] on span "Save" at bounding box center [479, 240] width 50 height 8
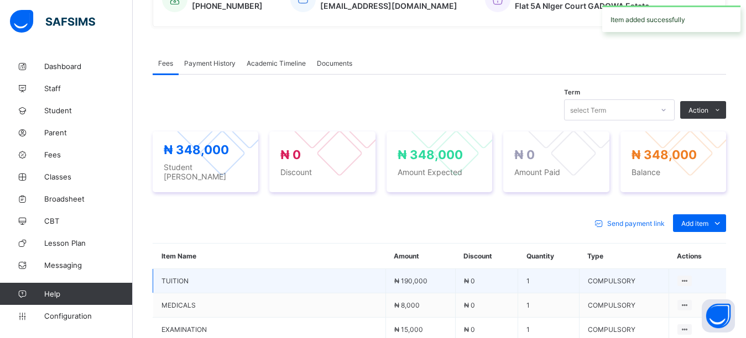
scroll to position [276, 0]
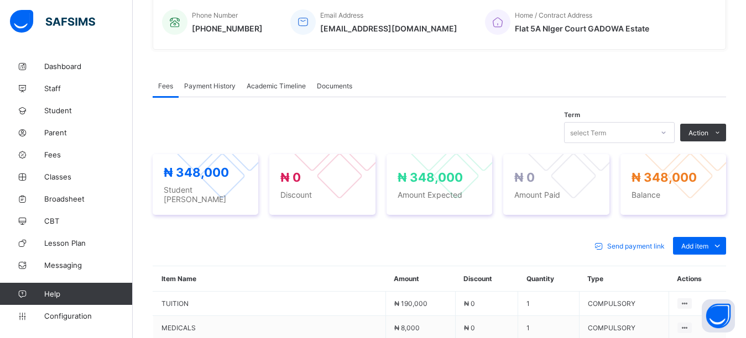
click at [396, 69] on div "Fees Payment History Academic Timeline Documents Fees More Options Term select …" at bounding box center [439, 334] width 573 height 552
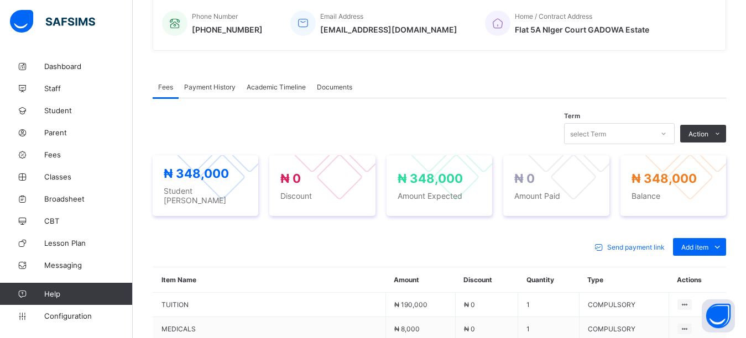
scroll to position [221, 0]
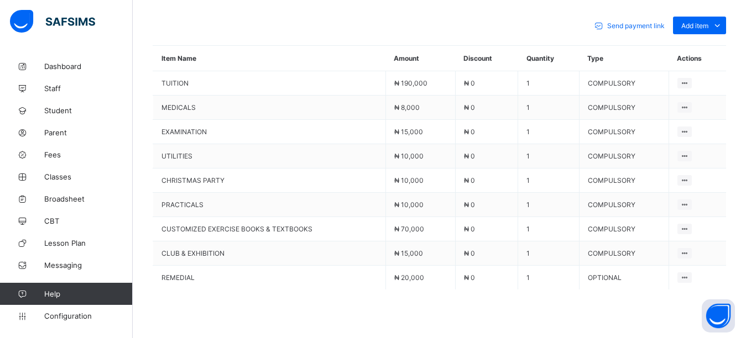
scroll to position [497, 0]
click at [54, 129] on span "Parent" at bounding box center [88, 132] width 88 height 9
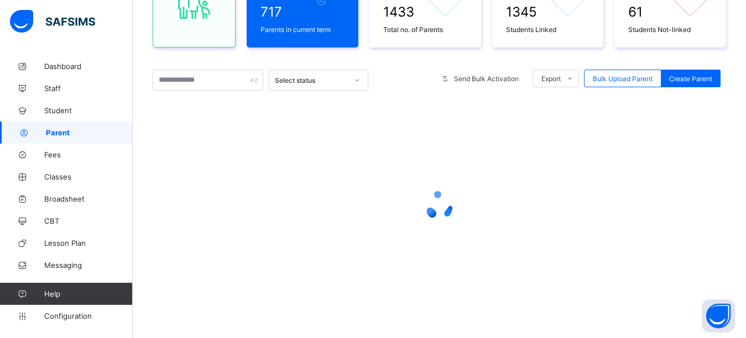
scroll to position [149, 0]
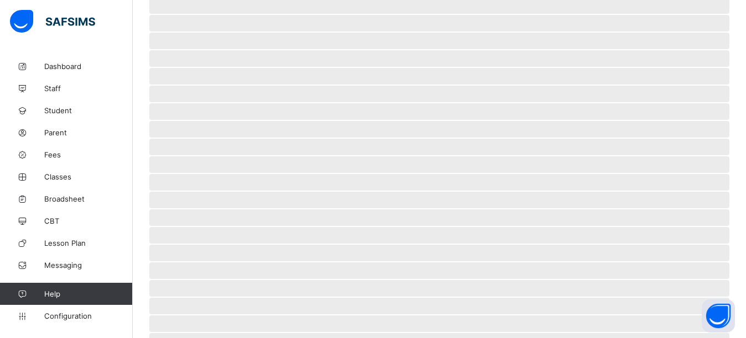
scroll to position [265, 0]
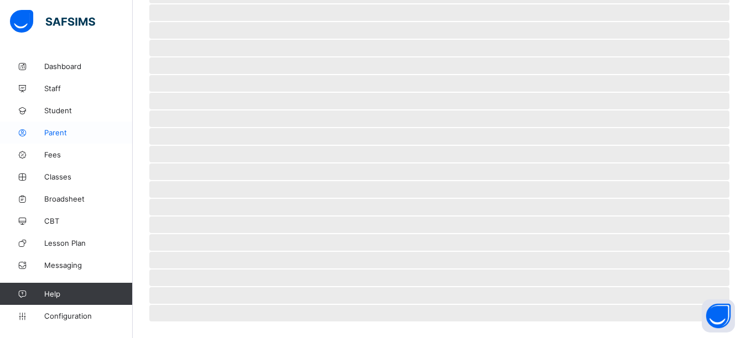
click at [69, 128] on link "Parent" at bounding box center [66, 133] width 133 height 22
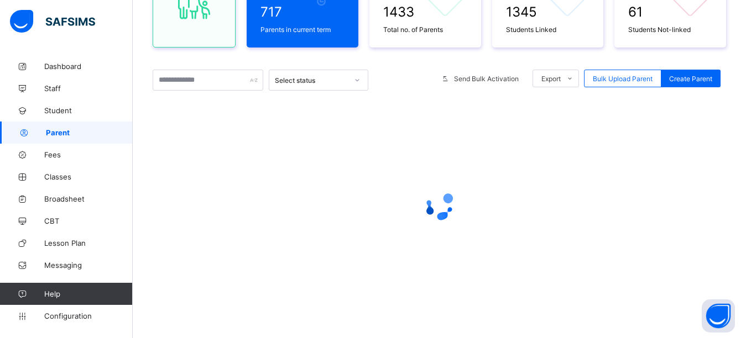
scroll to position [149, 0]
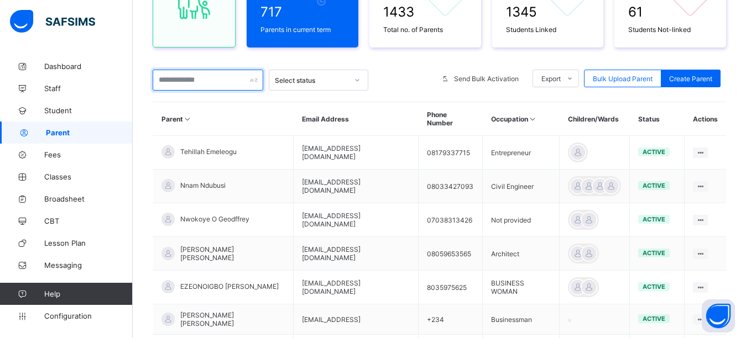
click at [197, 77] on input "text" at bounding box center [208, 80] width 111 height 21
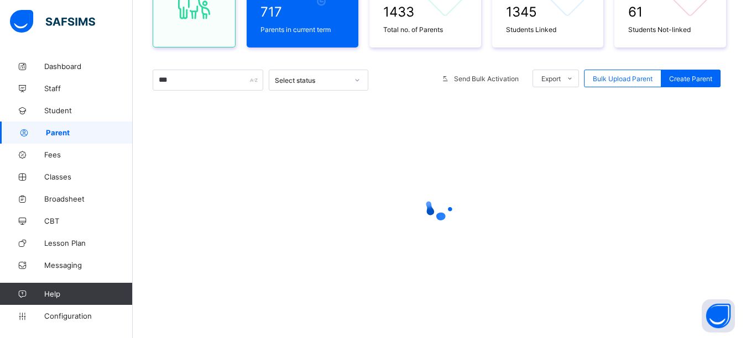
click at [270, 59] on div "717 Parents in current term 1433 Total no. of Parents 1345 Students Linked 61 S…" at bounding box center [439, 134] width 573 height 376
click at [275, 57] on div "717 Parents in current term 1433 Total no. of Parents 1345 Students Linked 61 S…" at bounding box center [439, 134] width 573 height 376
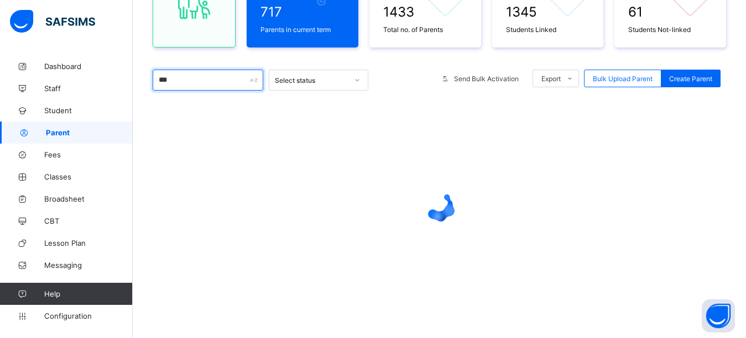
click at [185, 82] on input "***" at bounding box center [208, 80] width 111 height 21
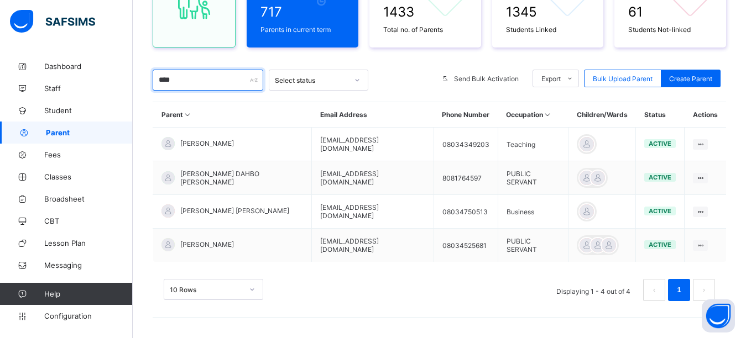
type input "***"
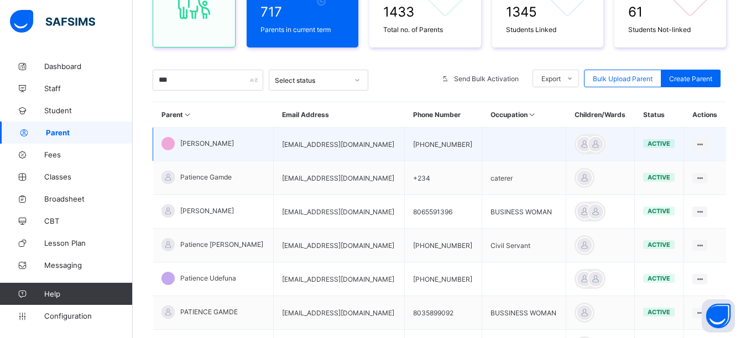
drag, startPoint x: 347, startPoint y: 146, endPoint x: 256, endPoint y: 154, distance: 90.9
click at [256, 154] on tr "Femi Pat-Natson v_reloaded@yahoo.com +2348039490323 active Edit Parent View Pro…" at bounding box center [439, 145] width 573 height 34
copy tr "[EMAIL_ADDRESS][DOMAIN_NAME]"
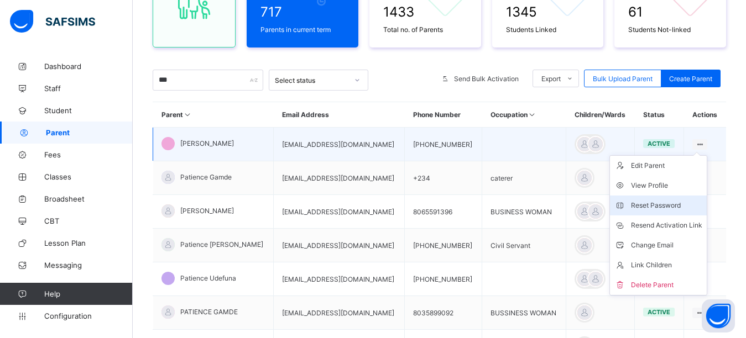
click at [656, 205] on div "Reset Password" at bounding box center [666, 205] width 71 height 11
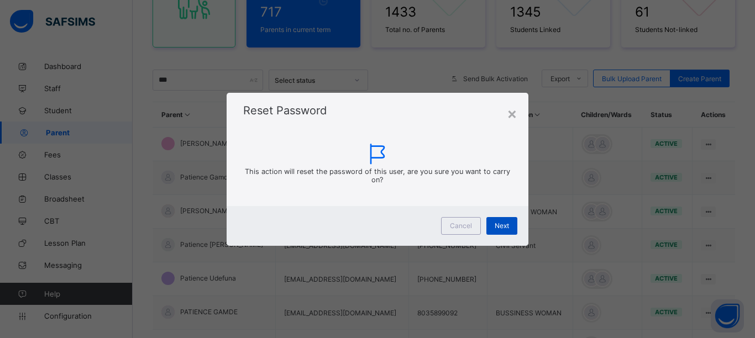
click at [501, 227] on span "Next" at bounding box center [502, 226] width 14 height 8
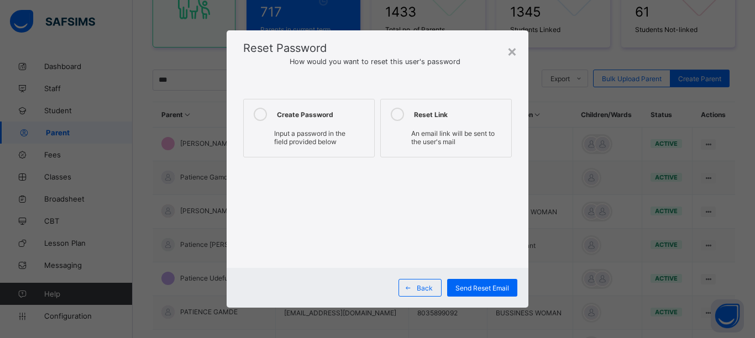
click at [262, 112] on icon at bounding box center [260, 114] width 13 height 13
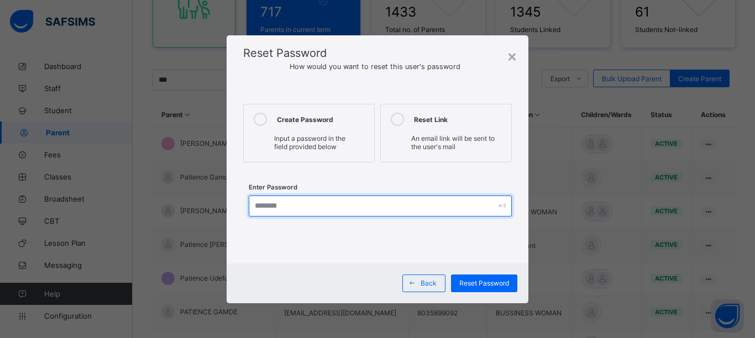
click at [275, 208] on input "text" at bounding box center [380, 206] width 263 height 21
type input "*********"
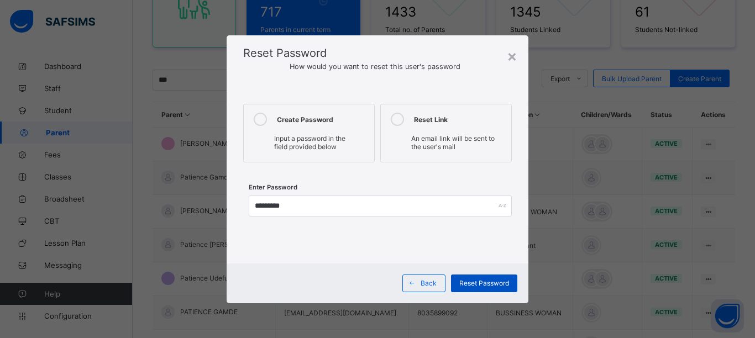
click at [482, 282] on span "Reset Password" at bounding box center [484, 283] width 50 height 8
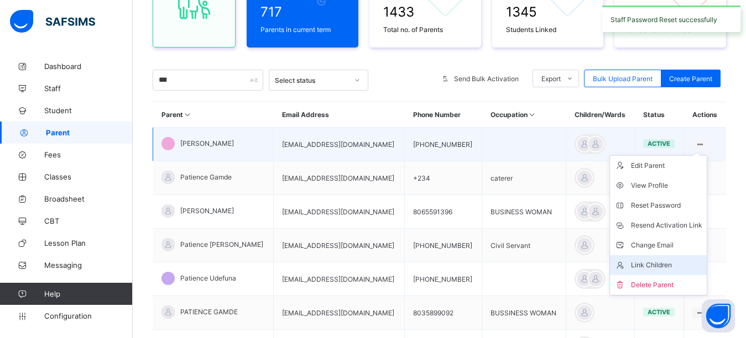
click at [671, 265] on div "Link Children" at bounding box center [666, 265] width 71 height 11
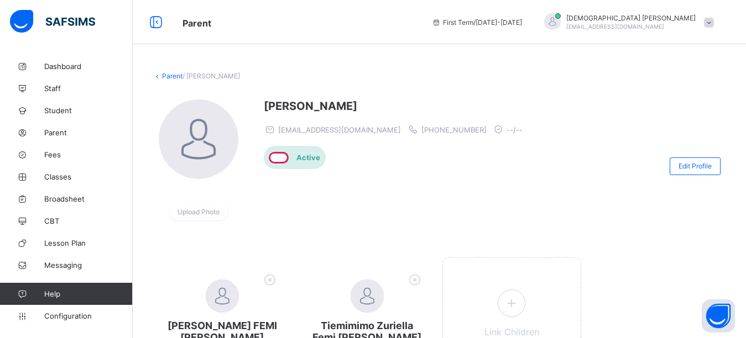
click at [429, 219] on div "Femi Pat-Natson v_reloaded@yahoo.com +2348039490323 --/-- Active" at bounding box center [396, 165] width 264 height 133
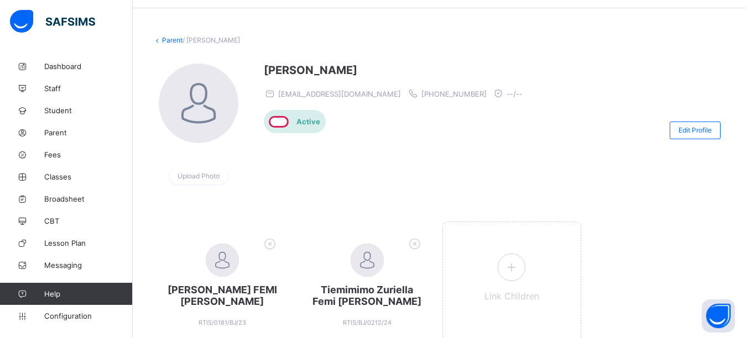
scroll to position [55, 0]
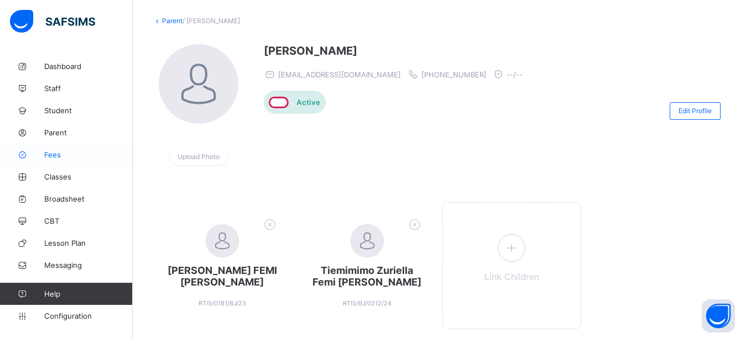
click at [58, 158] on span "Fees" at bounding box center [88, 154] width 88 height 9
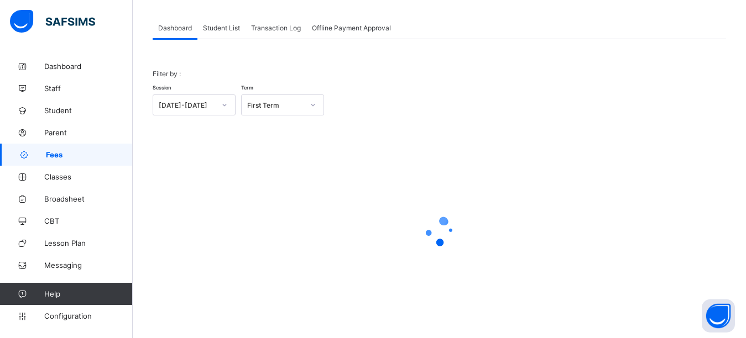
click at [232, 30] on span "Student List" at bounding box center [221, 28] width 37 height 8
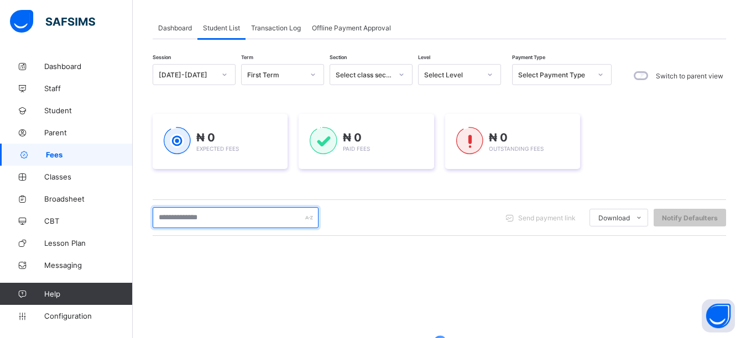
click at [238, 218] on input "text" at bounding box center [236, 217] width 166 height 21
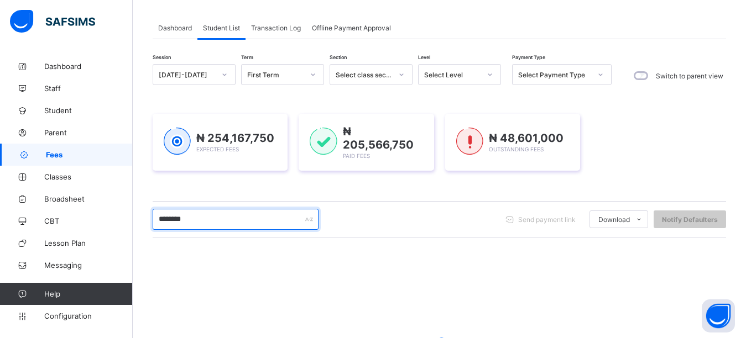
type input "********"
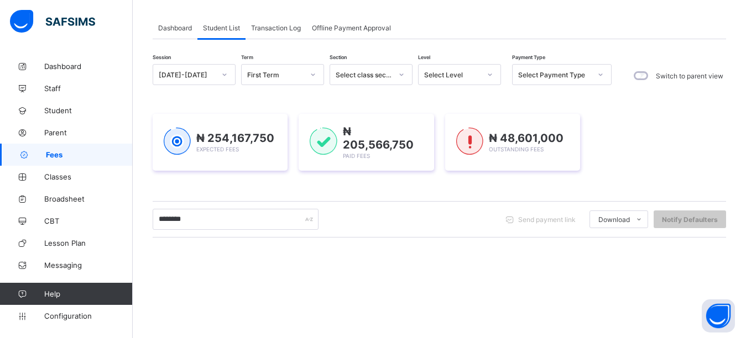
click at [238, 181] on div "₦ 254,167,750 Expected Fees ₦ 205,566,750 Paid Fees ₦ 48,601,000 Outstanding Fe…" at bounding box center [439, 142] width 573 height 90
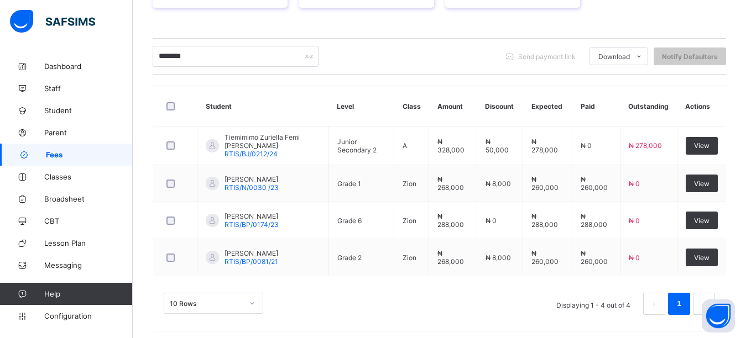
scroll to position [221, 0]
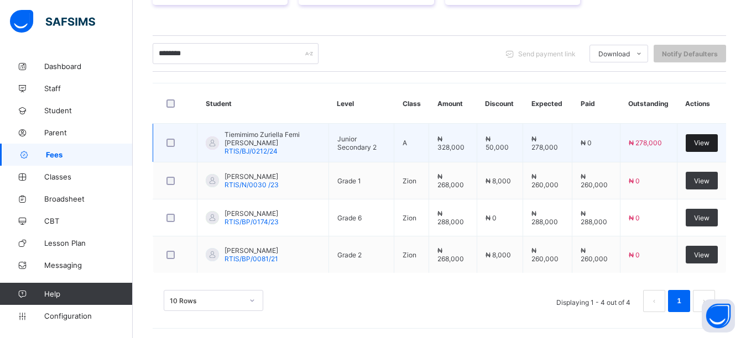
click at [707, 143] on span "View" at bounding box center [701, 143] width 15 height 8
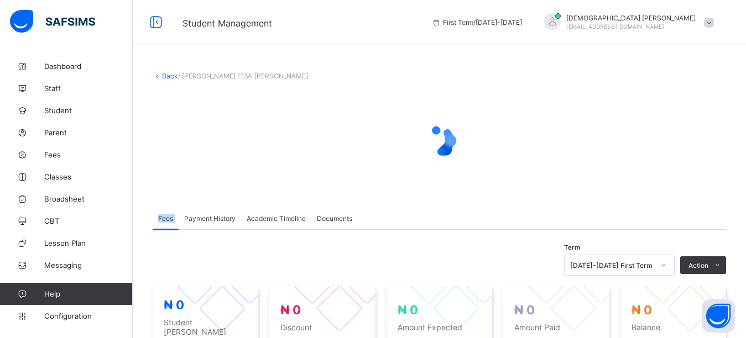
click at [701, 143] on div at bounding box center [439, 141] width 573 height 44
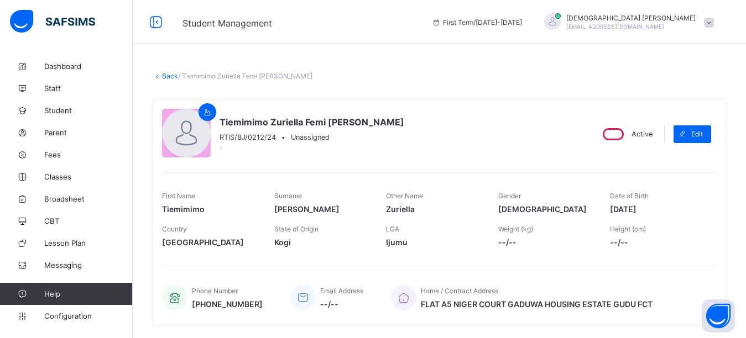
click at [548, 134] on div "Tiemimimo Zuriella Femi Pat-Natson RTIS/BJ/0212/24 • Unassigned" at bounding box center [372, 134] width 421 height 50
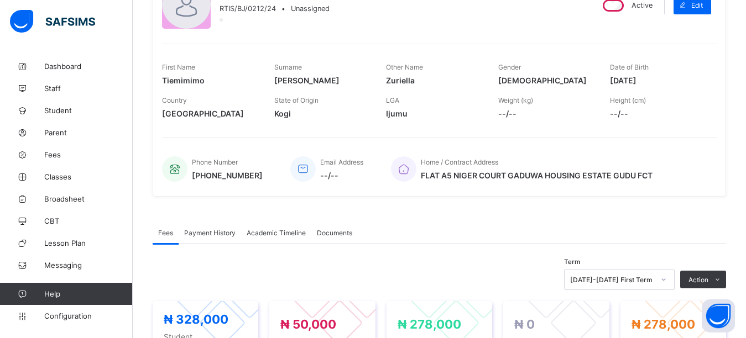
scroll to position [221, 0]
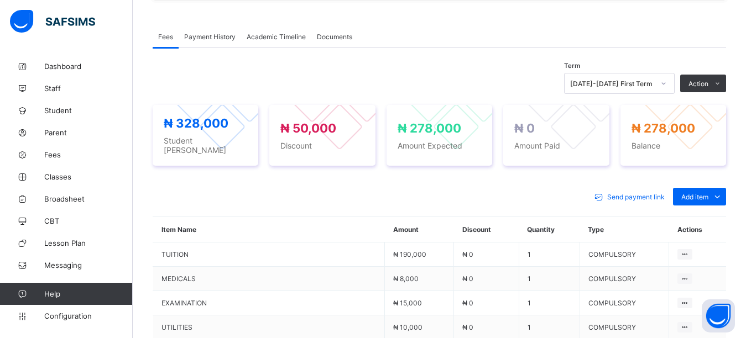
scroll to position [387, 0]
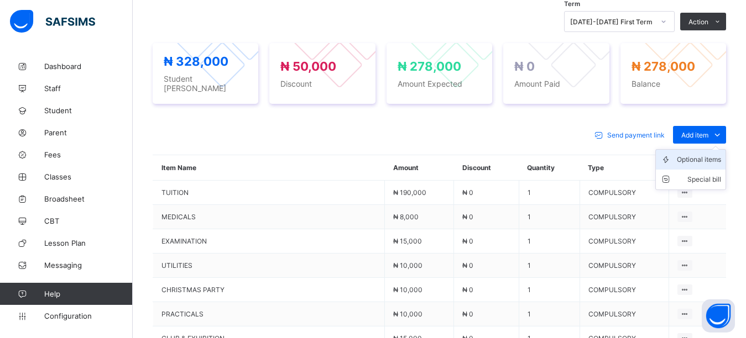
click at [702, 156] on div "Optional items" at bounding box center [698, 159] width 44 height 11
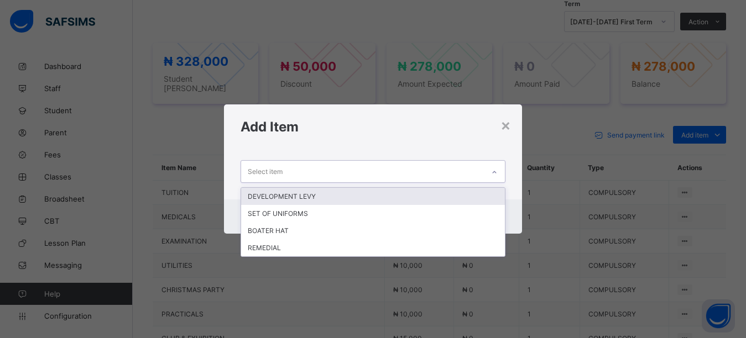
click at [438, 172] on div "Select item" at bounding box center [362, 172] width 243 height 22
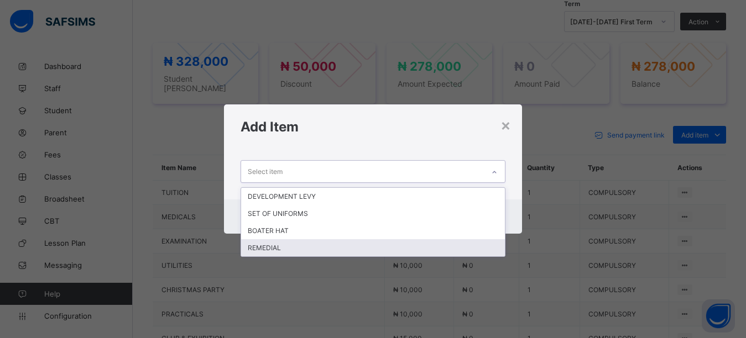
click at [282, 246] on div "REMEDIAL" at bounding box center [373, 247] width 264 height 17
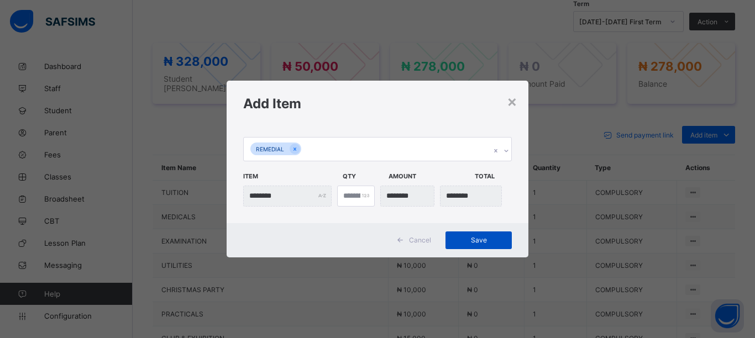
click at [465, 244] on span "Save" at bounding box center [479, 240] width 50 height 8
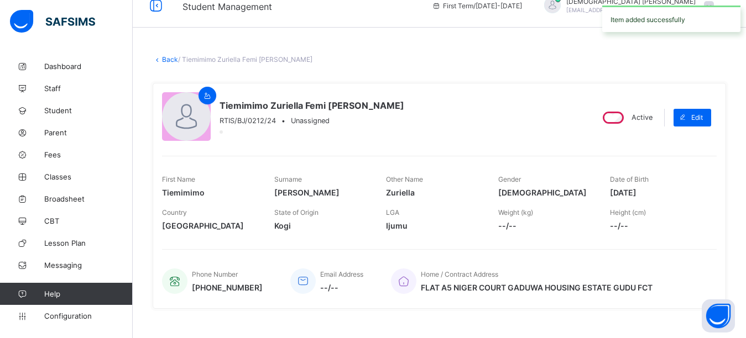
scroll to position [0, 0]
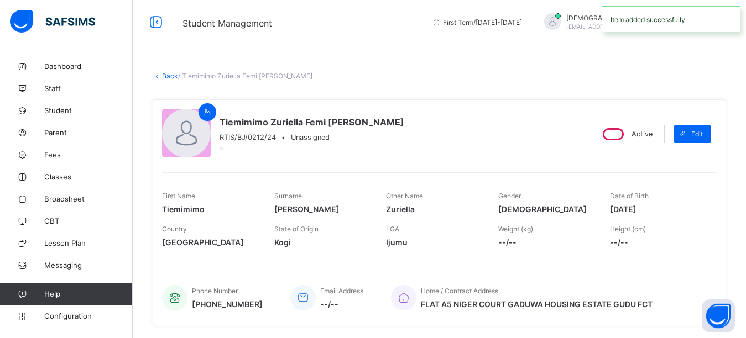
click at [664, 24] on span "paulisaiah@rtis-edu.ng" at bounding box center [615, 26] width 98 height 7
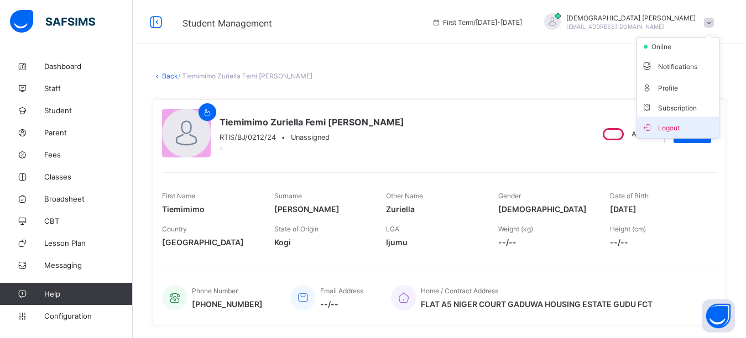
click at [677, 128] on span "Logout" at bounding box center [677, 127] width 73 height 13
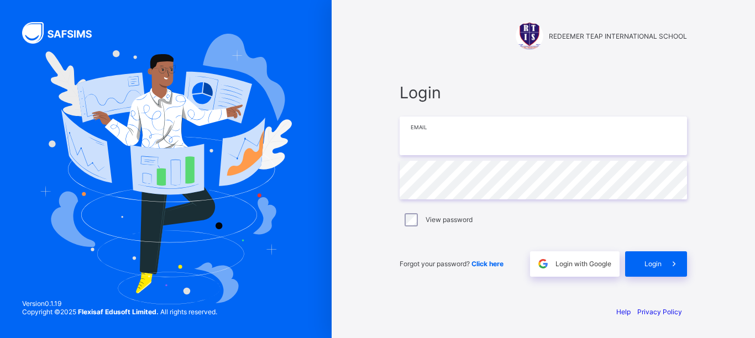
type input "**********"
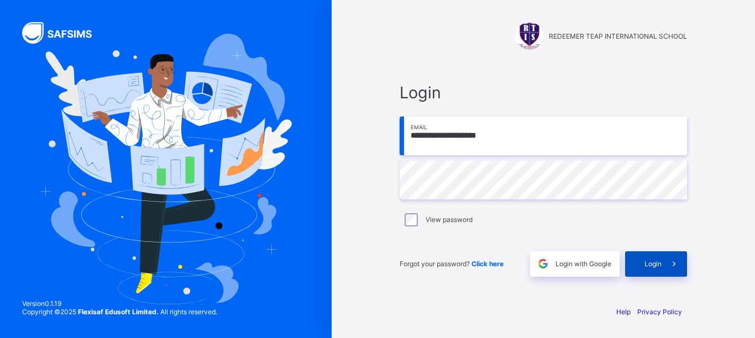
click at [643, 263] on div "Login" at bounding box center [656, 263] width 62 height 25
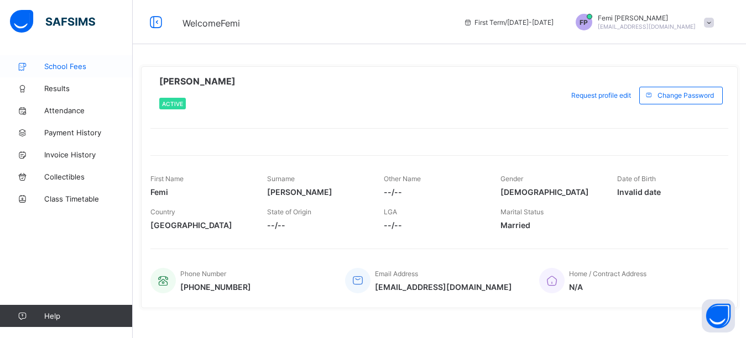
click at [65, 66] on span "School Fees" at bounding box center [88, 66] width 88 height 9
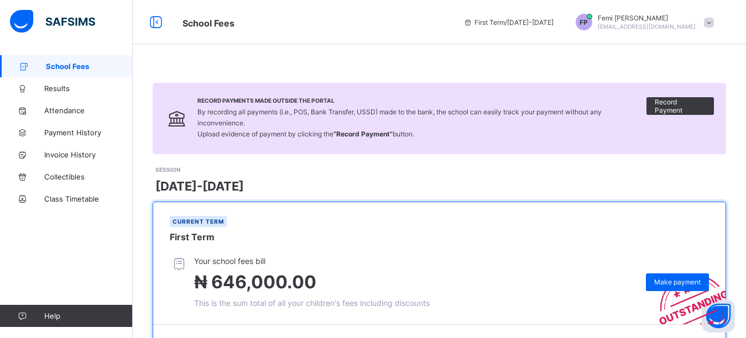
click at [227, 71] on div "Record Payments Made Outside the Portal By recording all payments (i.e., POS, B…" at bounding box center [439, 272] width 613 height 435
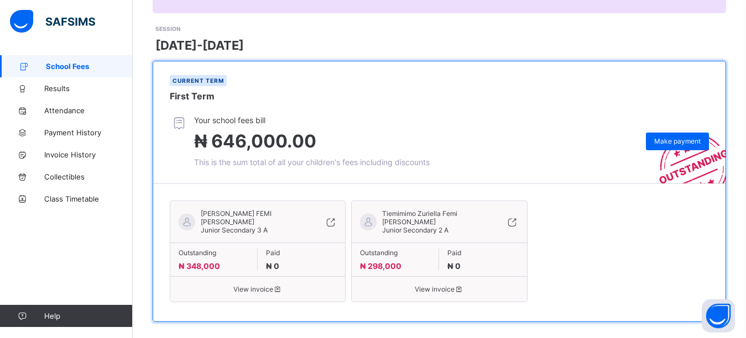
scroll to position [141, 0]
click at [677, 137] on span "Make payment" at bounding box center [677, 141] width 46 height 8
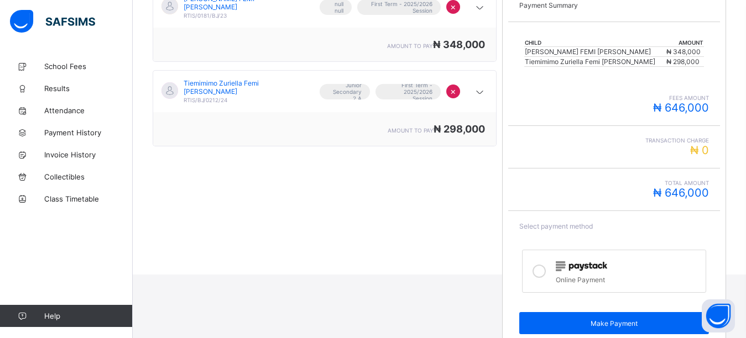
scroll to position [239, 0]
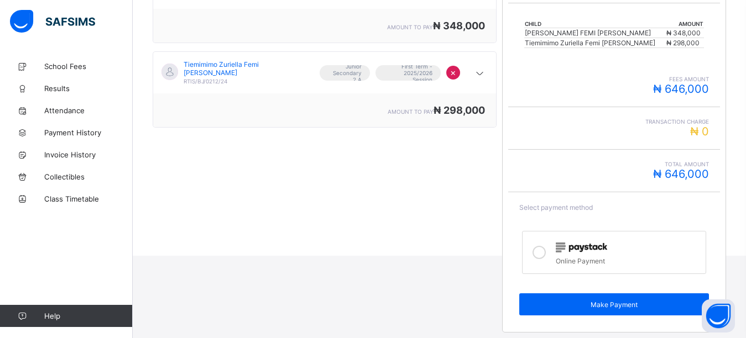
click at [538, 253] on icon at bounding box center [538, 252] width 13 height 13
click at [543, 309] on div "Make Payment" at bounding box center [613, 304] width 189 height 22
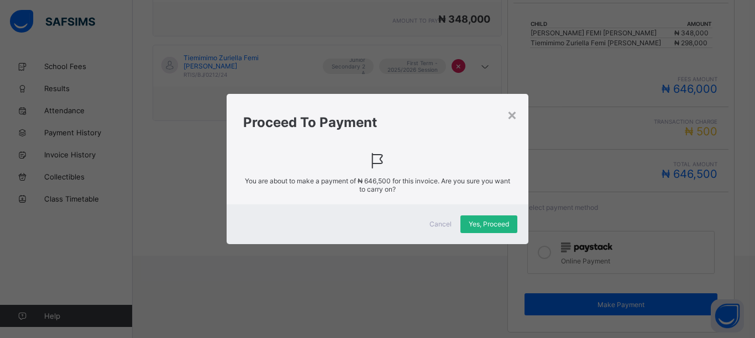
click at [494, 224] on span "Yes, Proceed" at bounding box center [489, 224] width 40 height 8
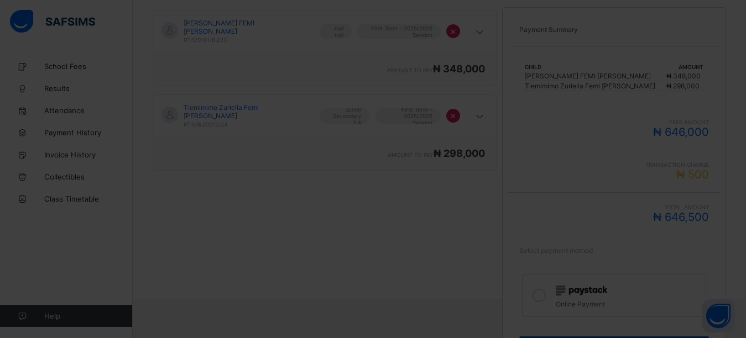
scroll to position [184, 0]
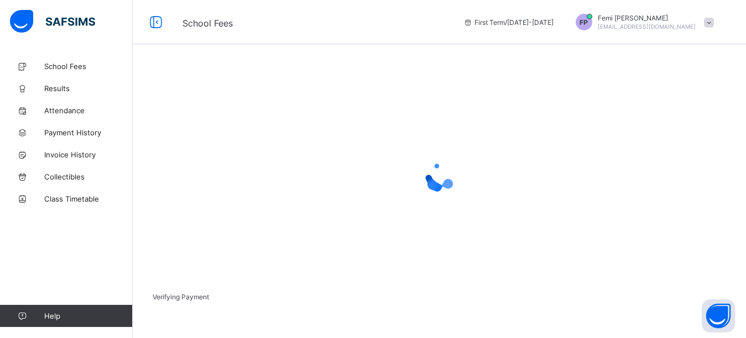
scroll to position [85, 0]
